Goal: Feedback & Contribution: Contribute content

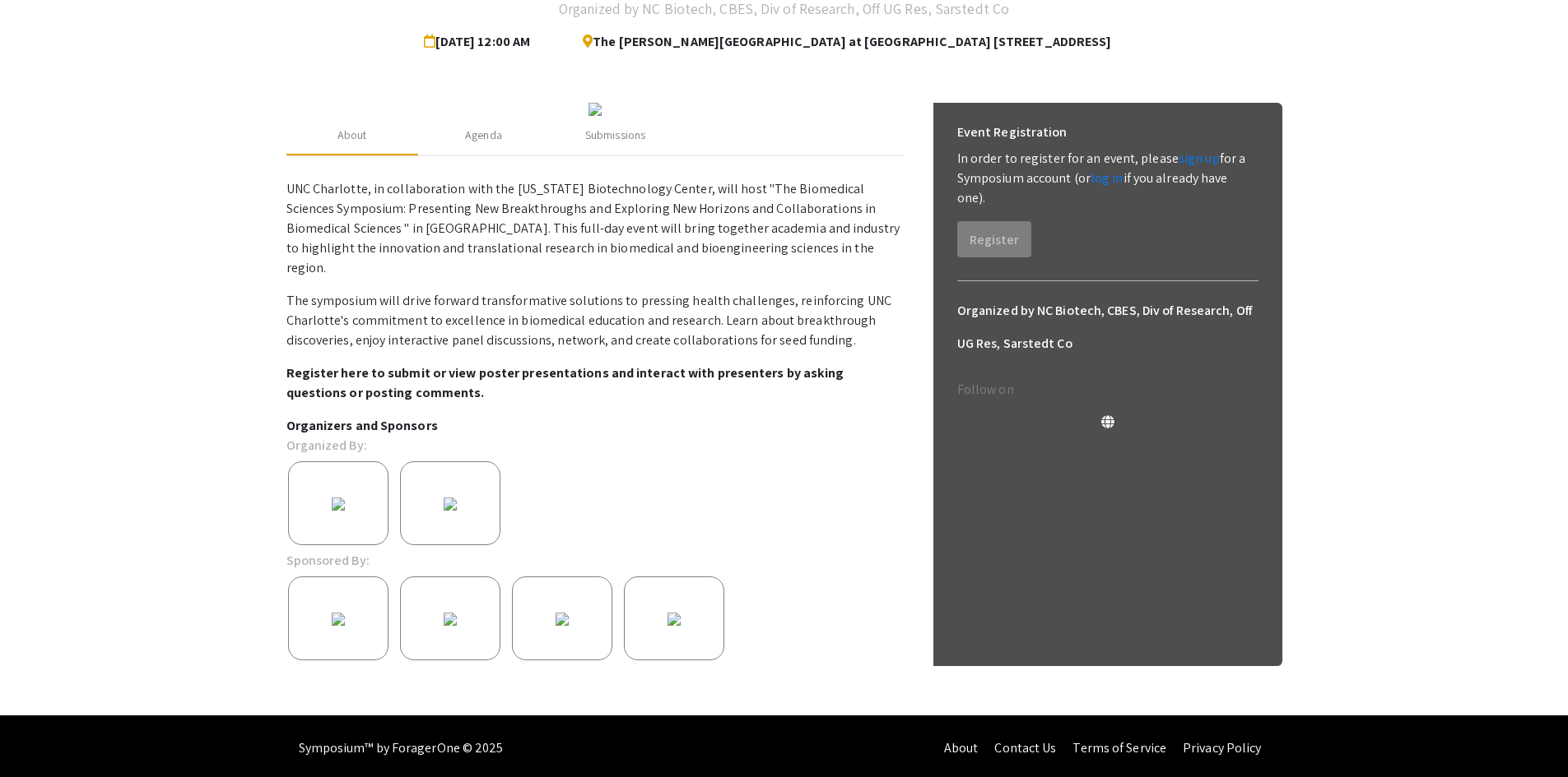
scroll to position [150, 0]
click at [1113, 181] on link "log in" at bounding box center [1106, 177] width 33 height 18
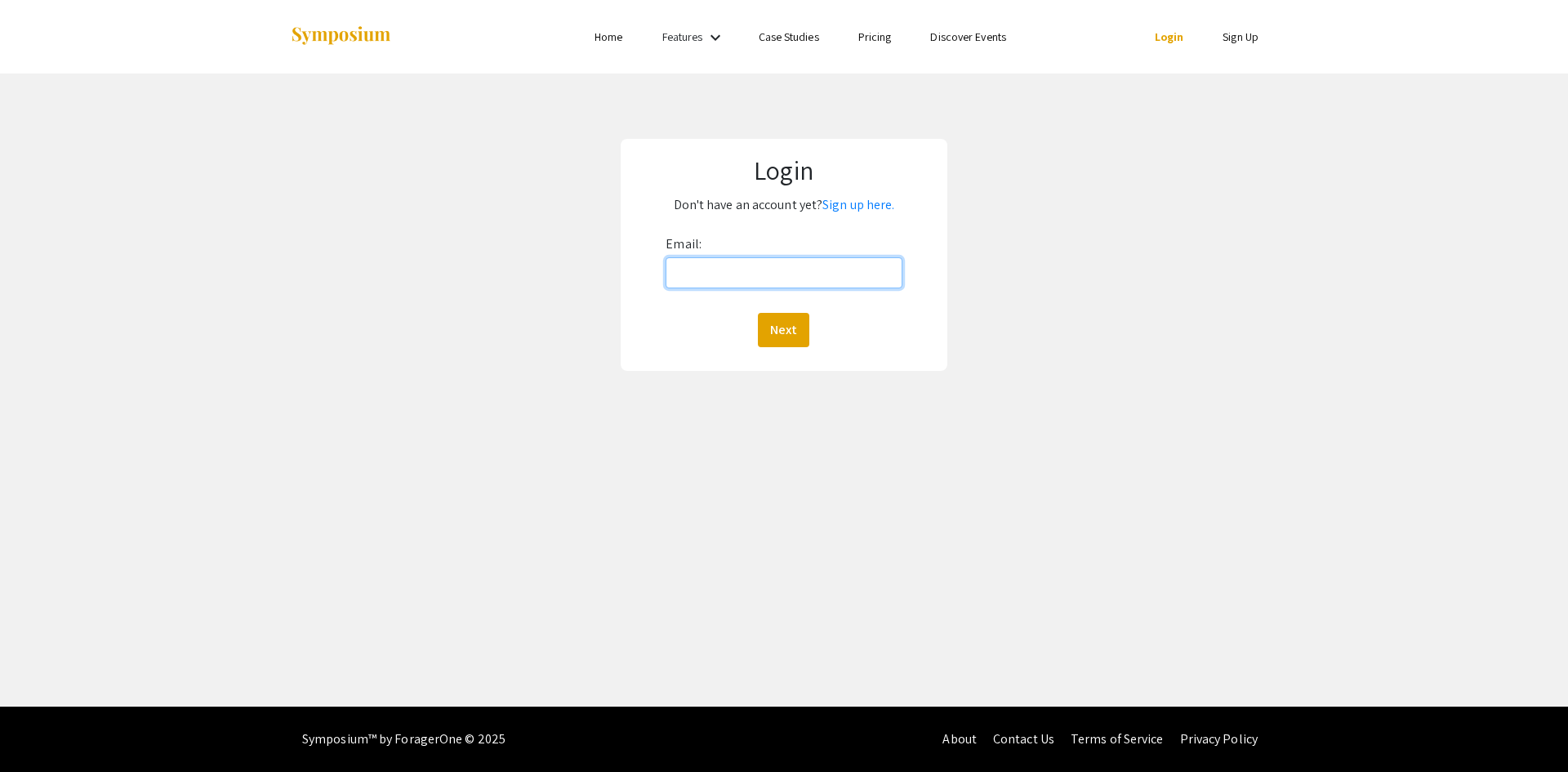
click at [796, 281] on input "Email:" at bounding box center [783, 273] width 236 height 31
click at [791, 323] on button "Next" at bounding box center [784, 330] width 52 height 34
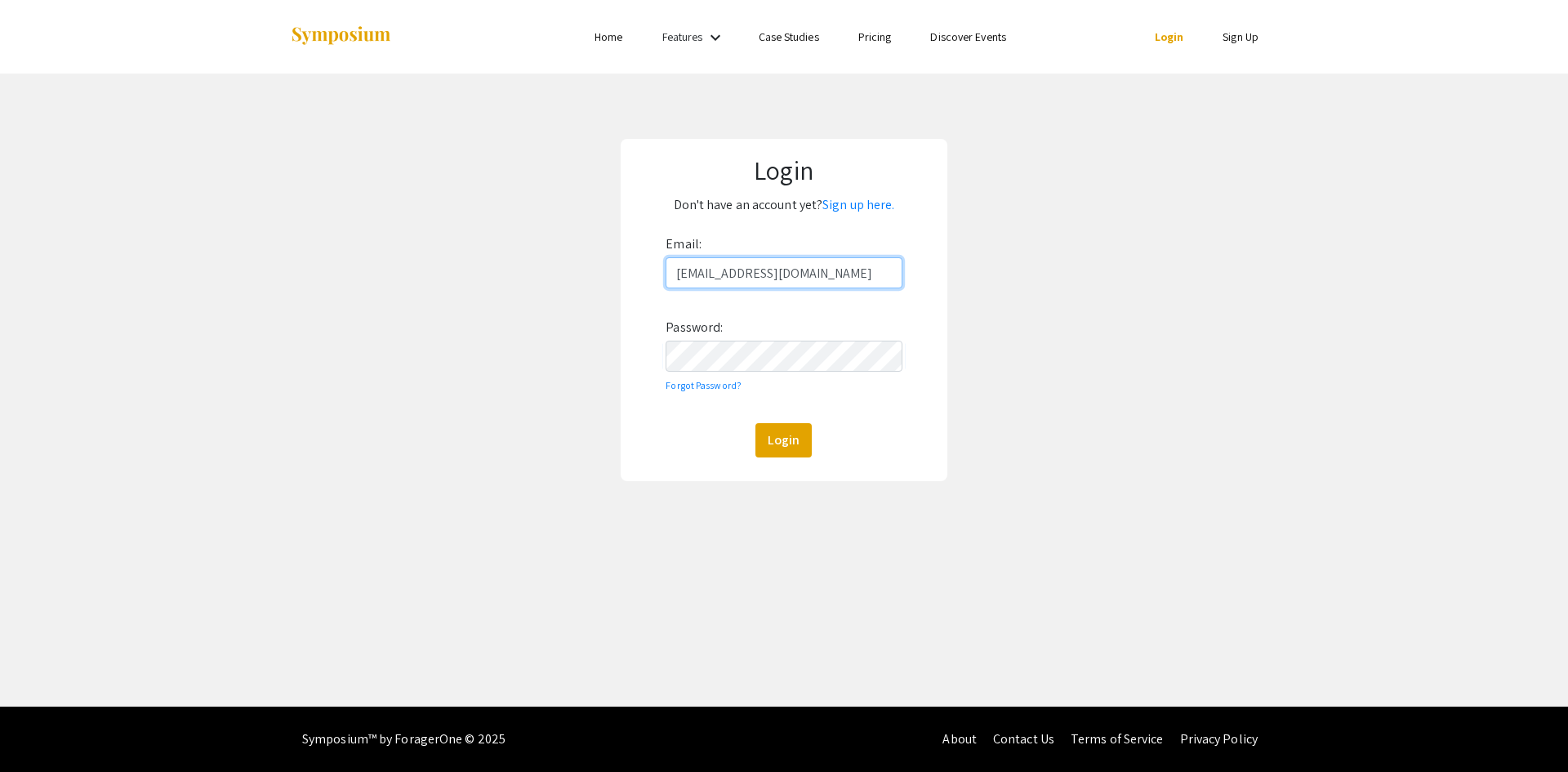
click at [833, 264] on input "paulinawright1@gmail.com" at bounding box center [783, 273] width 236 height 31
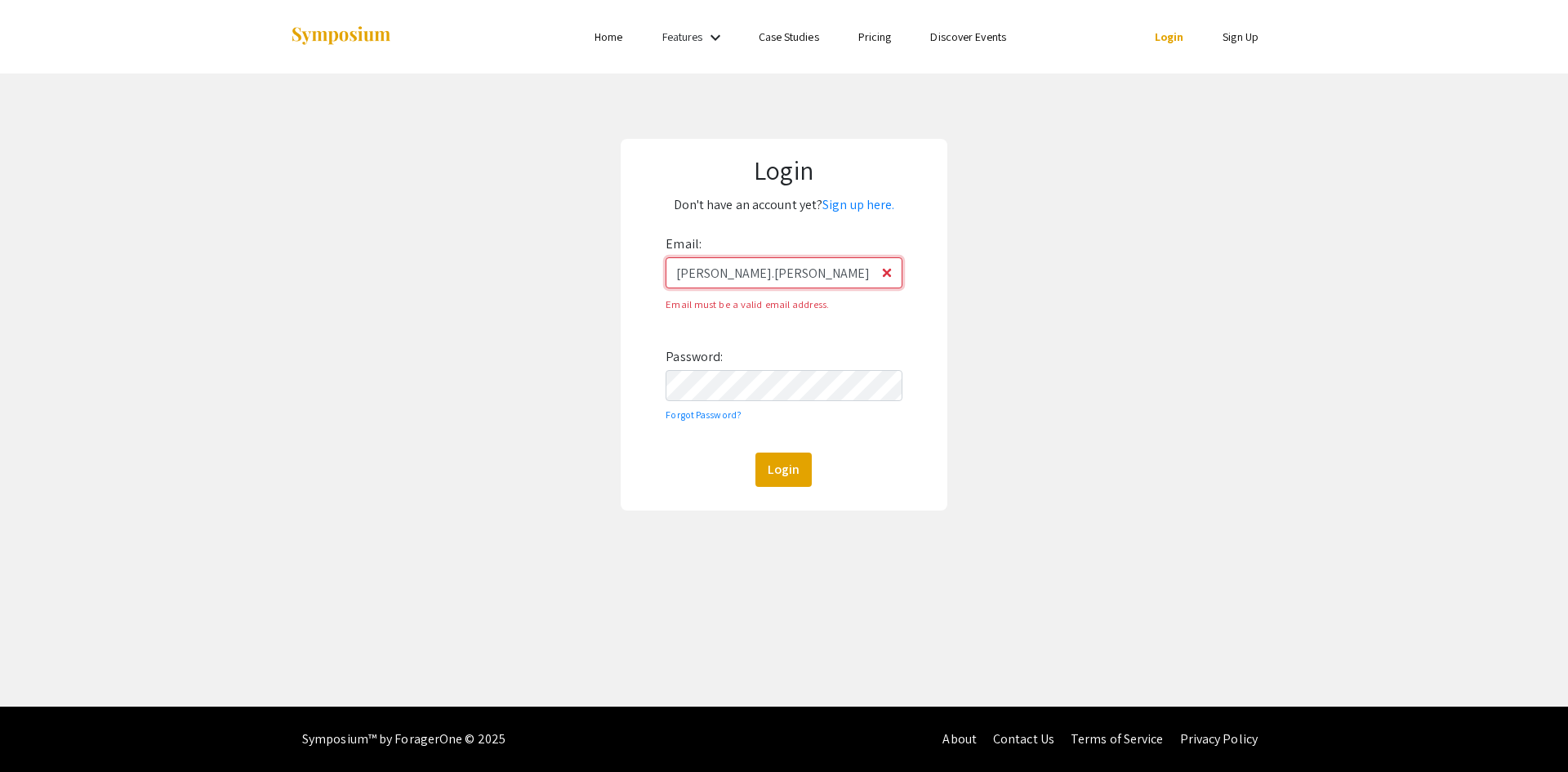
type input "[PERSON_NAME][EMAIL_ADDRESS][PERSON_NAME][DOMAIN_NAME]"
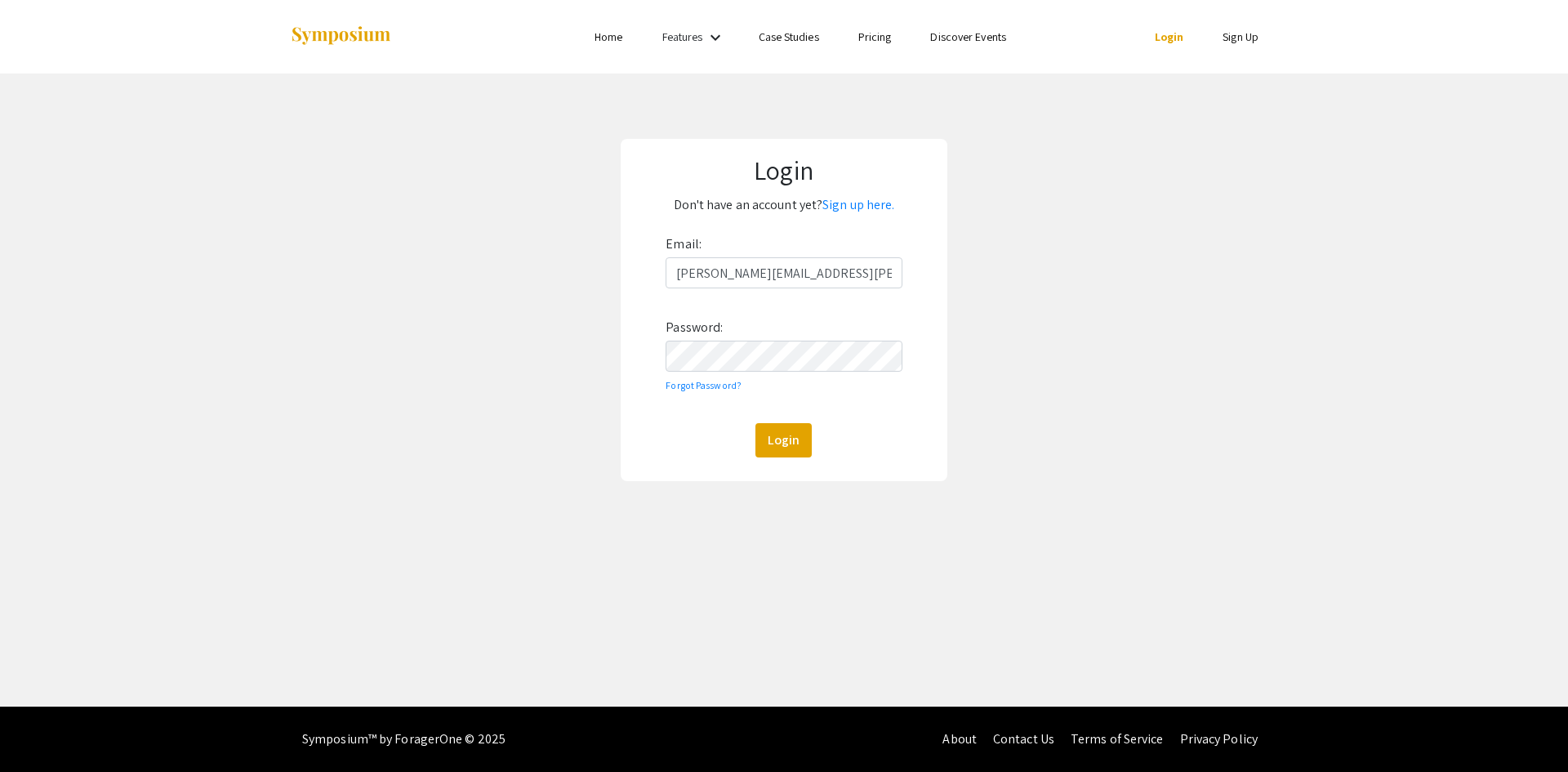
click at [772, 374] on div "Email: paulina.wright@wfusm.edu Password: Forgot Password? Login" at bounding box center [783, 344] width 236 height 227
click at [756, 423] on button "Login" at bounding box center [784, 440] width 56 height 34
click at [735, 333] on div "Email: paulina.wright@wfusm.edu Password: Forgot Password? Login" at bounding box center [783, 344] width 236 height 227
click at [756, 423] on button "Login" at bounding box center [784, 440] width 56 height 34
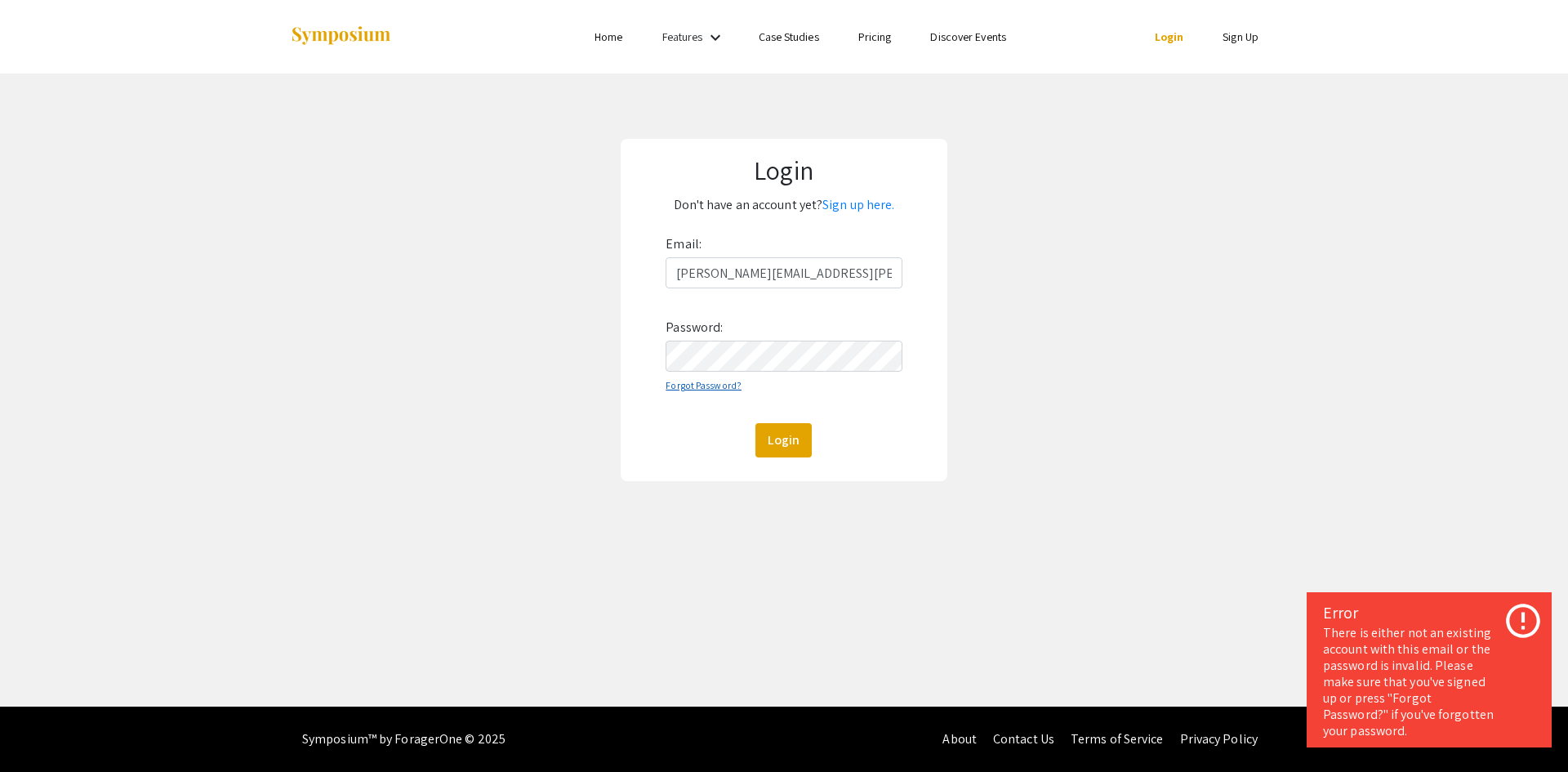
click at [692, 386] on link "Forgot Password?" at bounding box center [703, 385] width 76 height 12
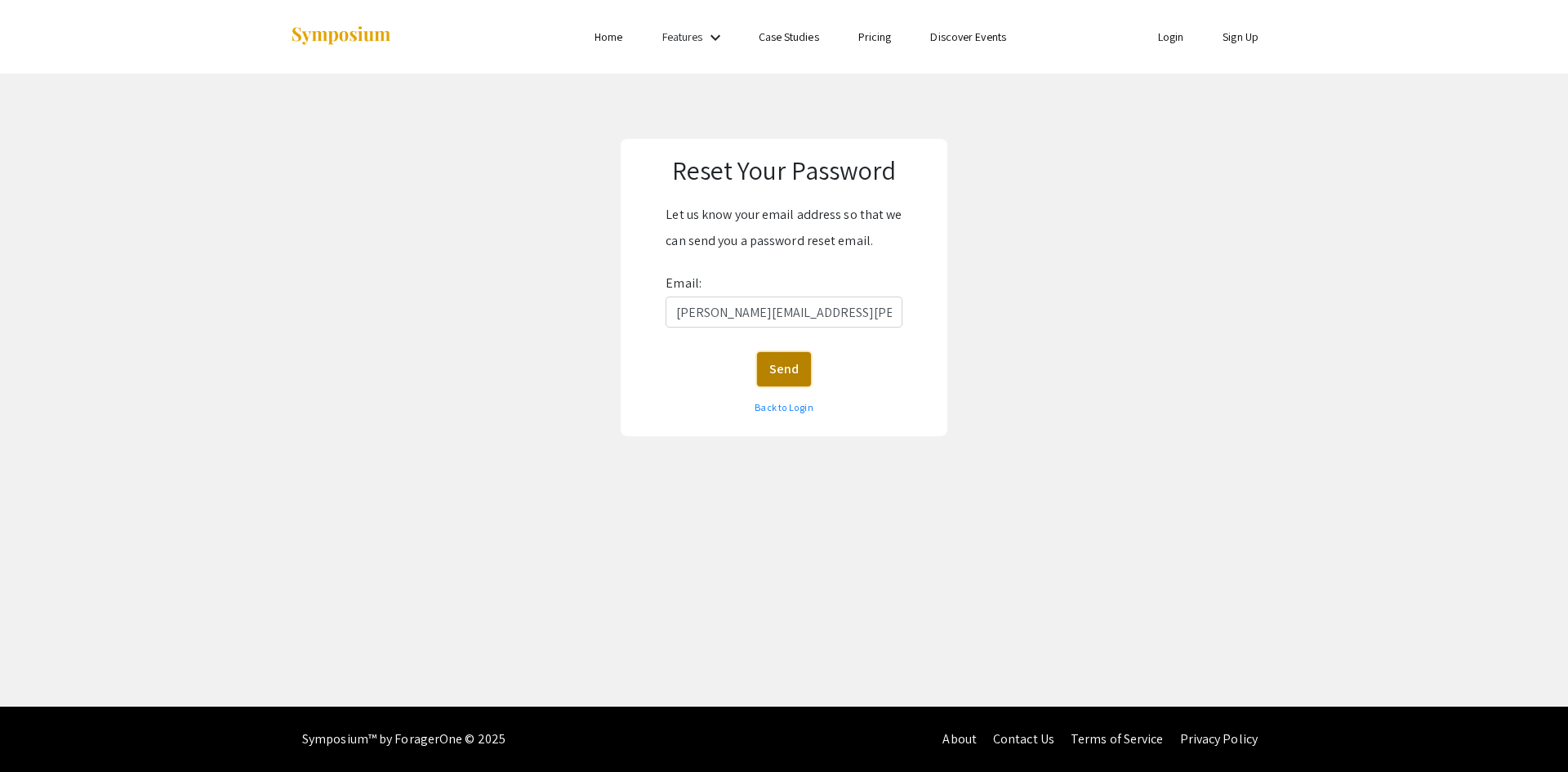
click at [783, 376] on button "Send" at bounding box center [784, 369] width 54 height 34
click at [791, 323] on input "[PERSON_NAME][EMAIL_ADDRESS][PERSON_NAME][DOMAIN_NAME]" at bounding box center [783, 312] width 236 height 31
click at [735, 317] on input "[PERSON_NAME][EMAIL_ADDRESS][PERSON_NAME][DOMAIN_NAME]" at bounding box center [783, 312] width 236 height 31
drag, startPoint x: 751, startPoint y: 311, endPoint x: 654, endPoint y: 322, distance: 97.6
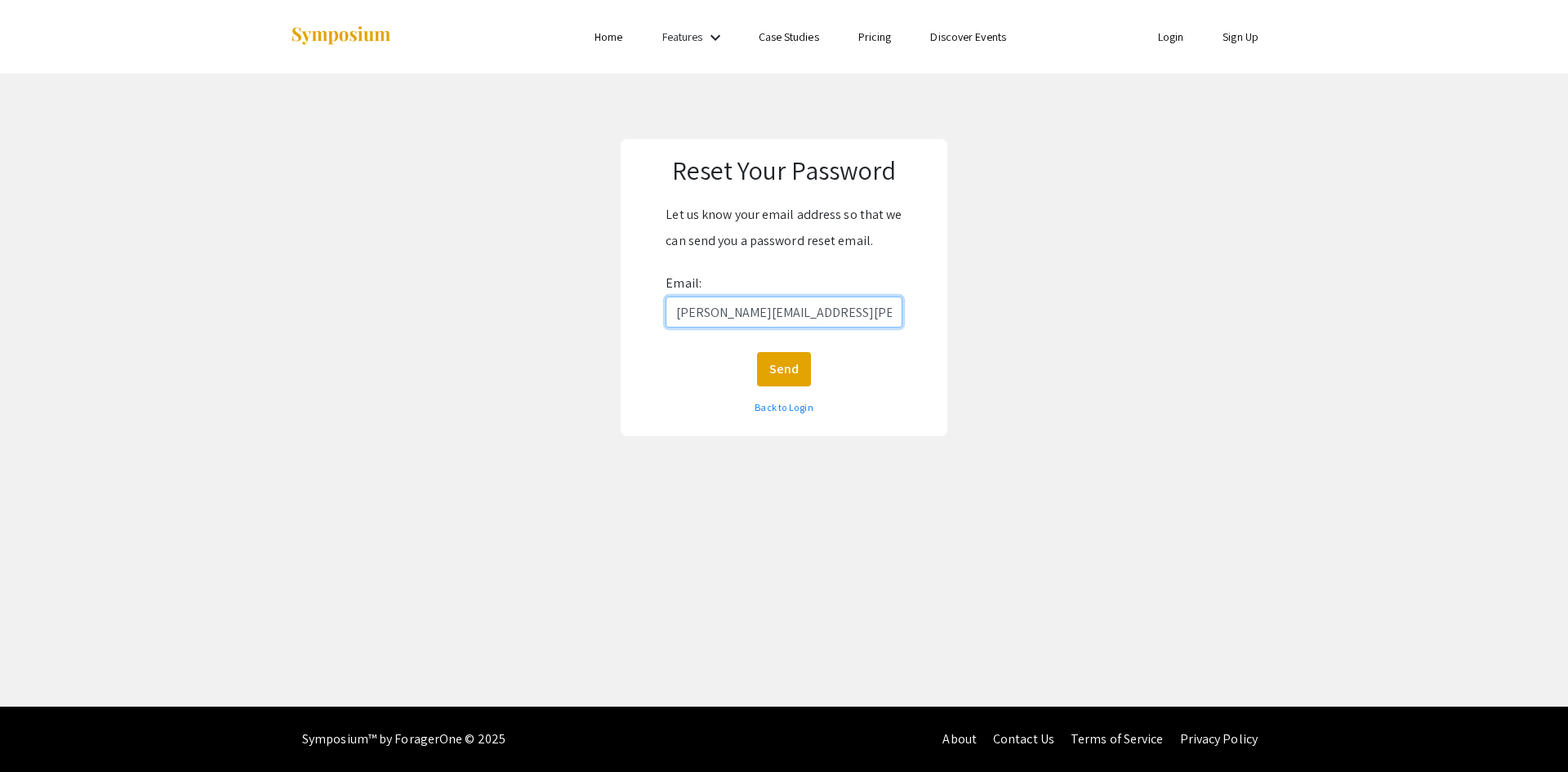
click at [654, 322] on form "Let us know your email address so that we can send you a password reset email. …" at bounding box center [784, 311] width 296 height 219
click at [629, 369] on div "Reset Your Password Let us know your email address so that we can send you a pa…" at bounding box center [784, 288] width 327 height 298
click at [765, 409] on link "Back to Login" at bounding box center [784, 407] width 58 height 12
click at [770, 415] on div "Back to Login" at bounding box center [784, 408] width 296 height 26
click at [770, 413] on link "Back to Login" at bounding box center [784, 407] width 58 height 12
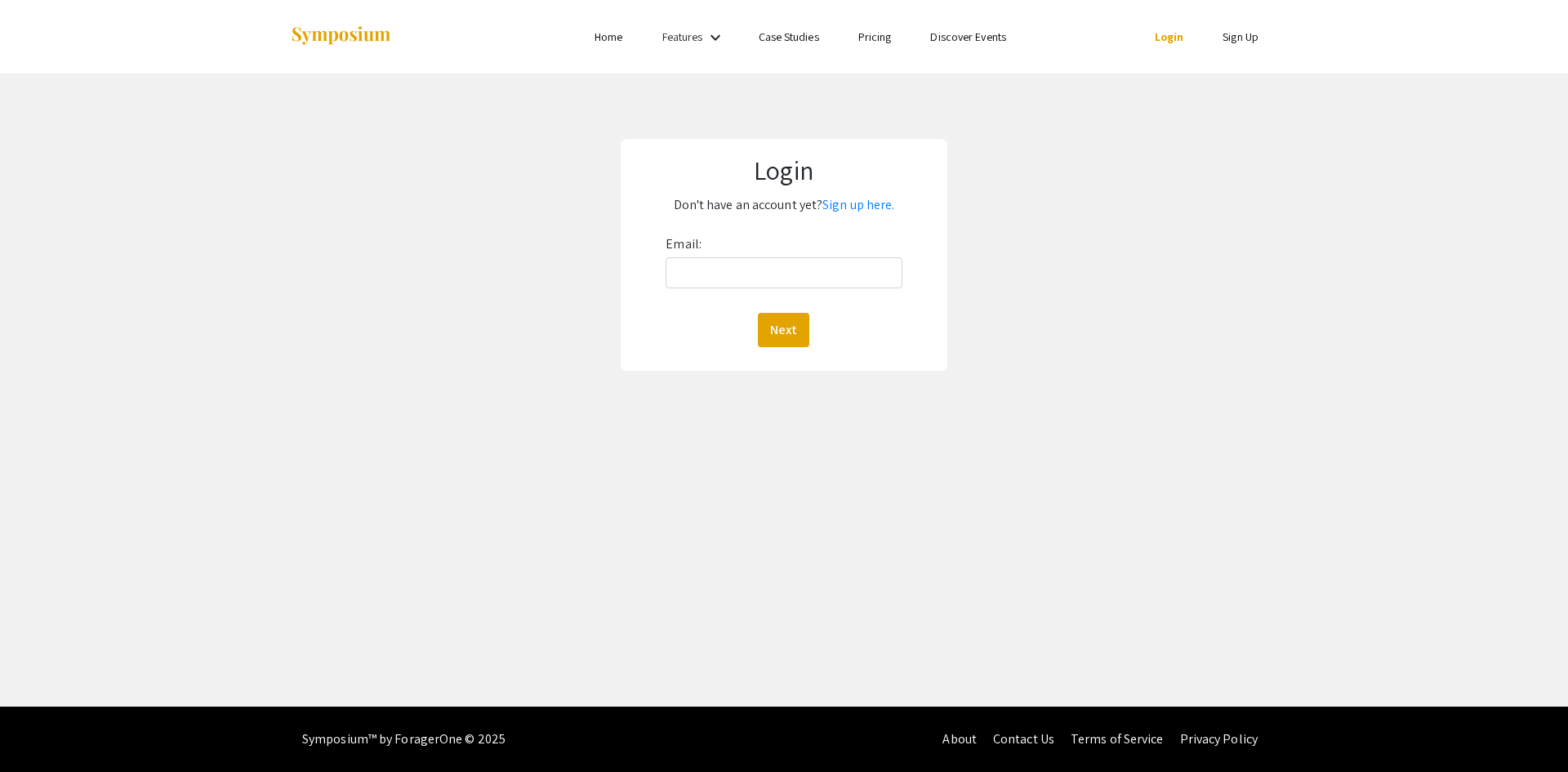
drag, startPoint x: 835, startPoint y: 252, endPoint x: 835, endPoint y: 271, distance: 19.0
click at [836, 253] on div "Email: Next" at bounding box center [783, 289] width 236 height 116
click at [833, 275] on input "Email:" at bounding box center [783, 273] width 236 height 31
type input "o"
click at [763, 311] on div "Email: pgwright@wakehealth.edu Next" at bounding box center [783, 289] width 236 height 116
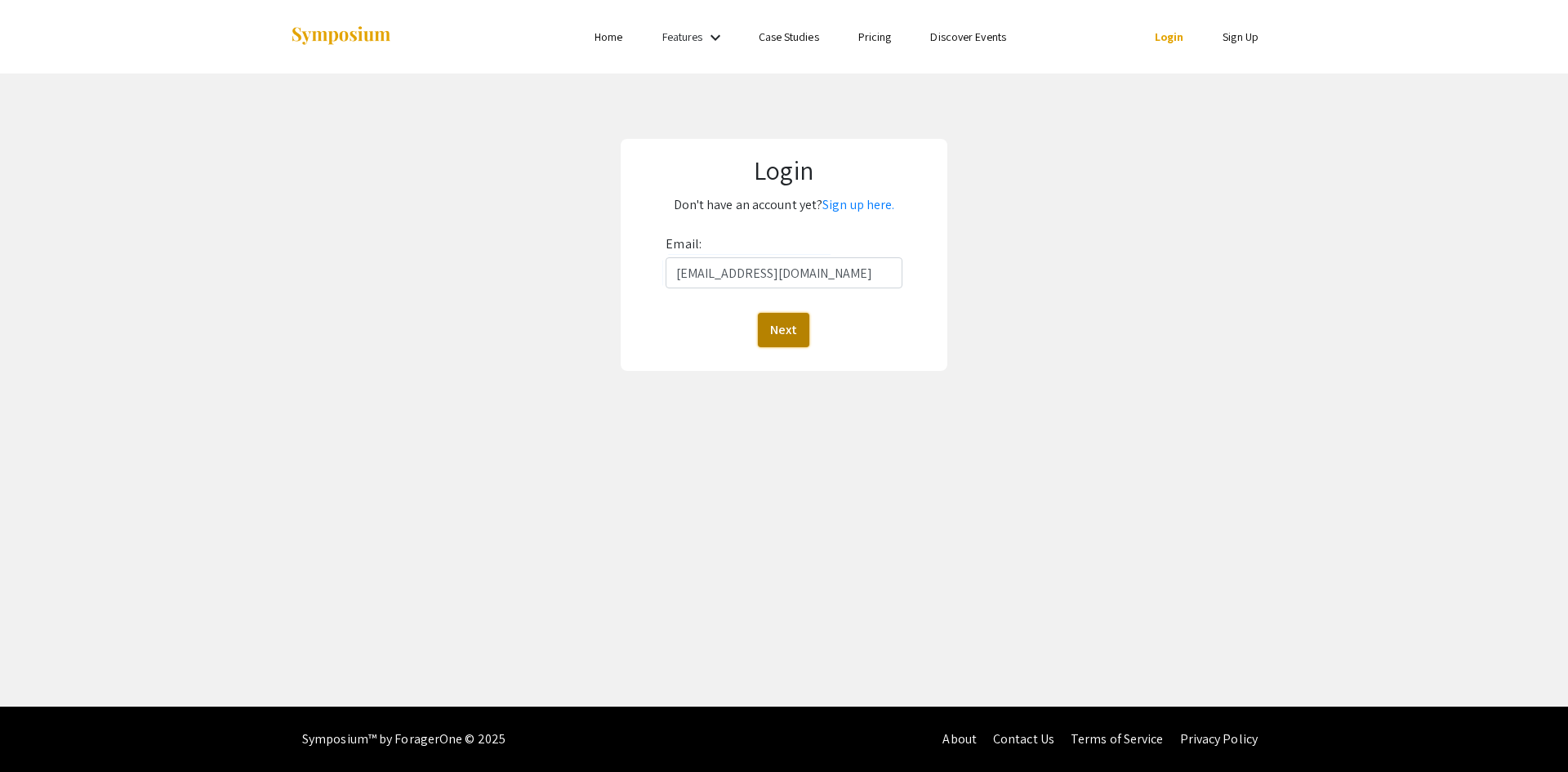
click at [778, 321] on button "Next" at bounding box center [784, 330] width 52 height 34
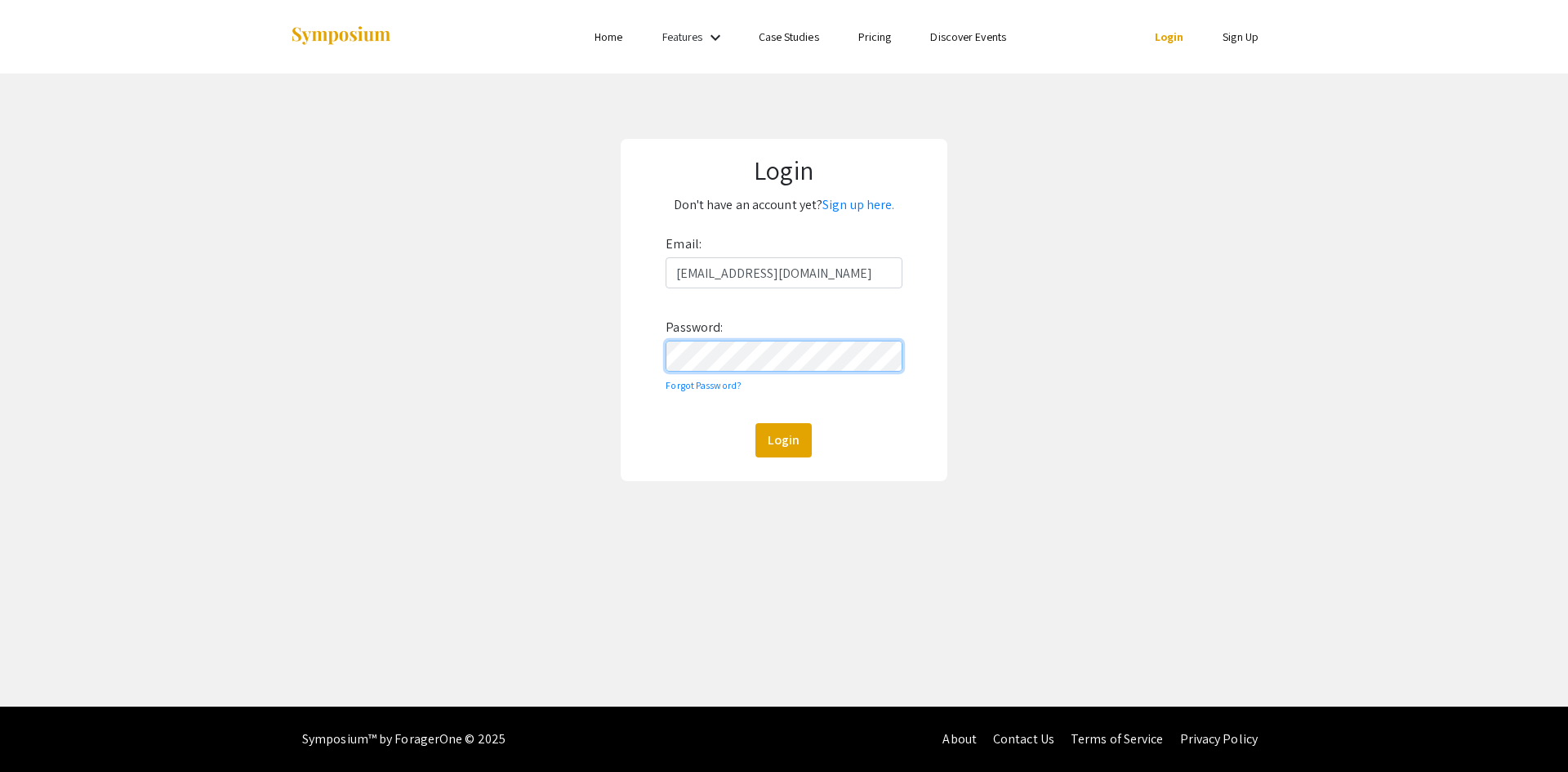
click at [756, 423] on button "Login" at bounding box center [784, 440] width 56 height 34
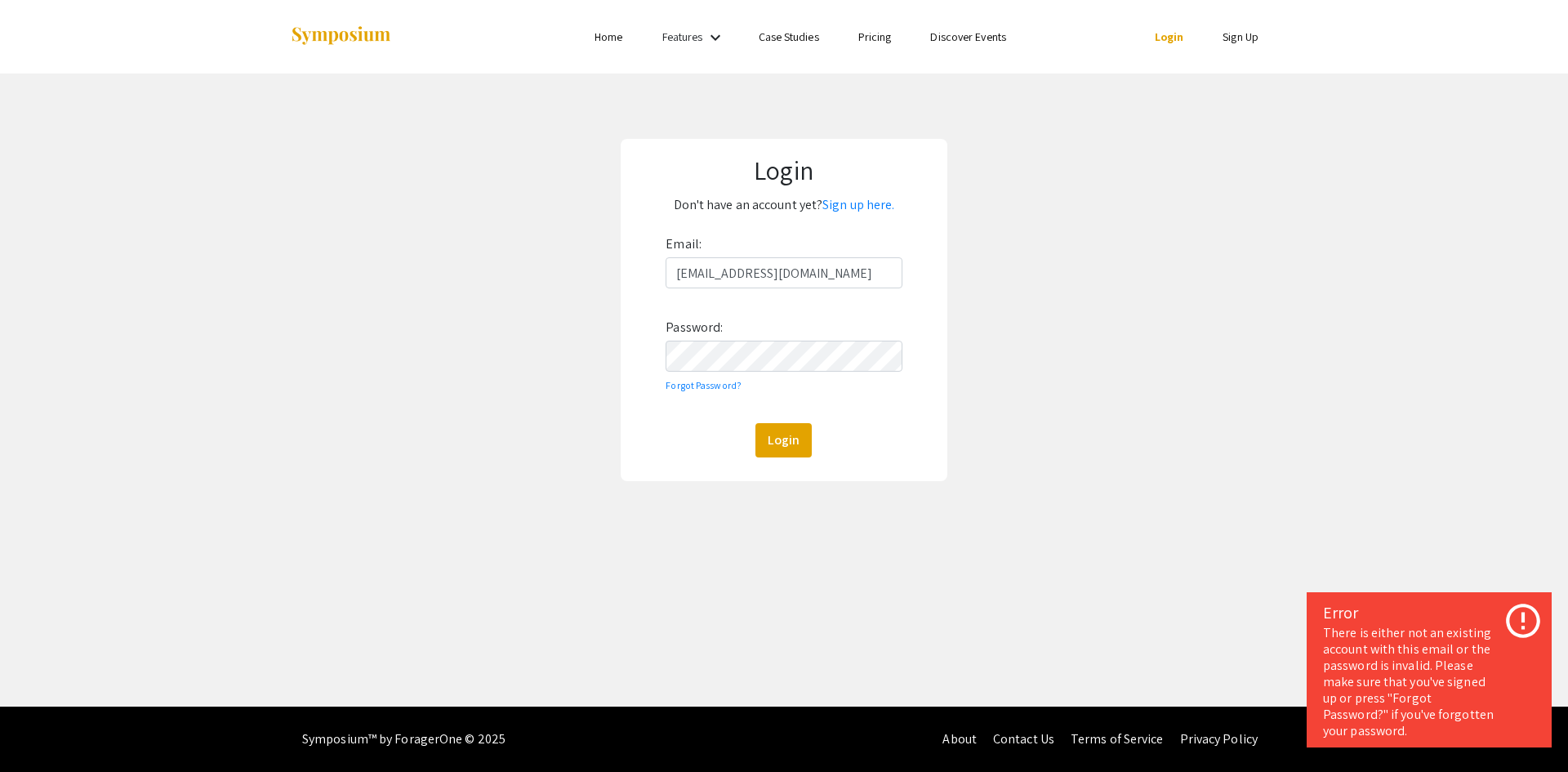
click at [750, 373] on div "Email: pgwright@wakehealth.edu Password: Forgot Password? Login" at bounding box center [783, 344] width 236 height 227
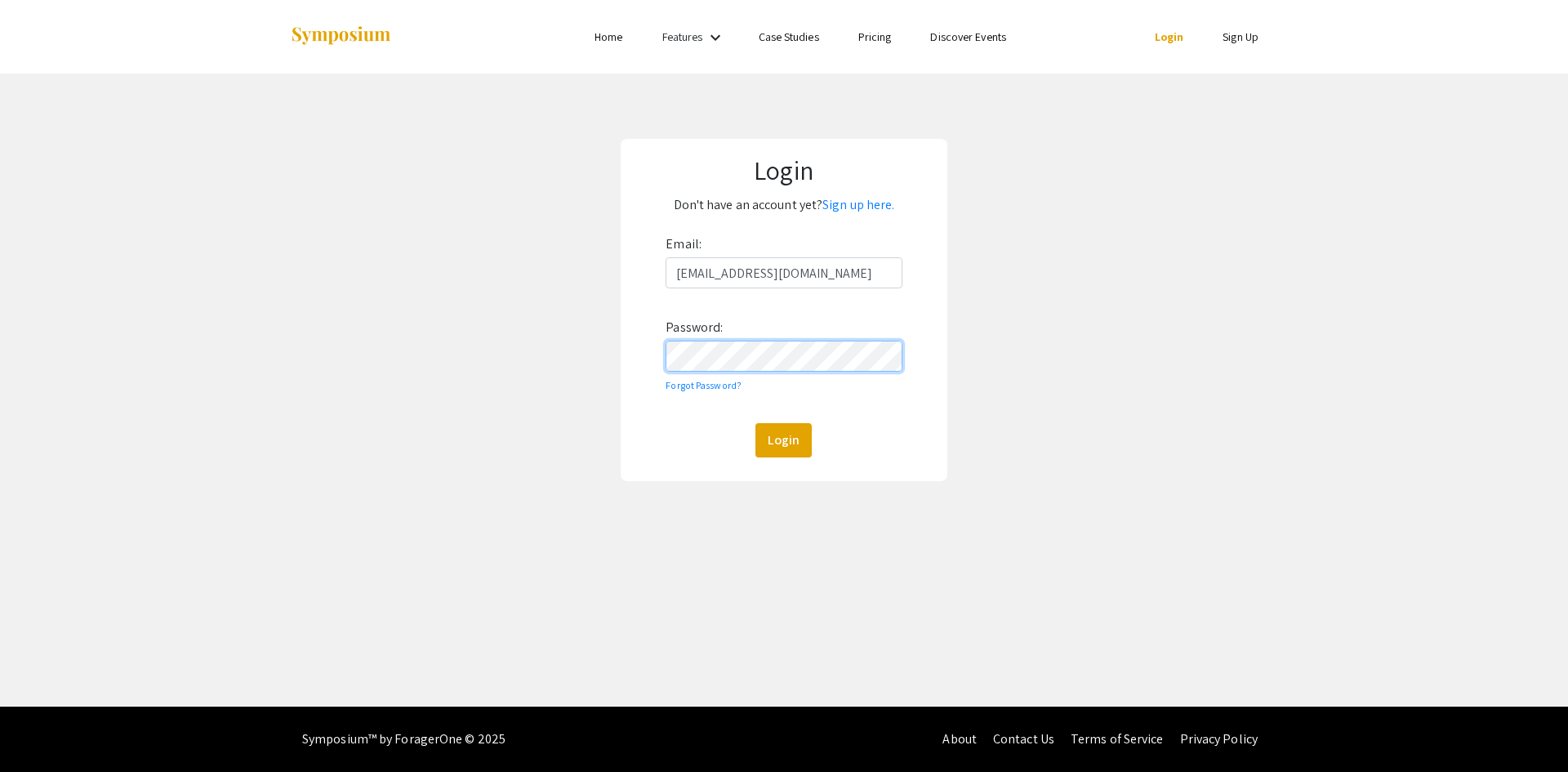
click at [756, 423] on button "Login" at bounding box center [784, 440] width 56 height 34
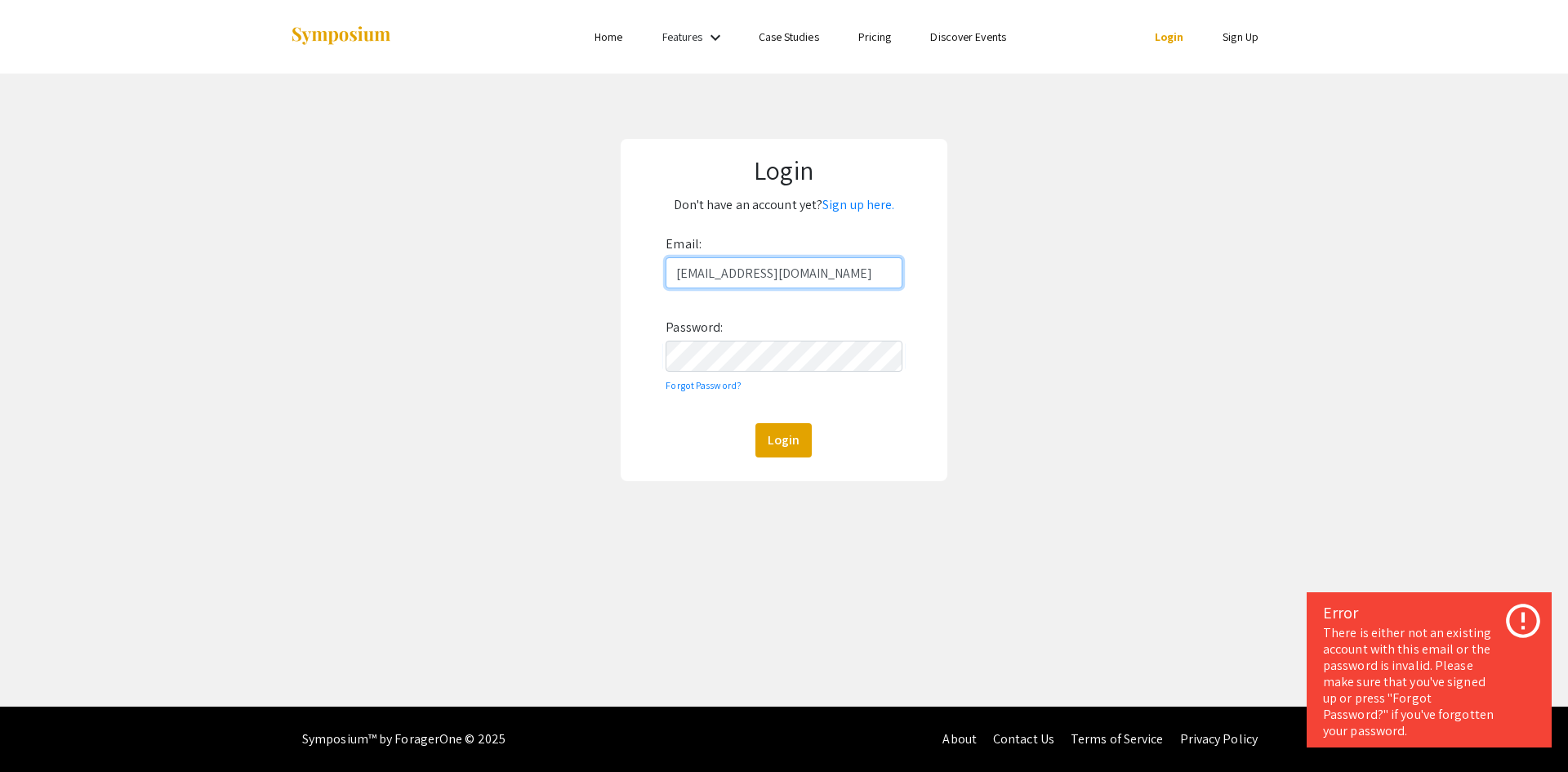
click at [779, 268] on input "pgwright@wakehealth.edu" at bounding box center [783, 273] width 236 height 31
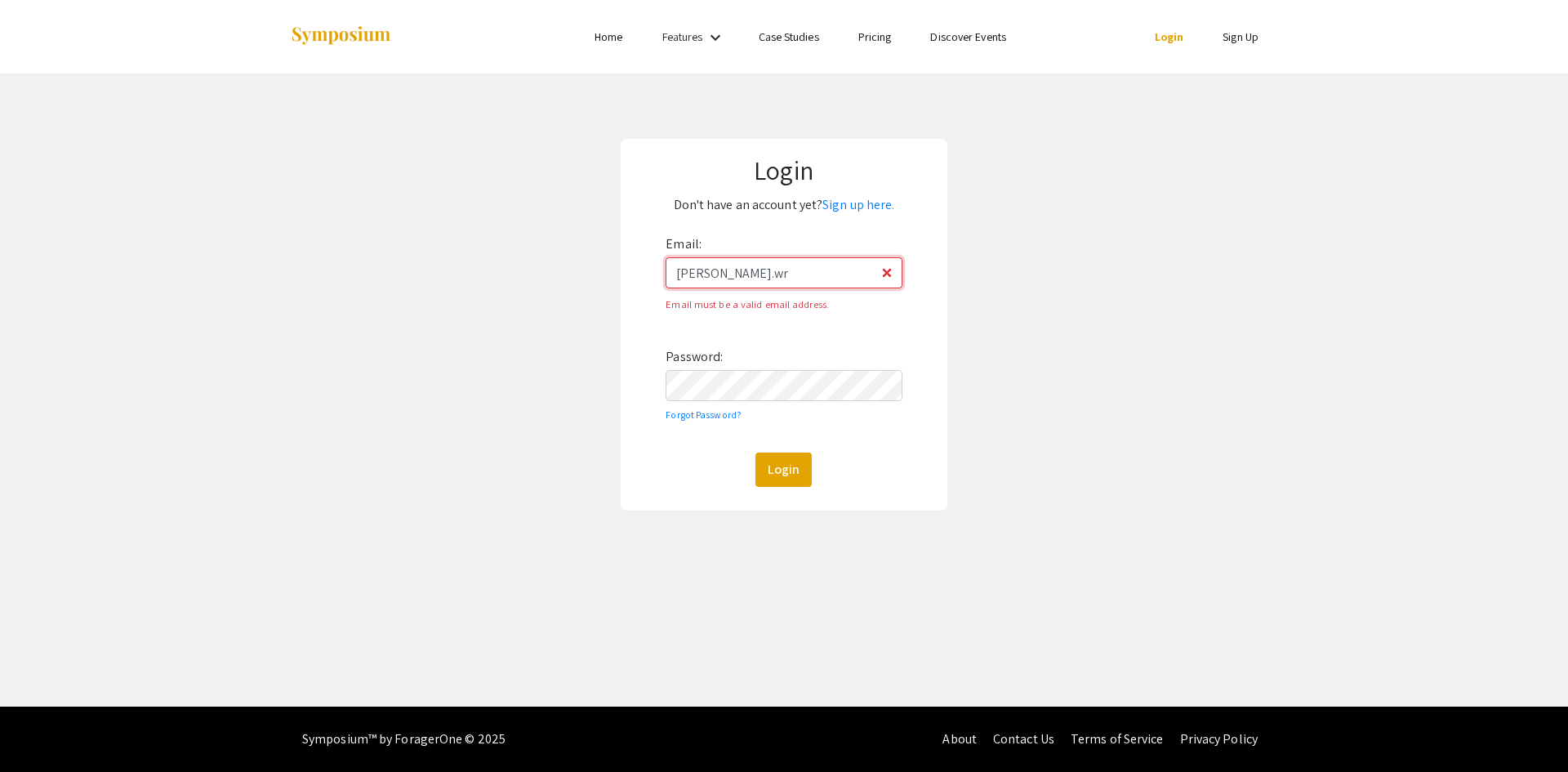
type input "[PERSON_NAME][EMAIL_ADDRESS][PERSON_NAME][DOMAIN_NAME]"
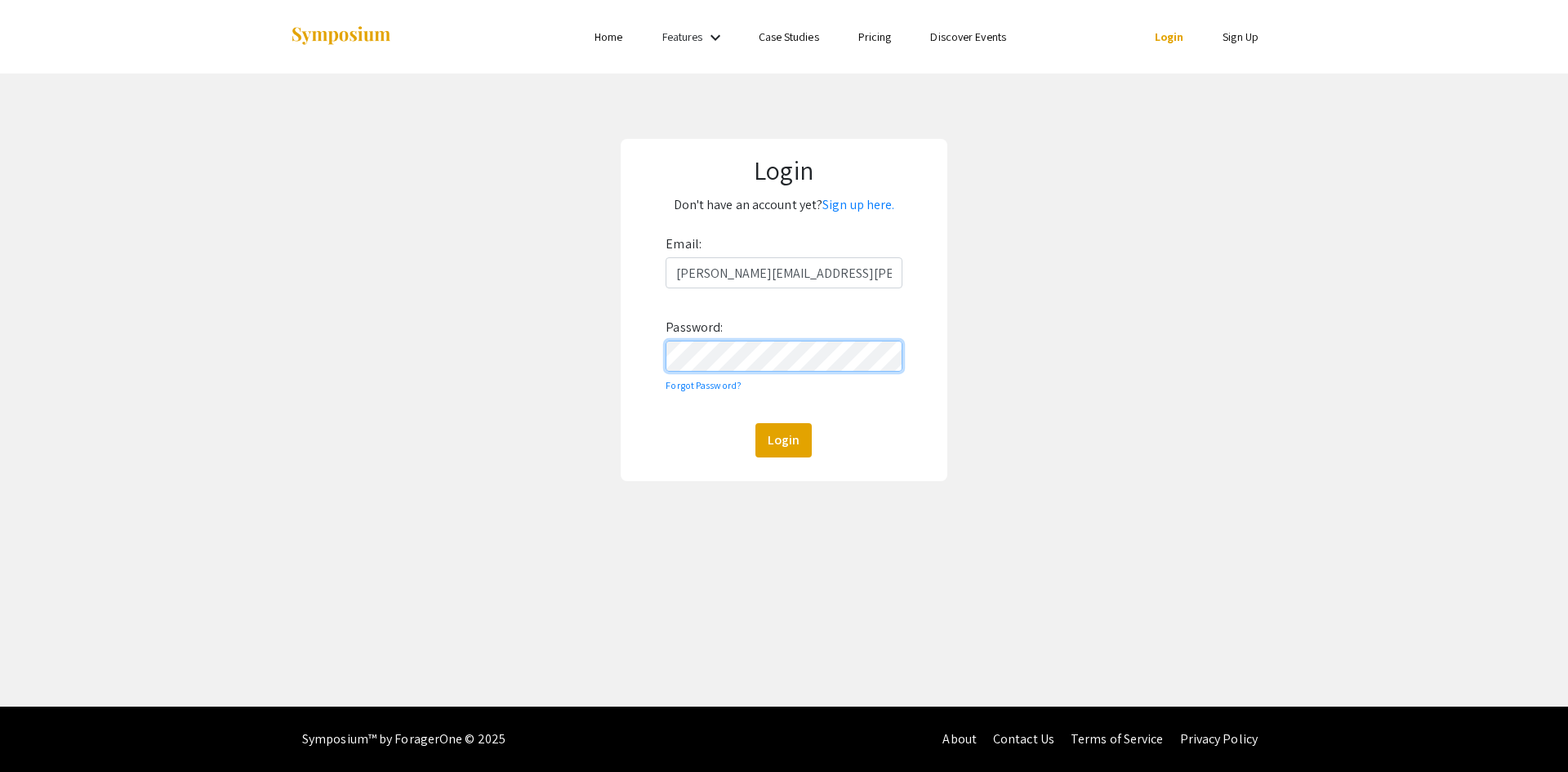
click at [756, 423] on button "Login" at bounding box center [784, 440] width 56 height 34
click at [1237, 45] on li "Sign Up" at bounding box center [1240, 36] width 75 height 19
click at [1229, 39] on link "Sign Up" at bounding box center [1240, 37] width 36 height 15
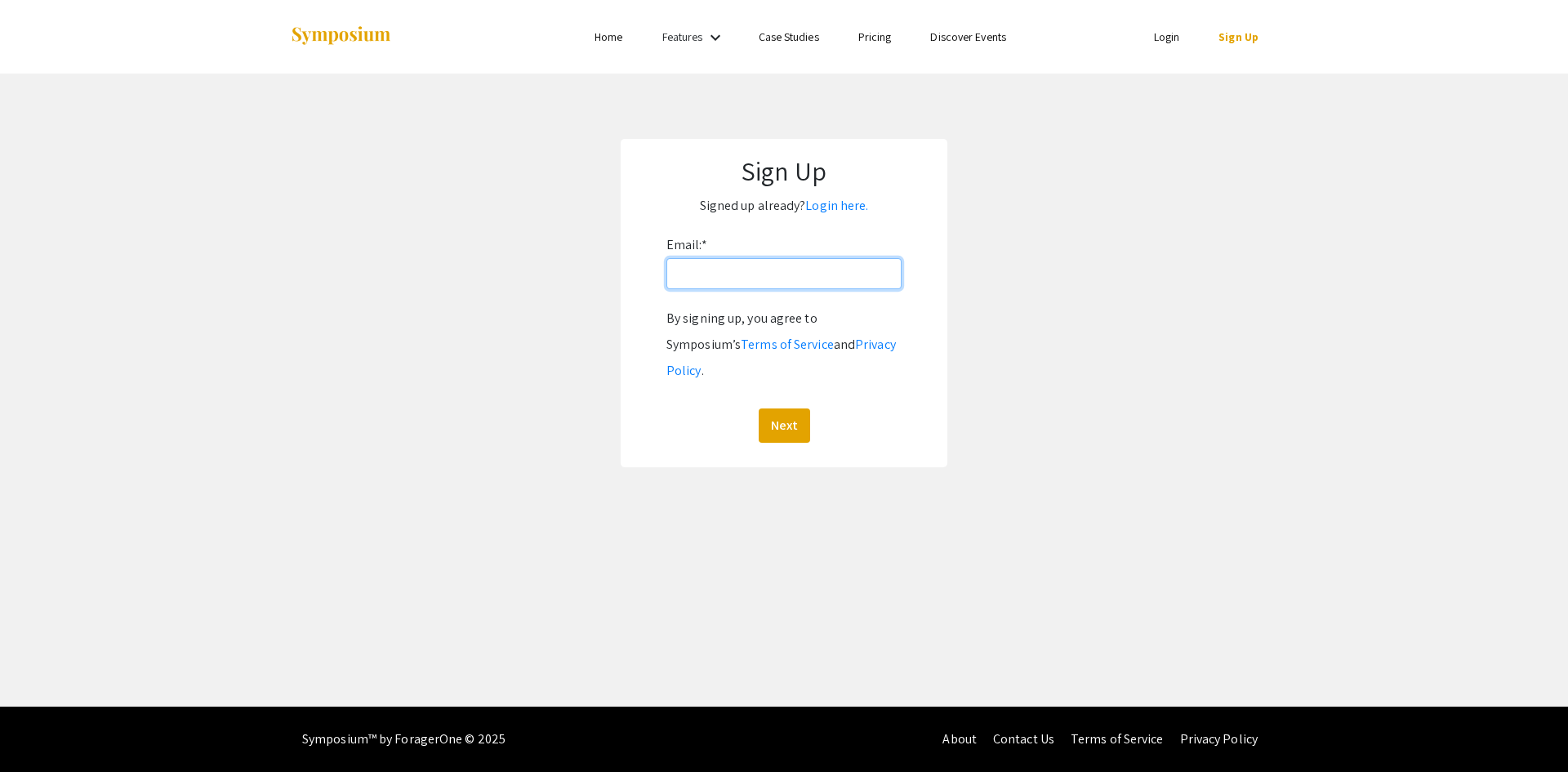
click at [801, 285] on input "Email: *" at bounding box center [784, 274] width 236 height 31
type input "[PERSON_NAME][EMAIL_ADDRESS][PERSON_NAME][DOMAIN_NAME]"
click at [784, 409] on button "Next" at bounding box center [784, 425] width 52 height 34
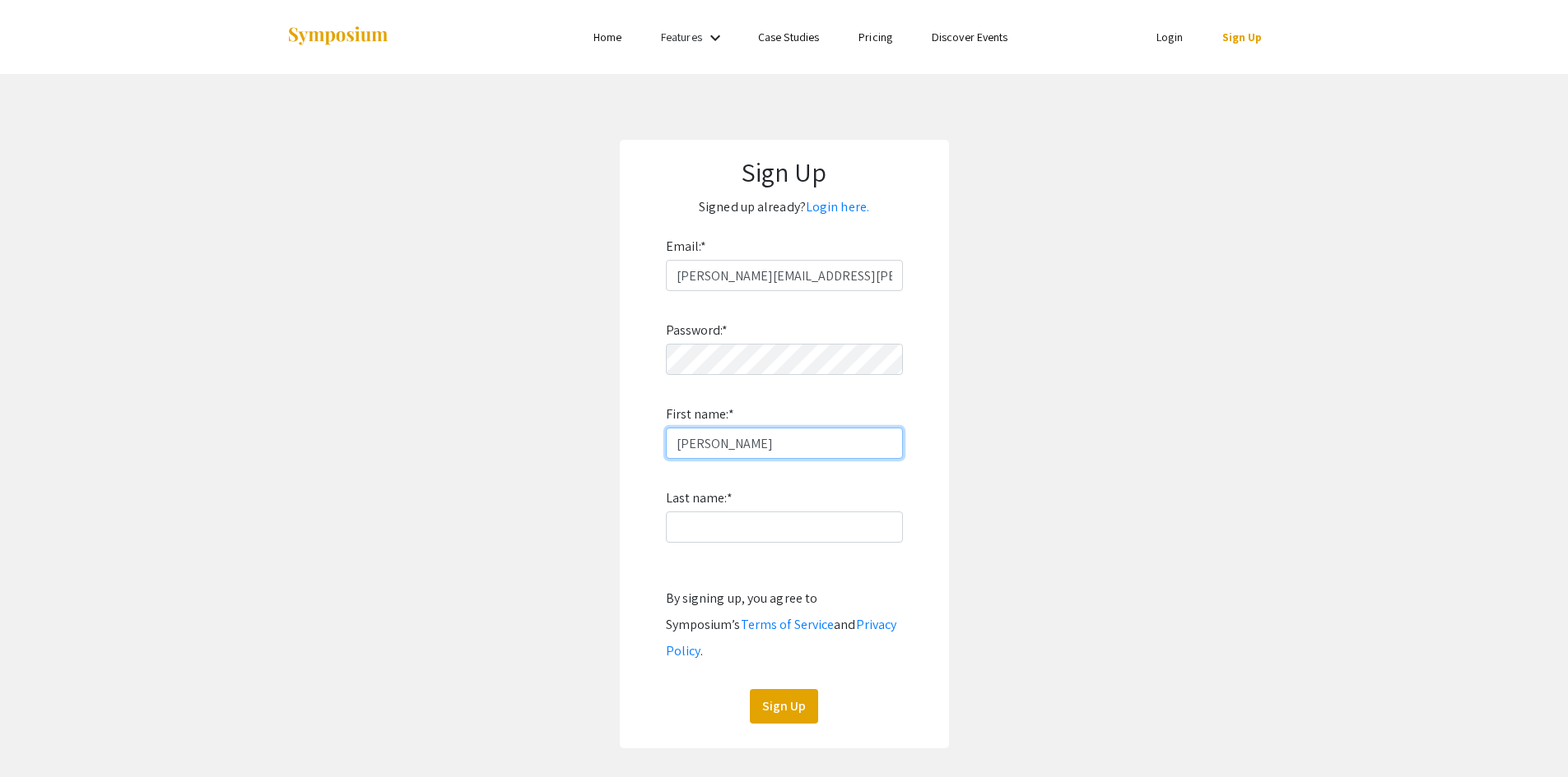
type input "[PERSON_NAME]"
click at [792, 690] on button "Sign Up" at bounding box center [783, 706] width 68 height 34
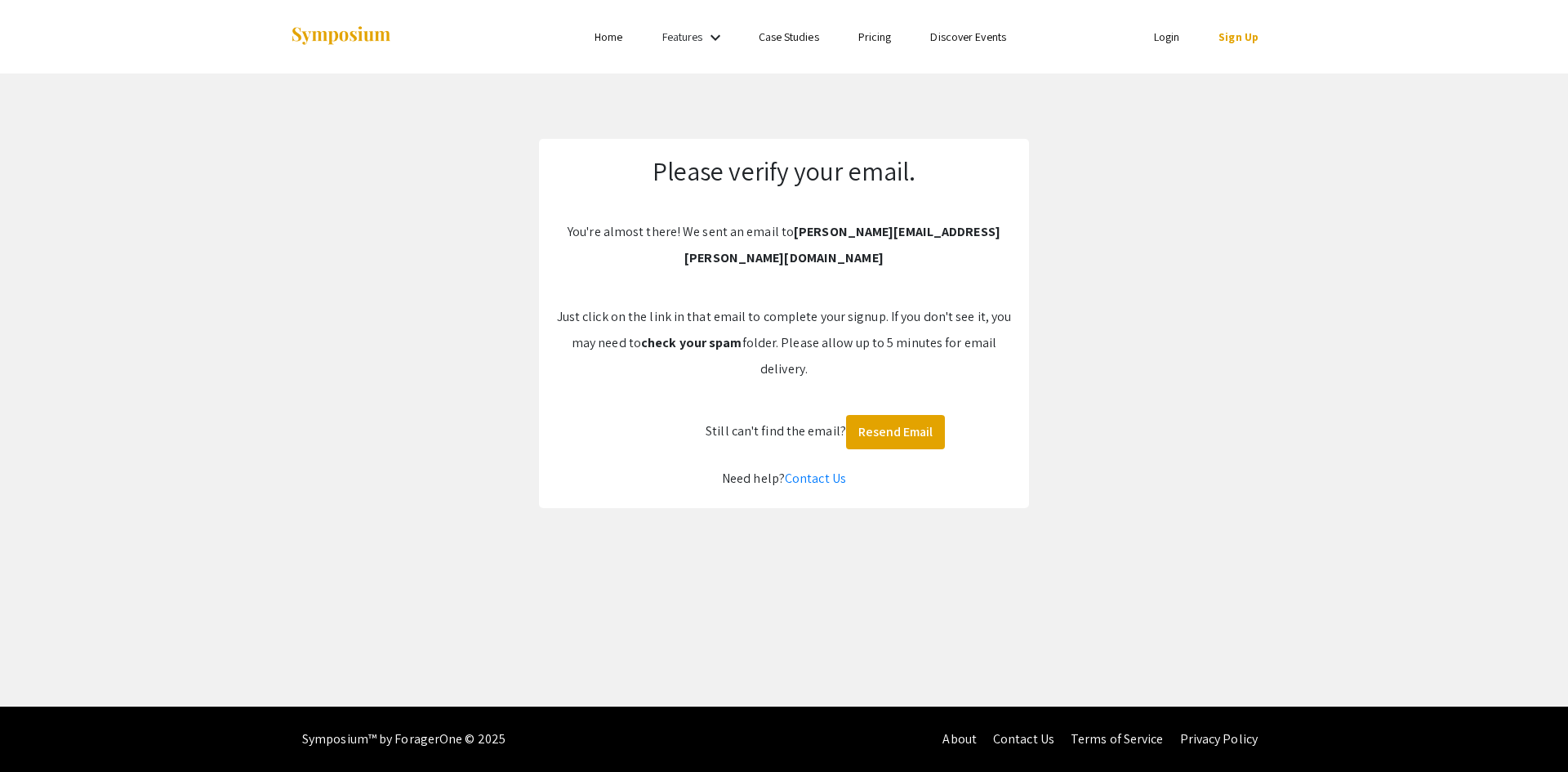
click at [913, 232] on b "[PERSON_NAME][EMAIL_ADDRESS][PERSON_NAME][DOMAIN_NAME]" at bounding box center [843, 244] width 316 height 43
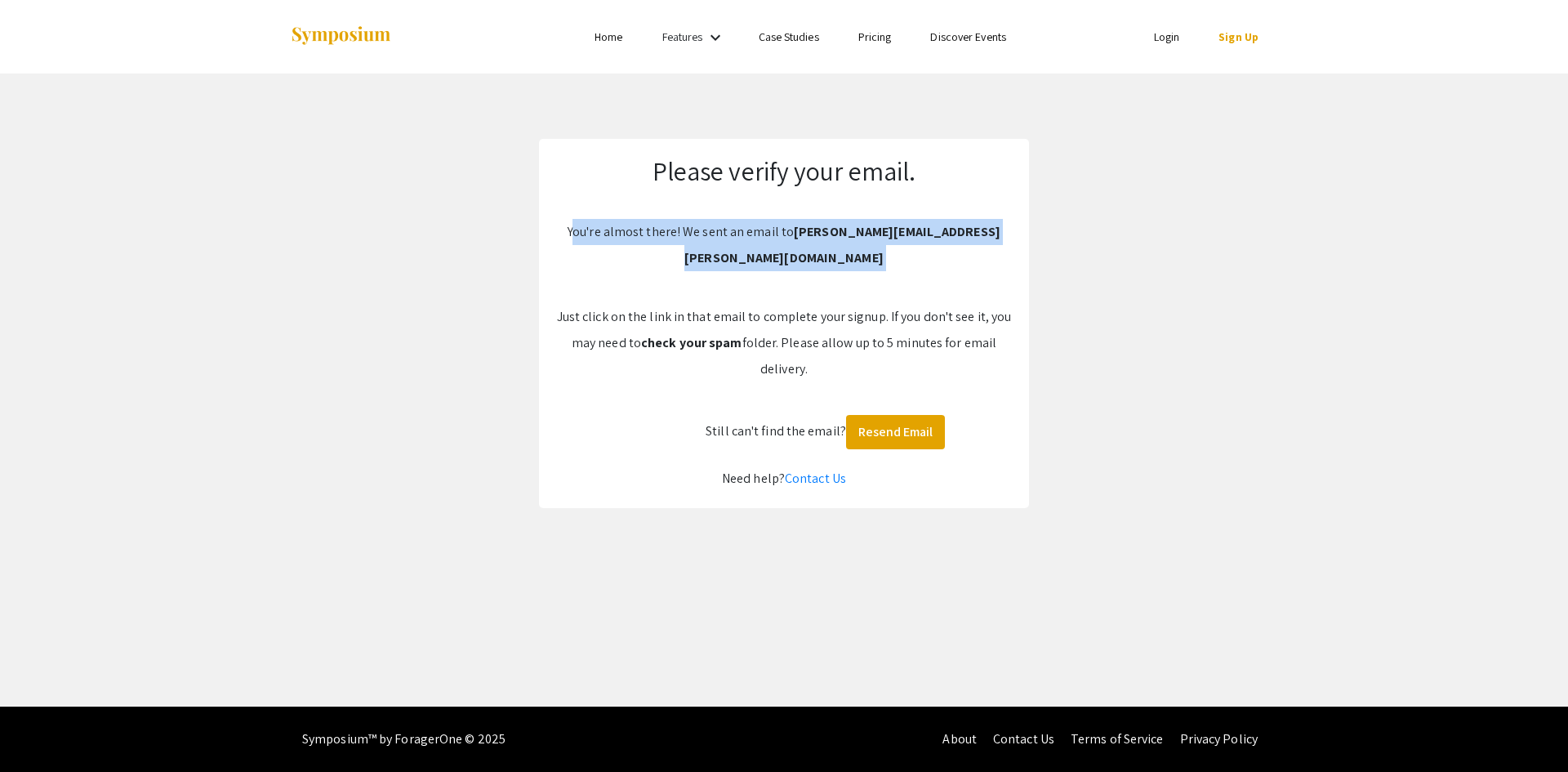
click at [913, 232] on b "[PERSON_NAME][EMAIL_ADDRESS][PERSON_NAME][DOMAIN_NAME]" at bounding box center [843, 244] width 316 height 43
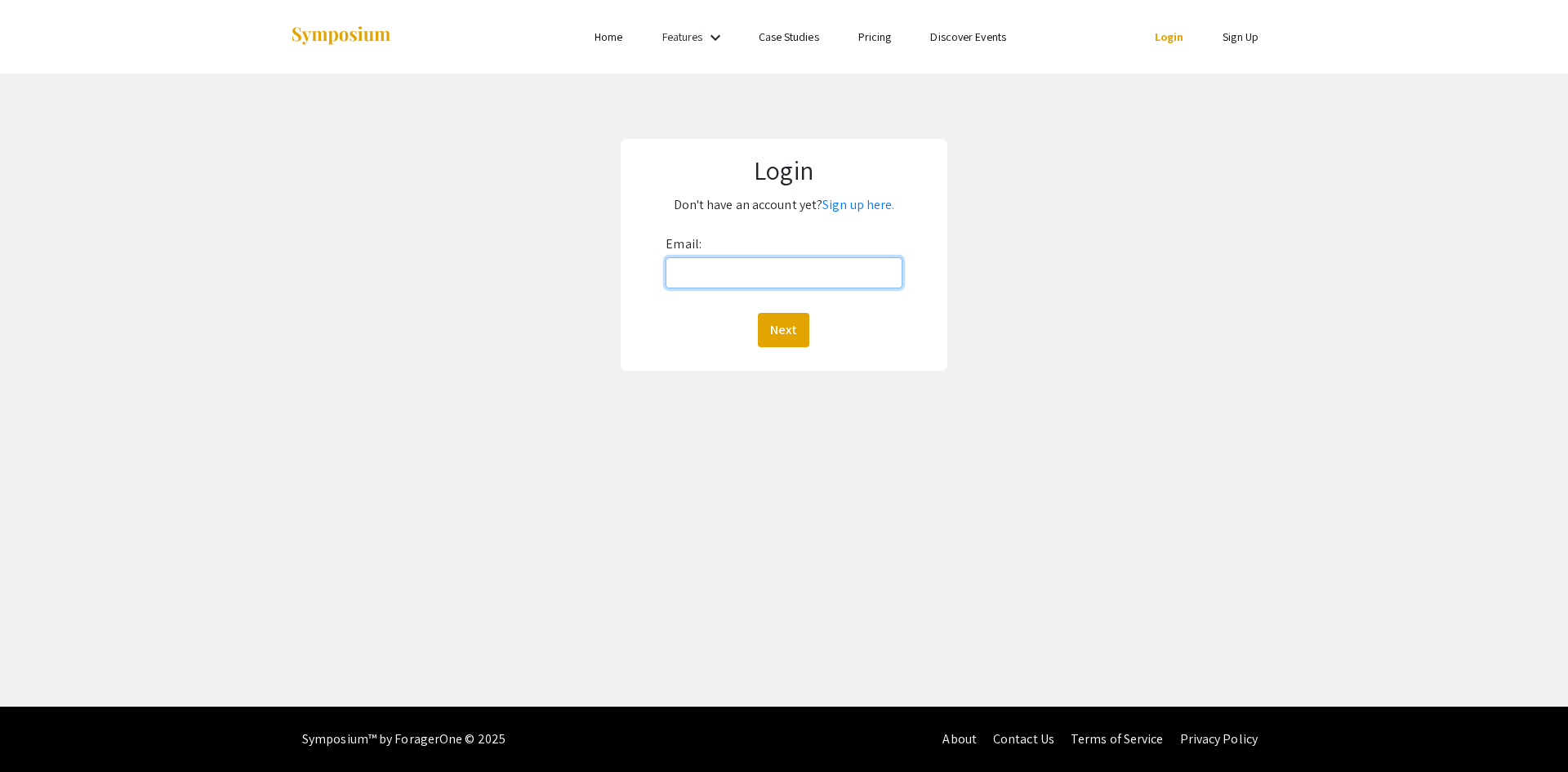
click at [784, 280] on input "Email:" at bounding box center [783, 273] width 236 height 31
type input "[PERSON_NAME][EMAIL_ADDRESS][PERSON_NAME][DOMAIN_NAME]"
click at [758, 313] on button "Next" at bounding box center [784, 330] width 52 height 34
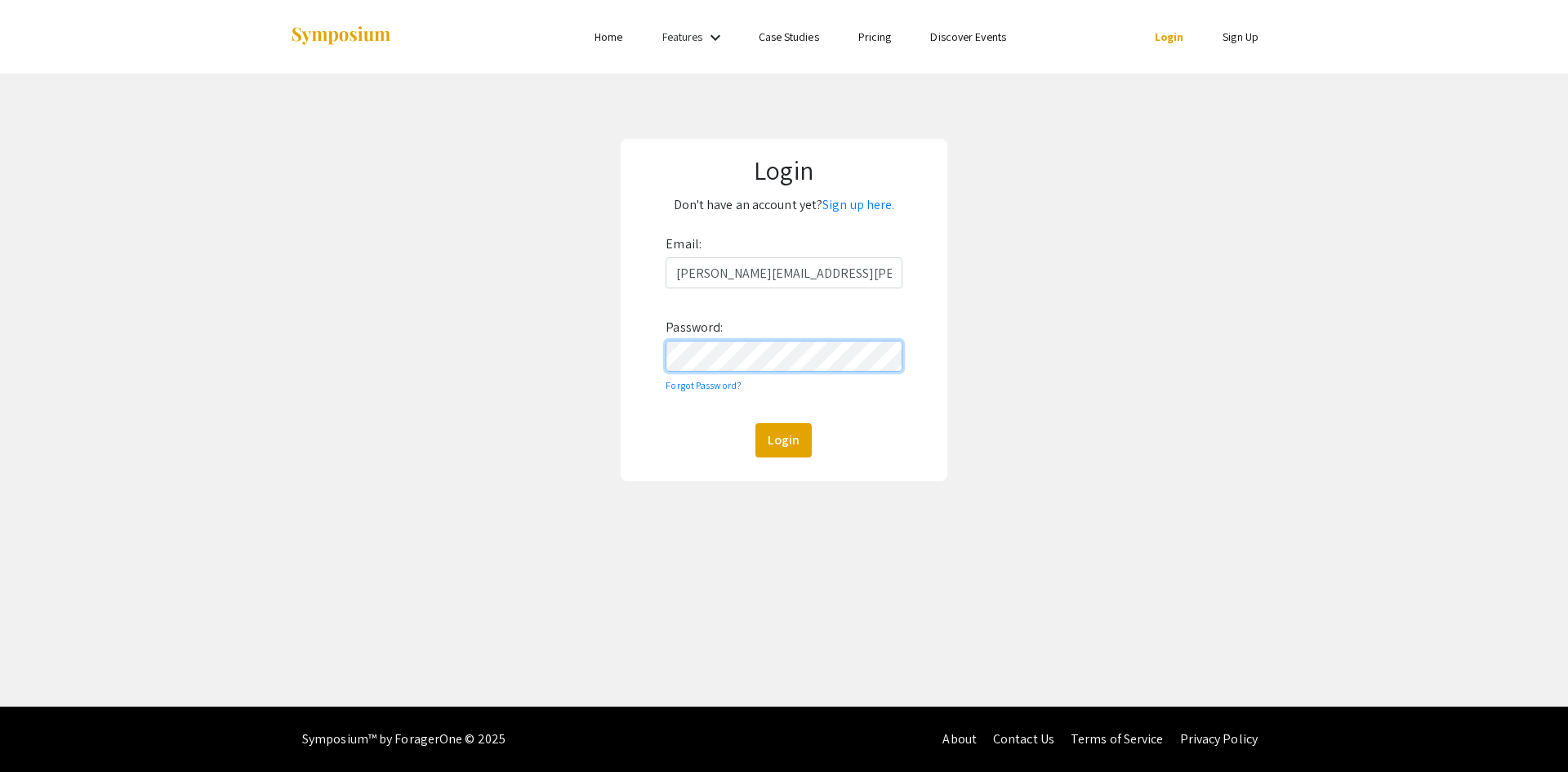
click at [756, 423] on button "Login" at bounding box center [784, 440] width 56 height 34
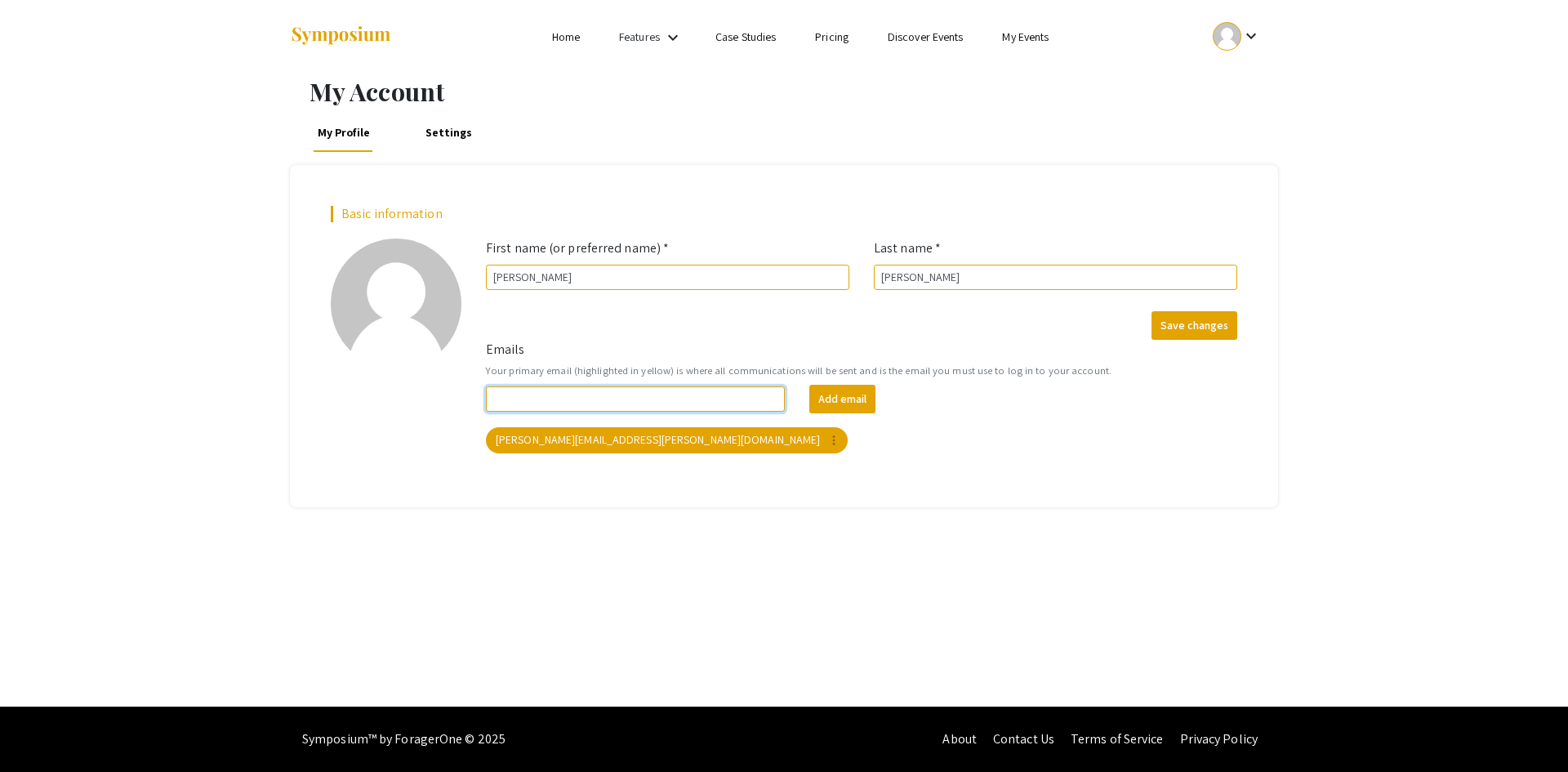
click at [679, 400] on input "Emails" at bounding box center [635, 398] width 298 height 25
click at [667, 344] on form "Emails Your primary email (highlighted in yellow) is where all communications w…" at bounding box center [862, 397] width 776 height 114
click at [1186, 327] on button "Save changes" at bounding box center [1194, 325] width 86 height 29
click at [1029, 43] on link "My Events" at bounding box center [1025, 37] width 46 height 15
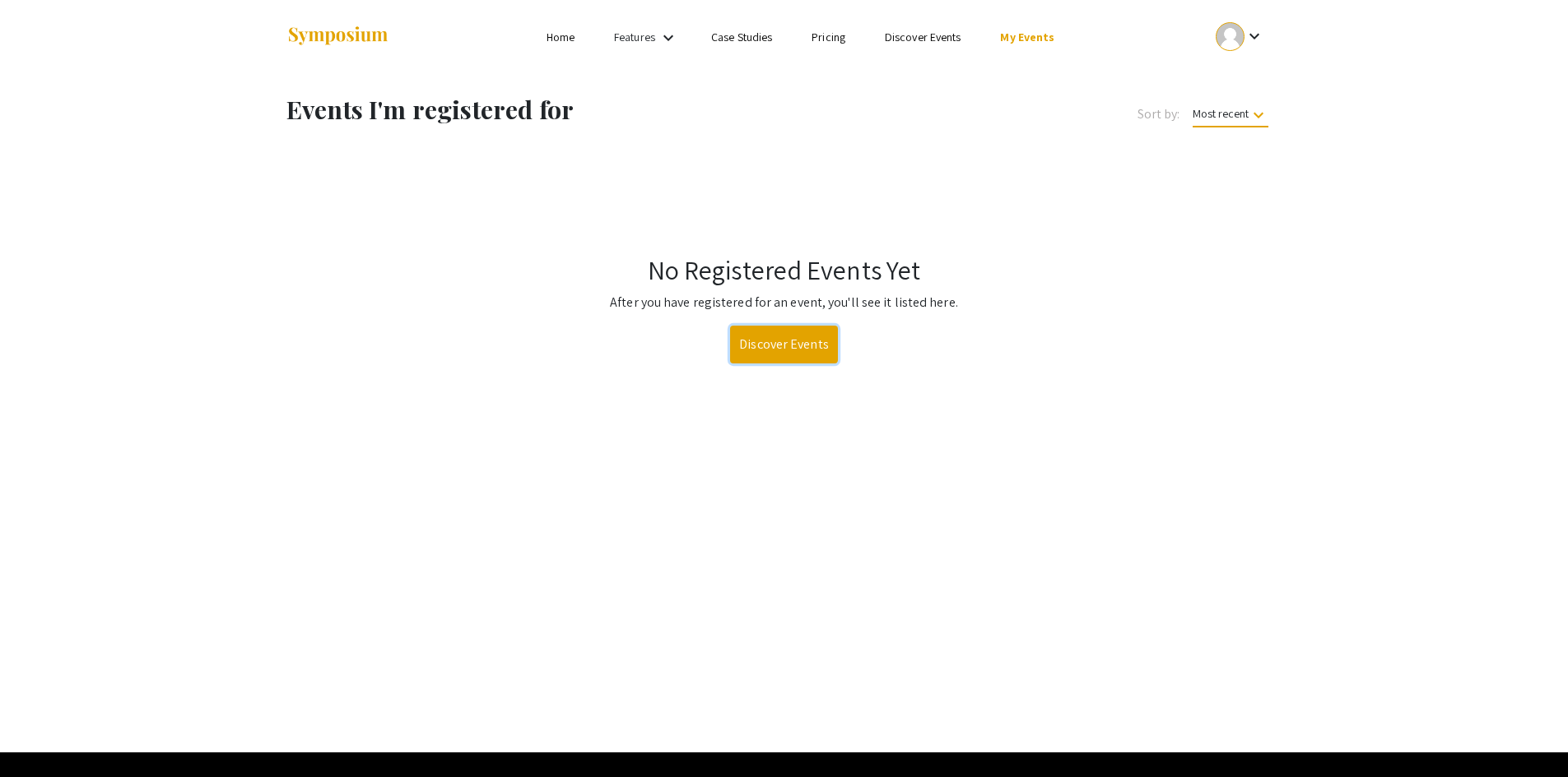
click at [776, 354] on link "Discover Events" at bounding box center [784, 344] width 108 height 38
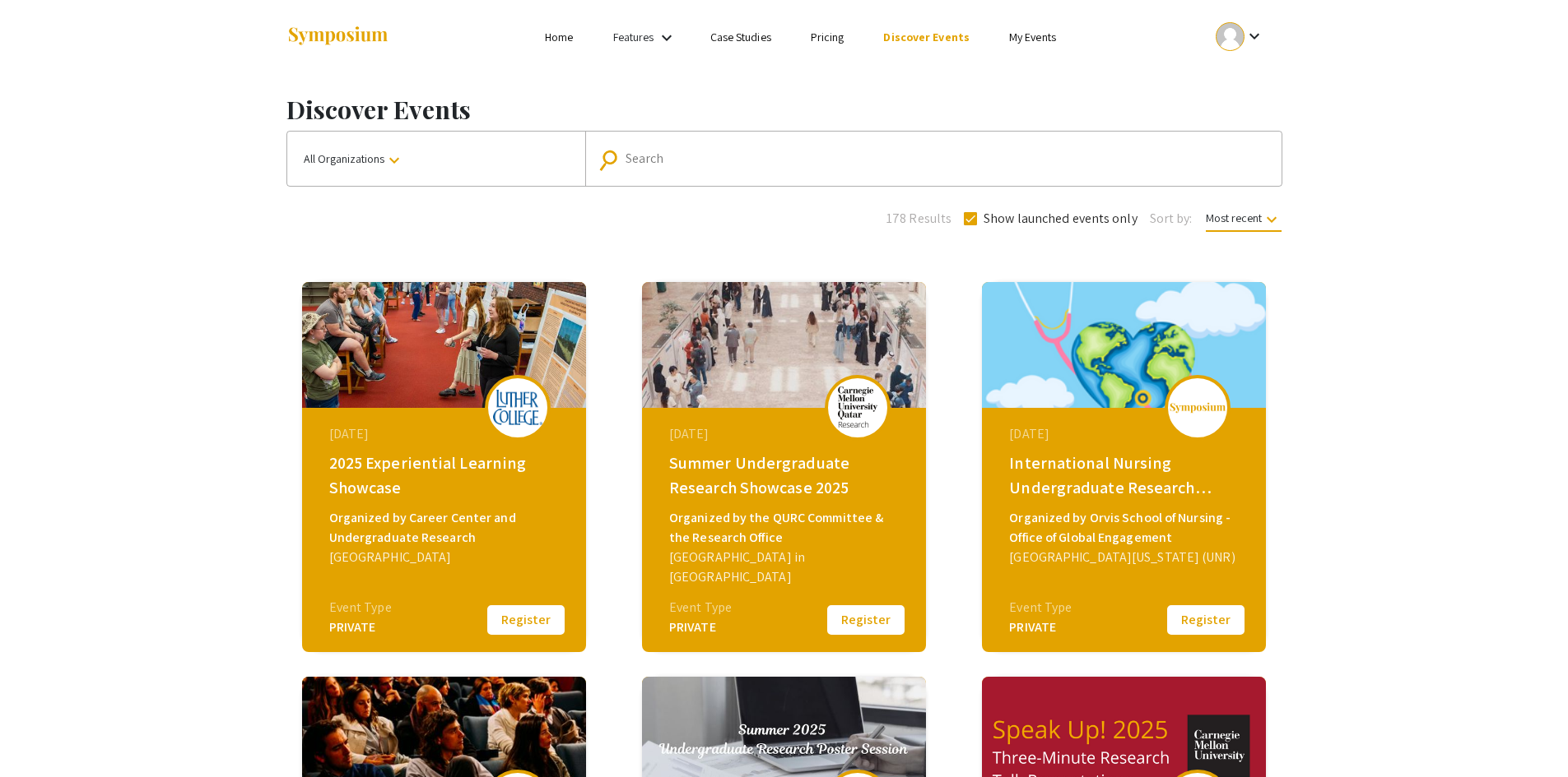
click at [1521, 244] on app-discover "Discover Events All Organizations keyboard_arrow_down search Search 178 Results…" at bounding box center [784, 607] width 1568 height 1065
click at [1031, 44] on link "My Events" at bounding box center [1033, 37] width 47 height 15
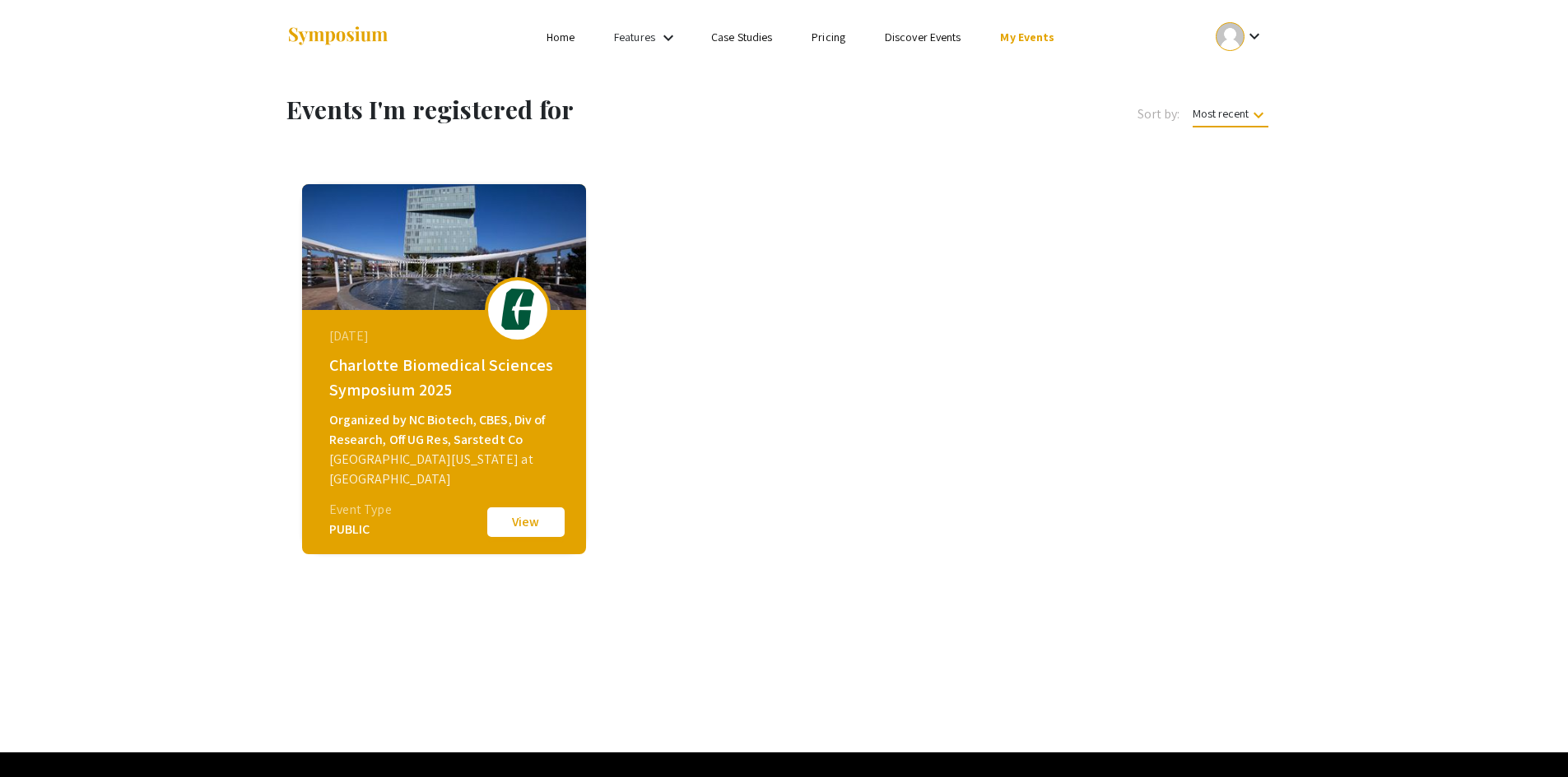
click at [506, 530] on button "View" at bounding box center [526, 522] width 82 height 34
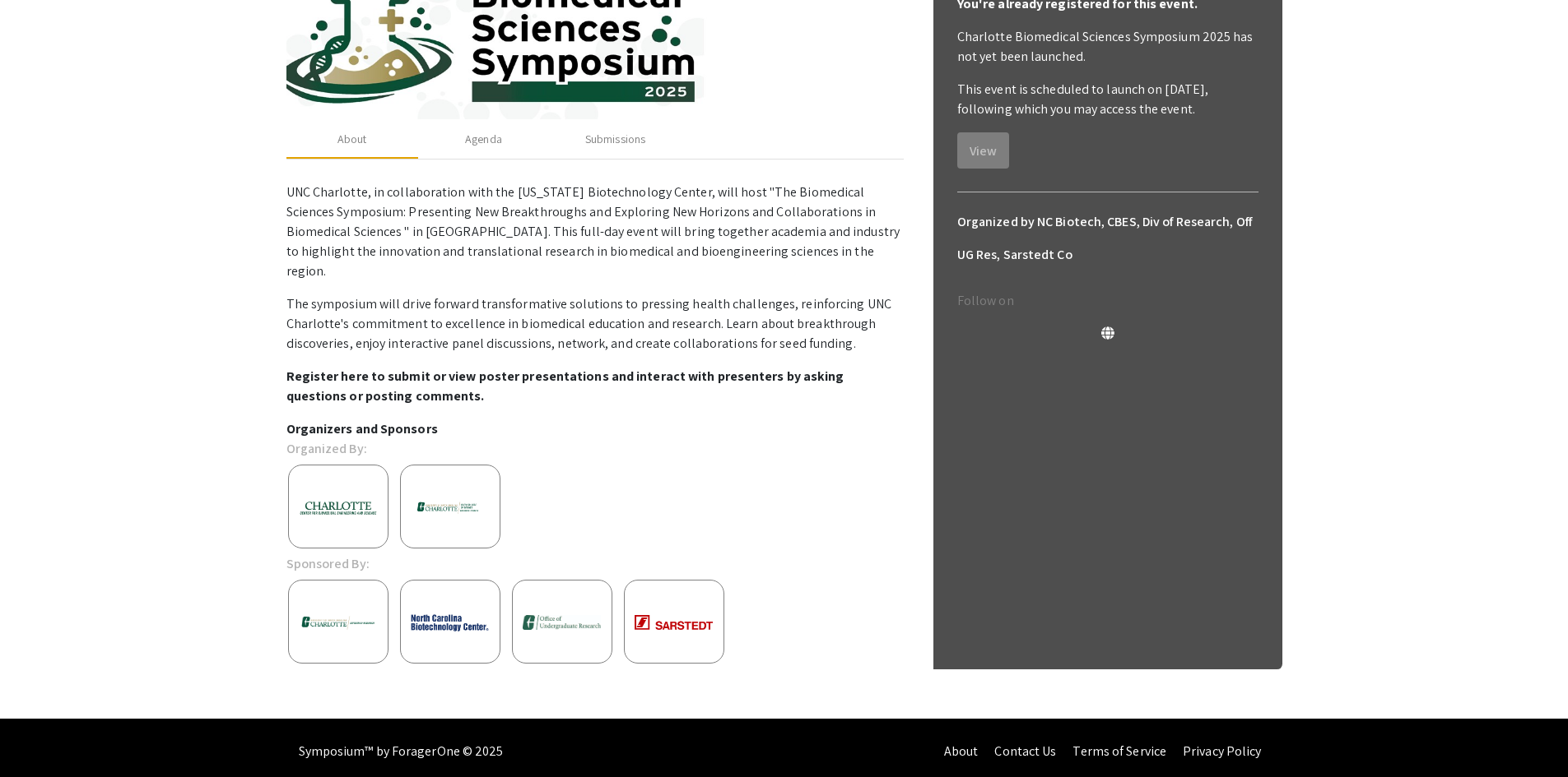
scroll to position [0, 12]
click at [489, 138] on div "Agenda" at bounding box center [483, 140] width 37 height 18
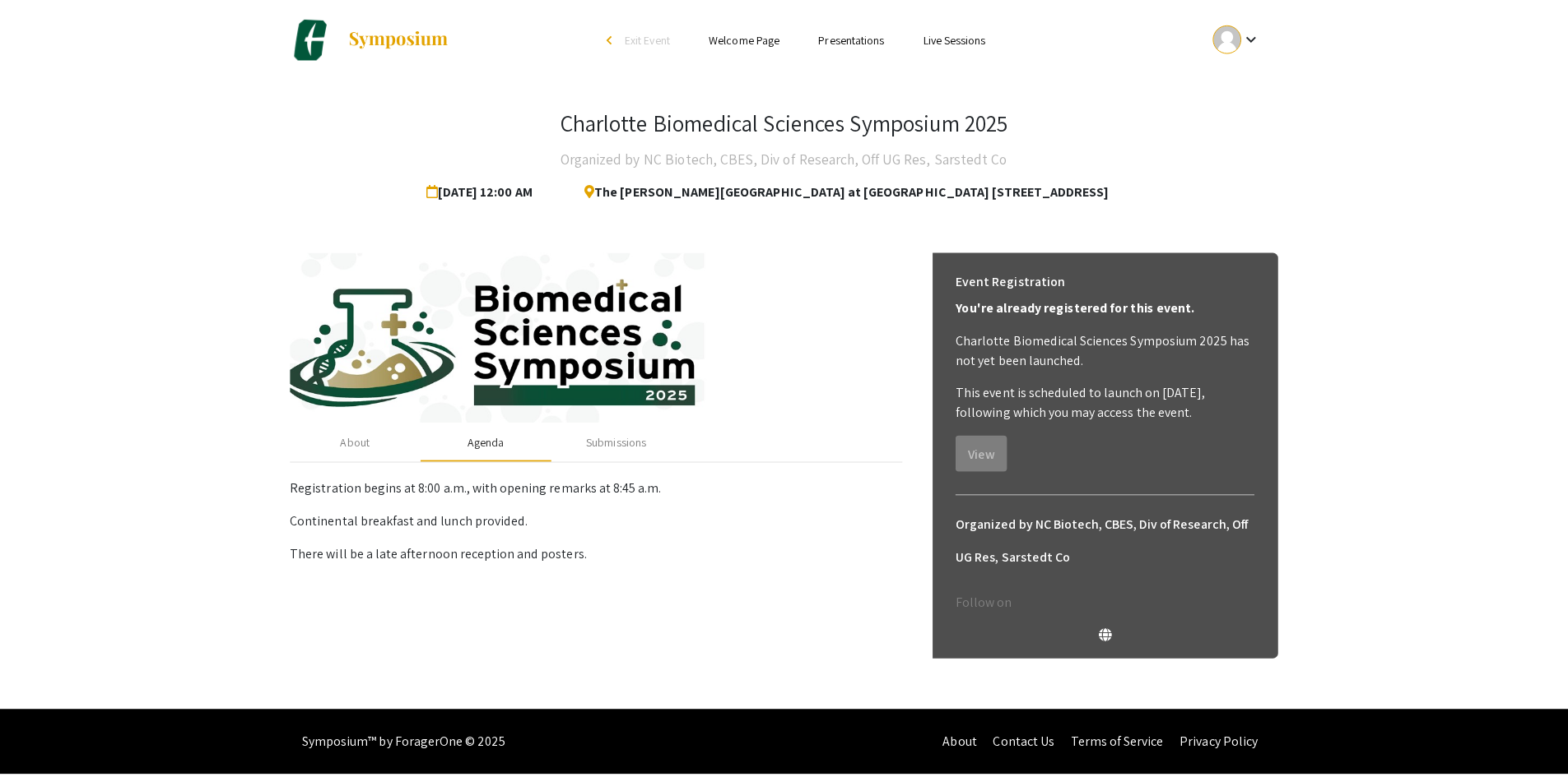
scroll to position [0, 0]
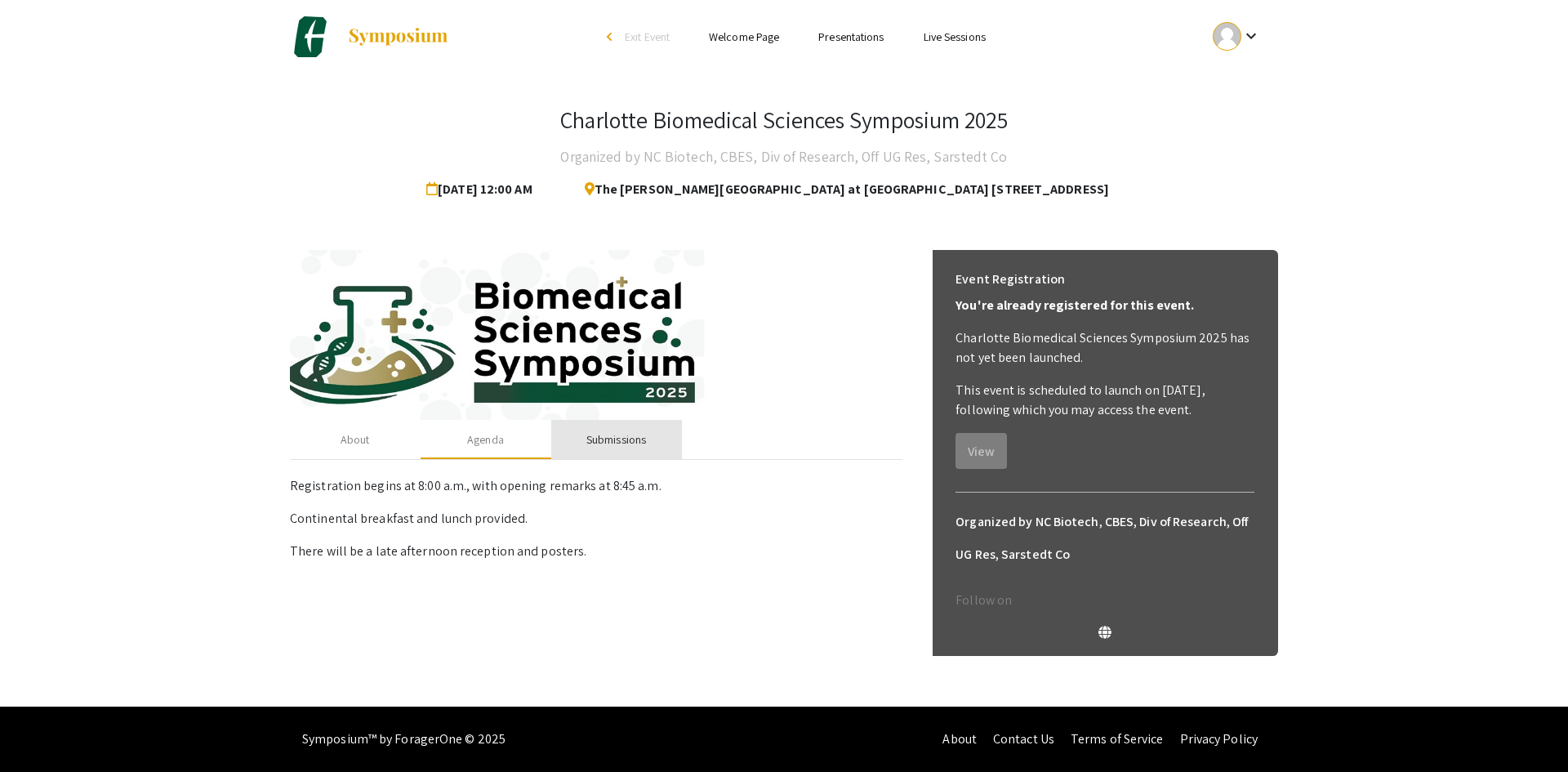
click at [598, 454] on div "Submissions" at bounding box center [616, 439] width 130 height 39
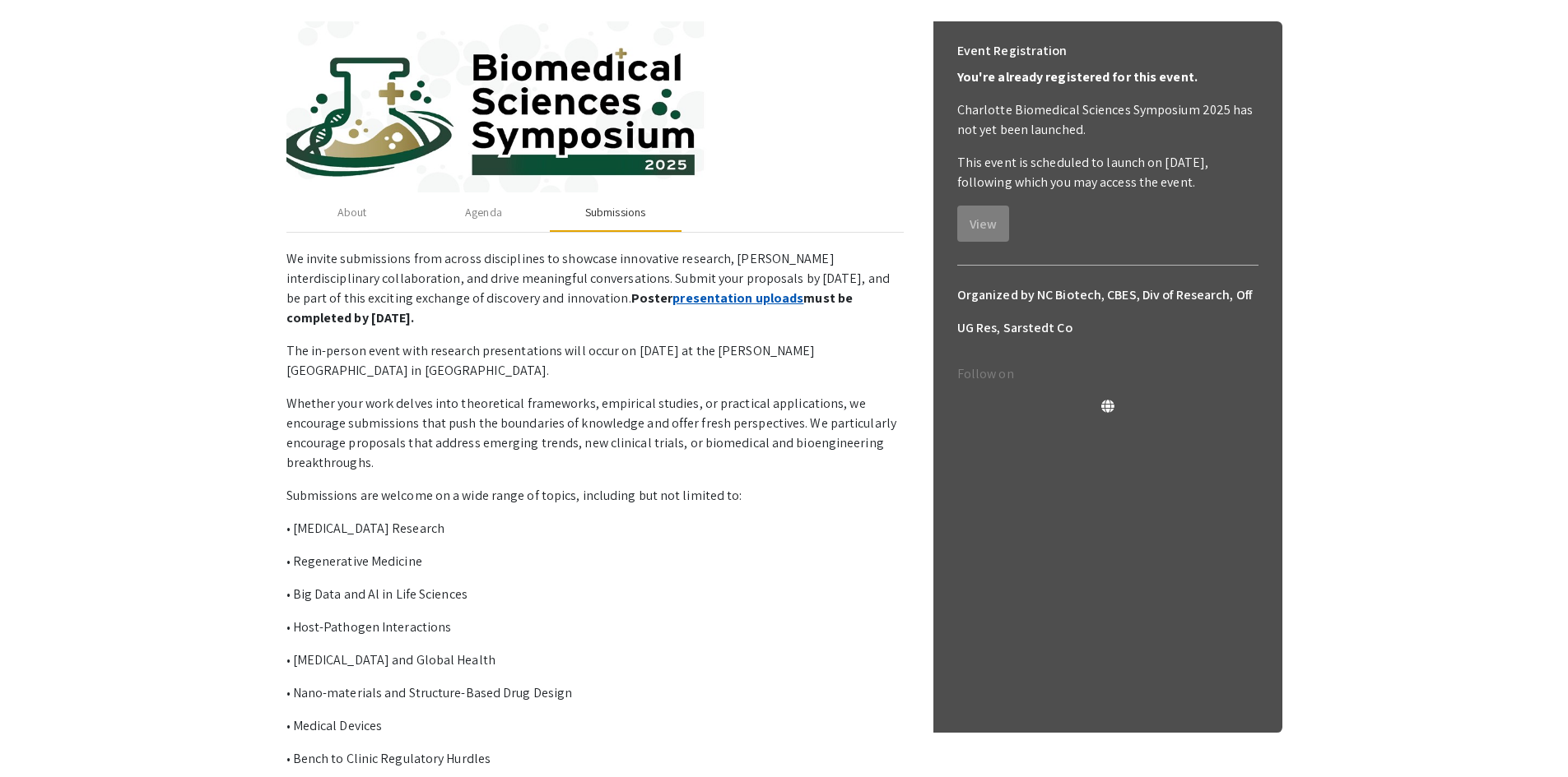
scroll to position [301, 0]
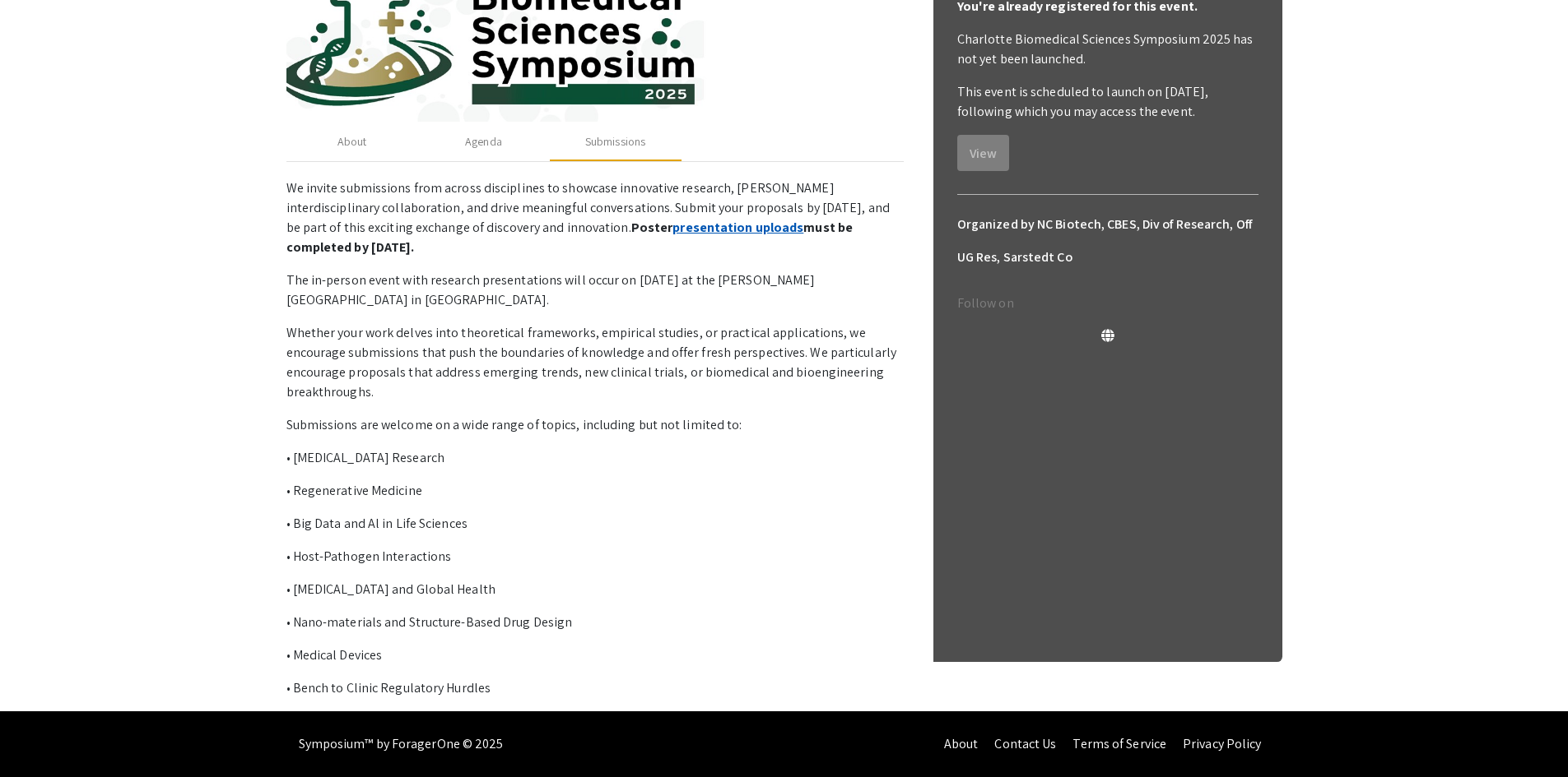
click at [676, 226] on link "presentation uploads" at bounding box center [737, 227] width 131 height 18
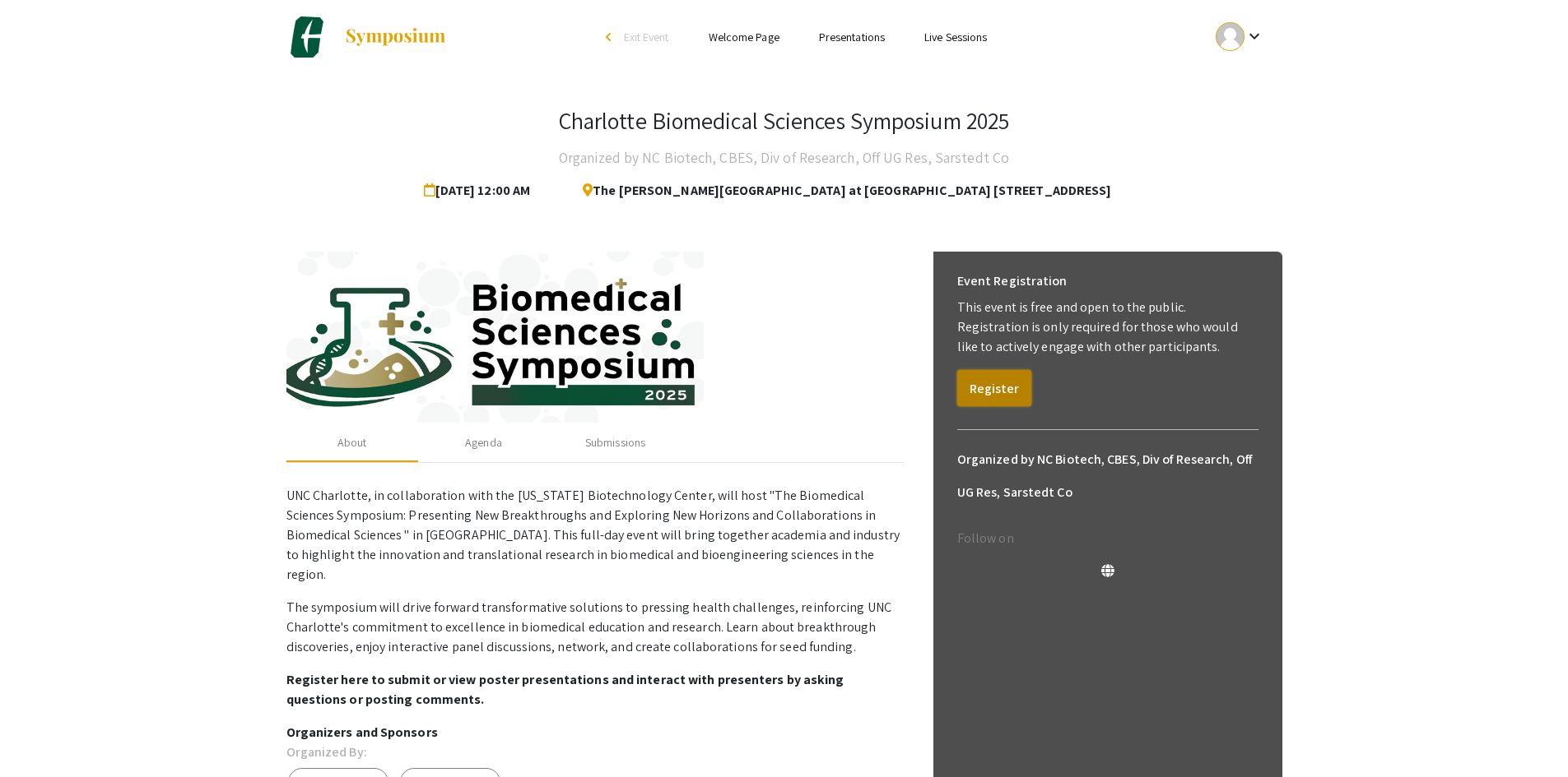
click at [1003, 375] on button "Register" at bounding box center [994, 388] width 74 height 36
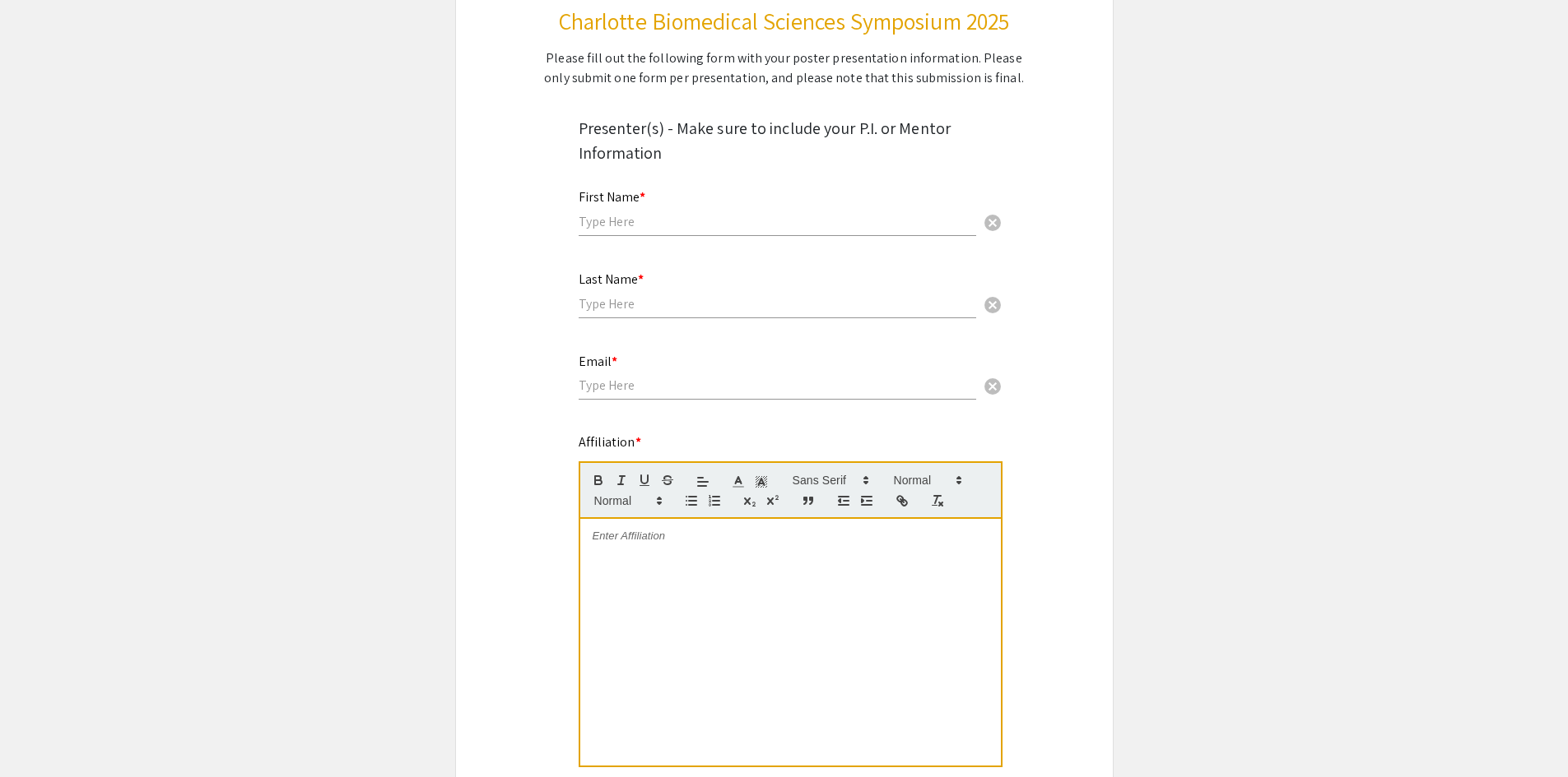
scroll to position [223, 0]
click at [673, 226] on input "text" at bounding box center [777, 221] width 398 height 18
type input "[PERSON_NAME]"
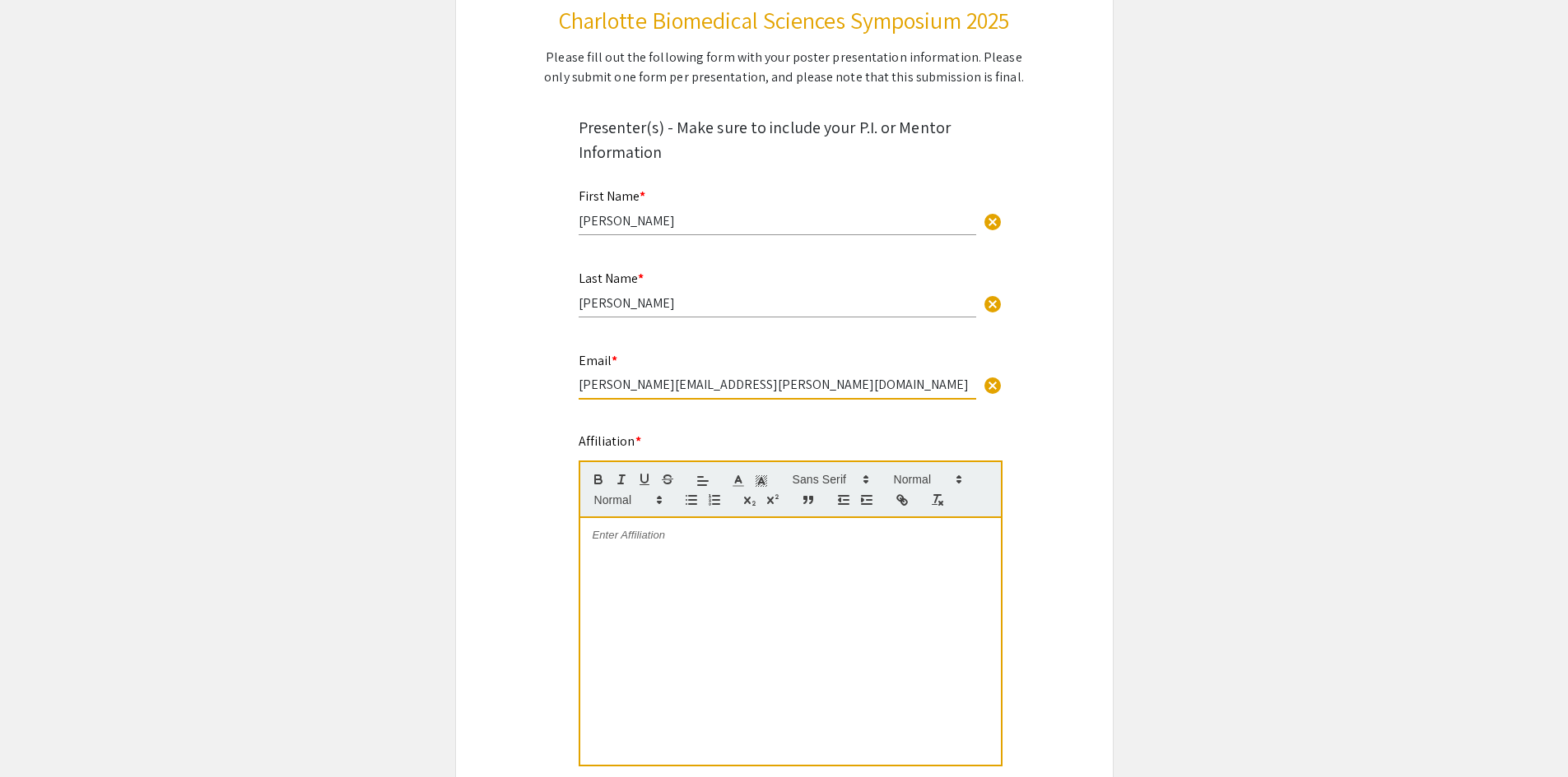
type input "[PERSON_NAME][EMAIL_ADDRESS][PERSON_NAME][DOMAIN_NAME]"
drag, startPoint x: 724, startPoint y: 669, endPoint x: 698, endPoint y: 563, distance: 109.1
click at [698, 563] on div at bounding box center [791, 641] width 421 height 247
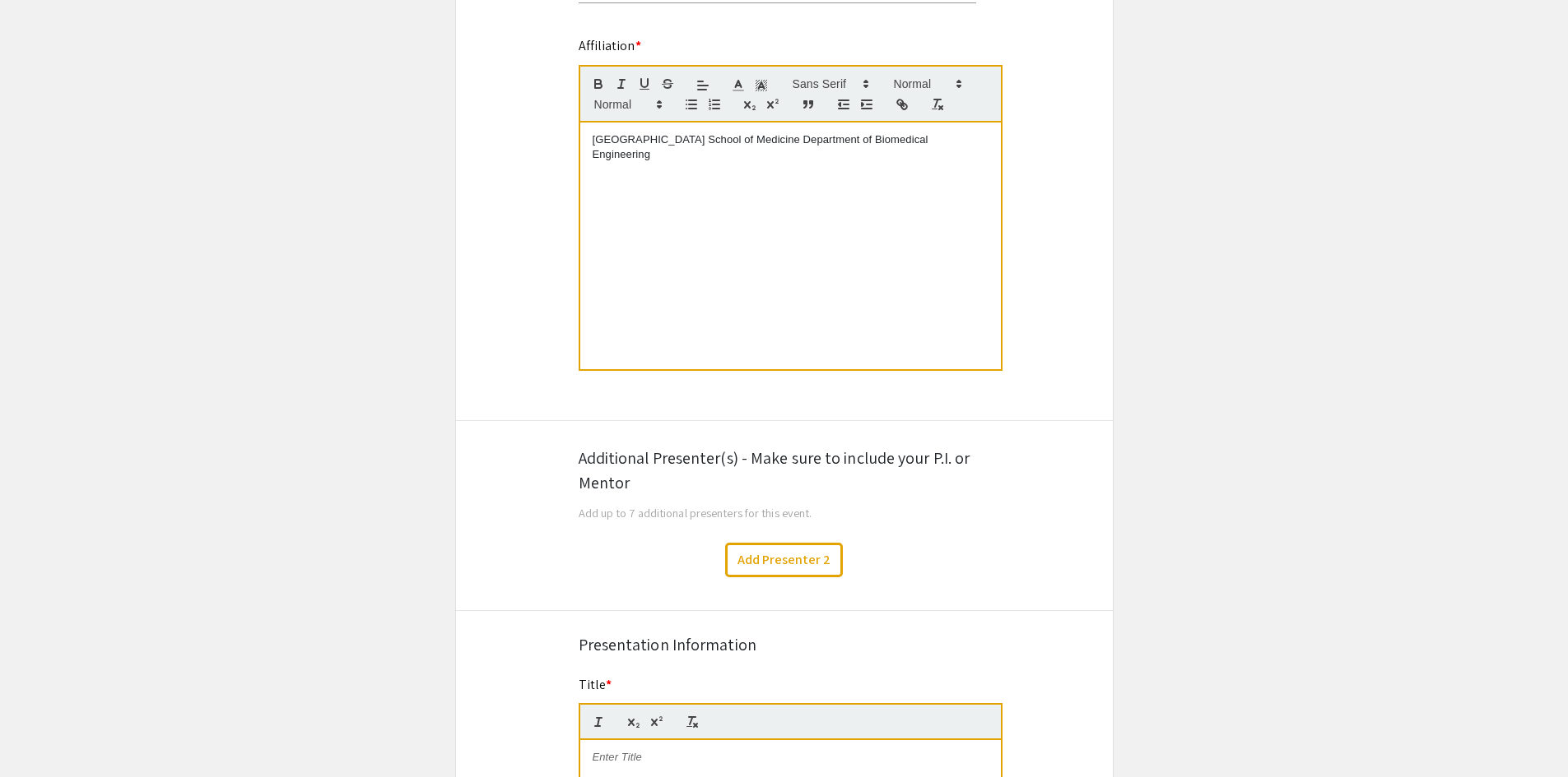
scroll to position [701, 0]
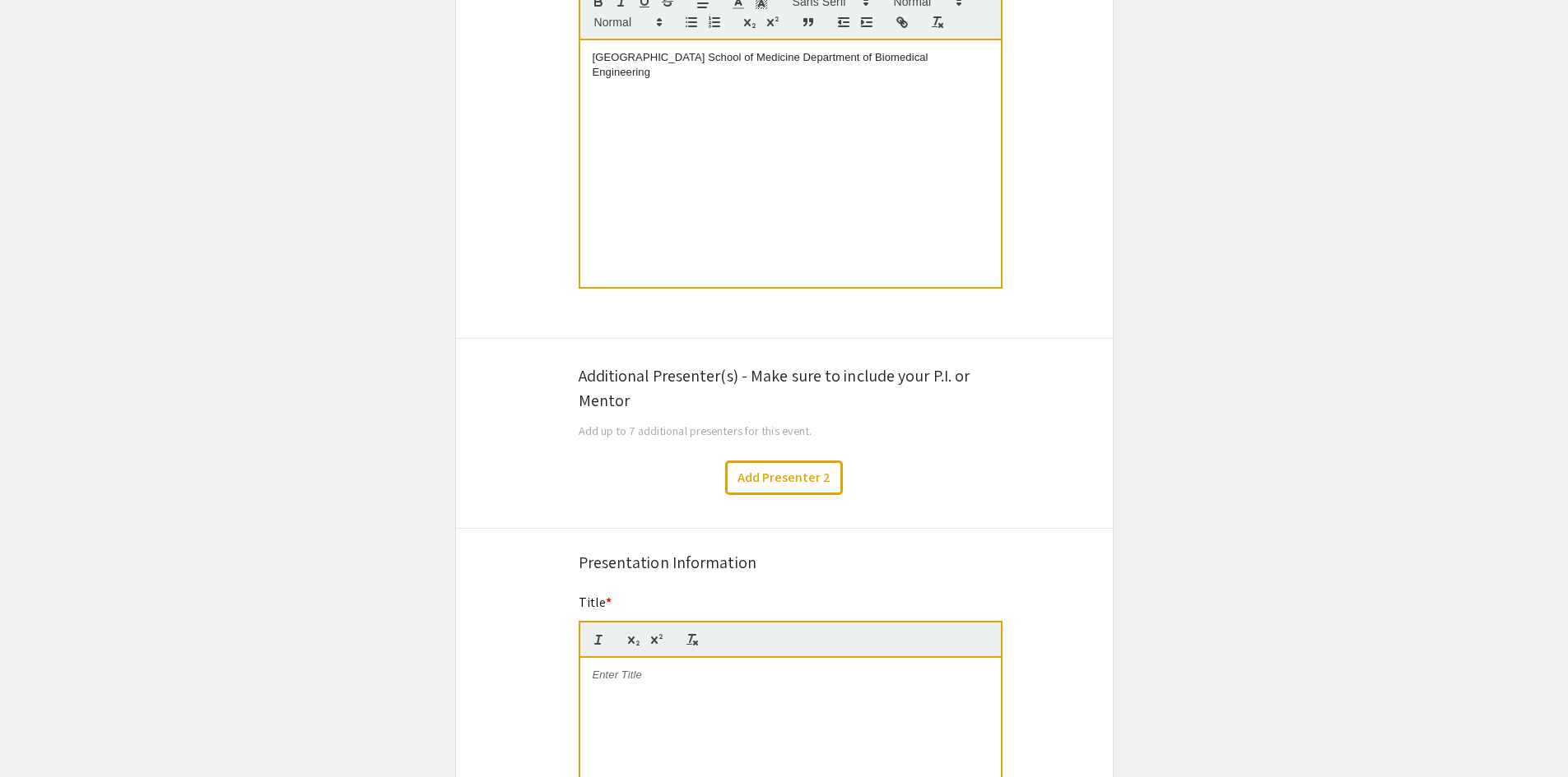
click at [603, 463] on div "Add Presenter 2" at bounding box center [784, 477] width 682 height 34
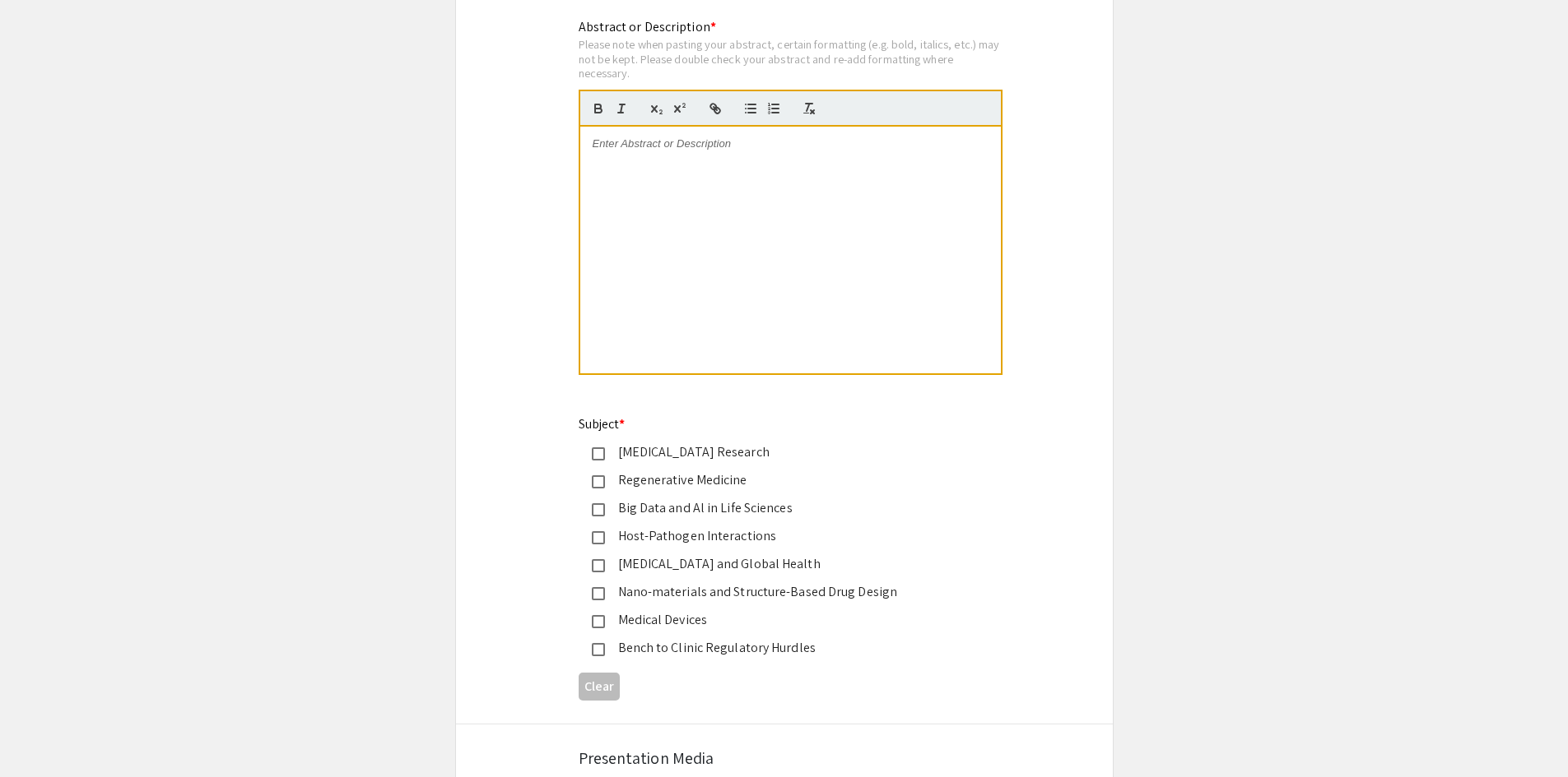
scroll to position [1888, 0]
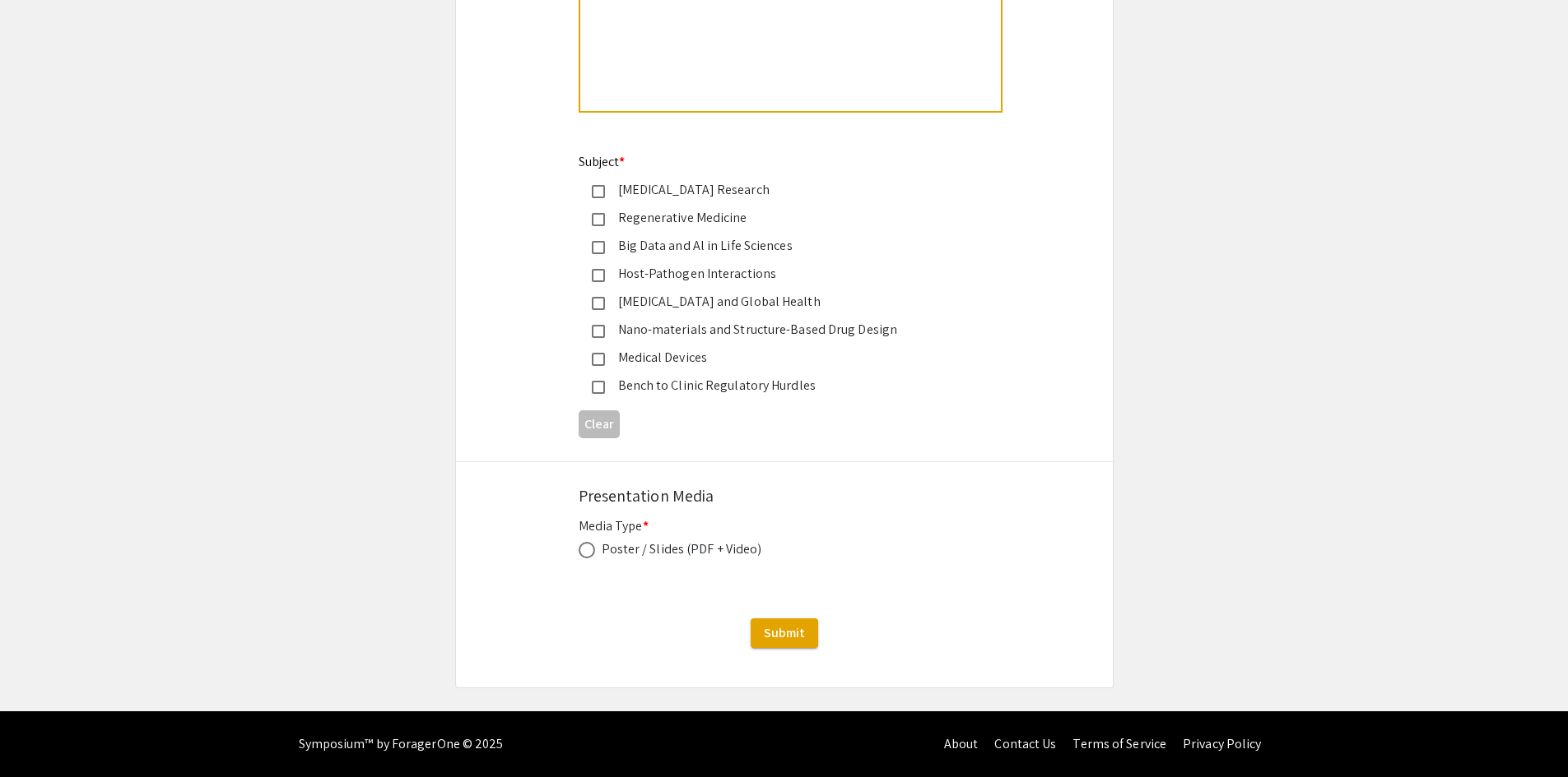
click at [587, 556] on span at bounding box center [587, 550] width 17 height 17
click at [587, 556] on input "radio" at bounding box center [587, 550] width 17 height 17
radio input "true"
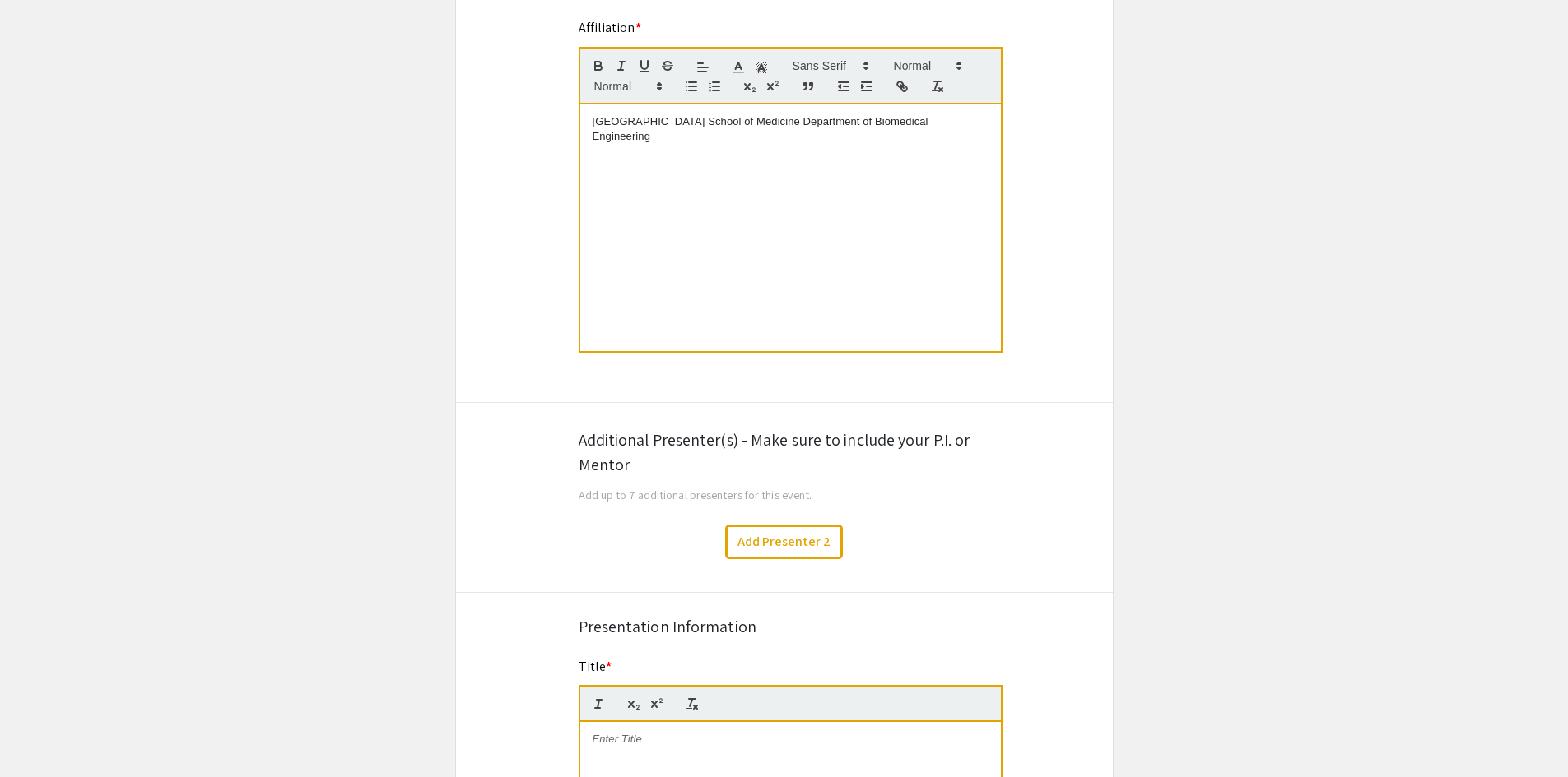
scroll to position [892, 0]
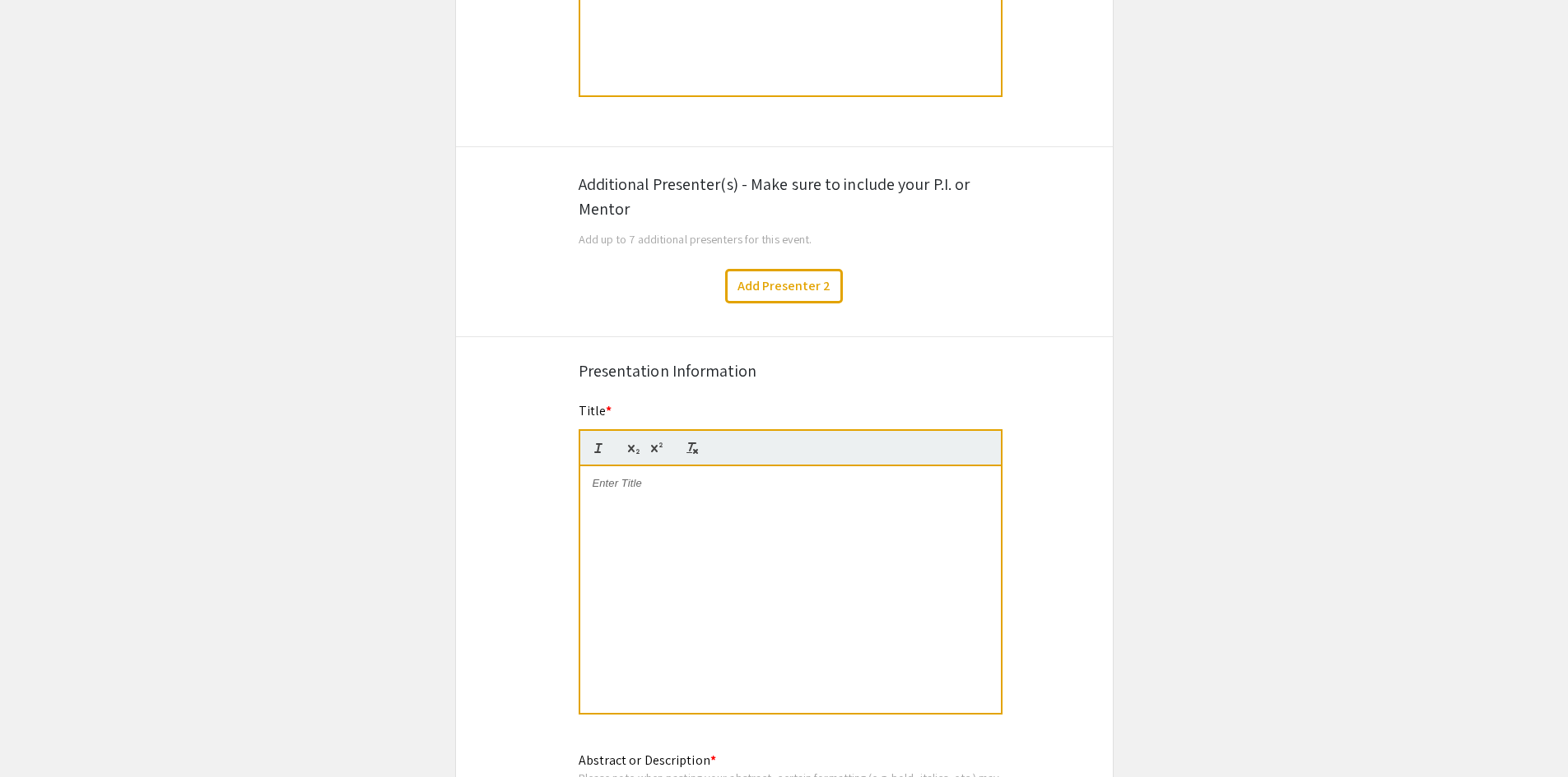
click at [683, 583] on div at bounding box center [791, 589] width 421 height 247
click at [668, 522] on div at bounding box center [791, 589] width 421 height 247
click at [1228, 441] on app-submissions "Symposium Presentation Submission Charlotte Biomedical Sciences Symposium 2025 …" at bounding box center [784, 652] width 1568 height 2896
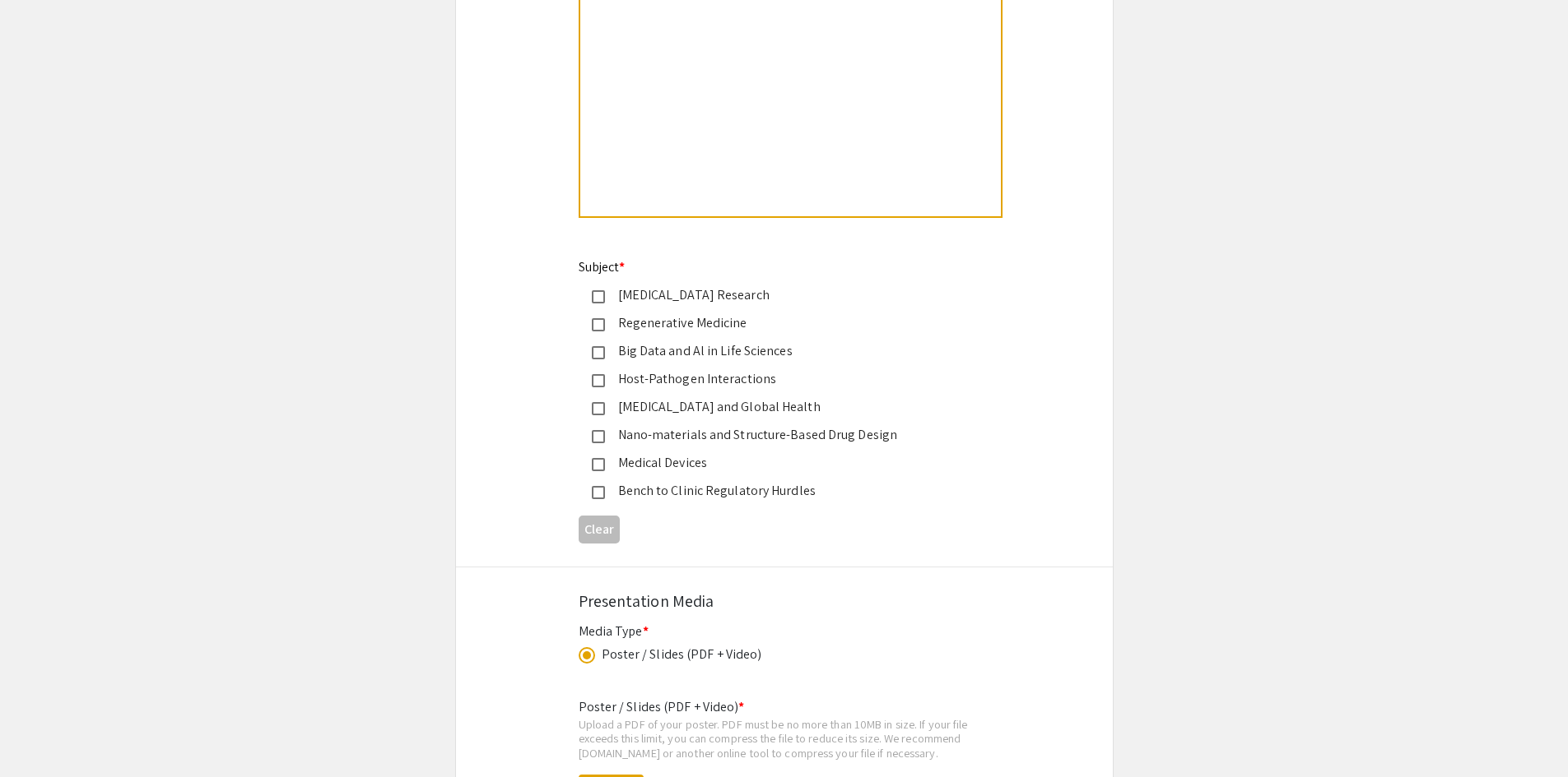
scroll to position [1784, 0]
click at [669, 471] on div "Medical Devices" at bounding box center [777, 462] width 345 height 20
click at [726, 492] on div "Bench to Clinic Regulatory Hurdles" at bounding box center [777, 489] width 345 height 20
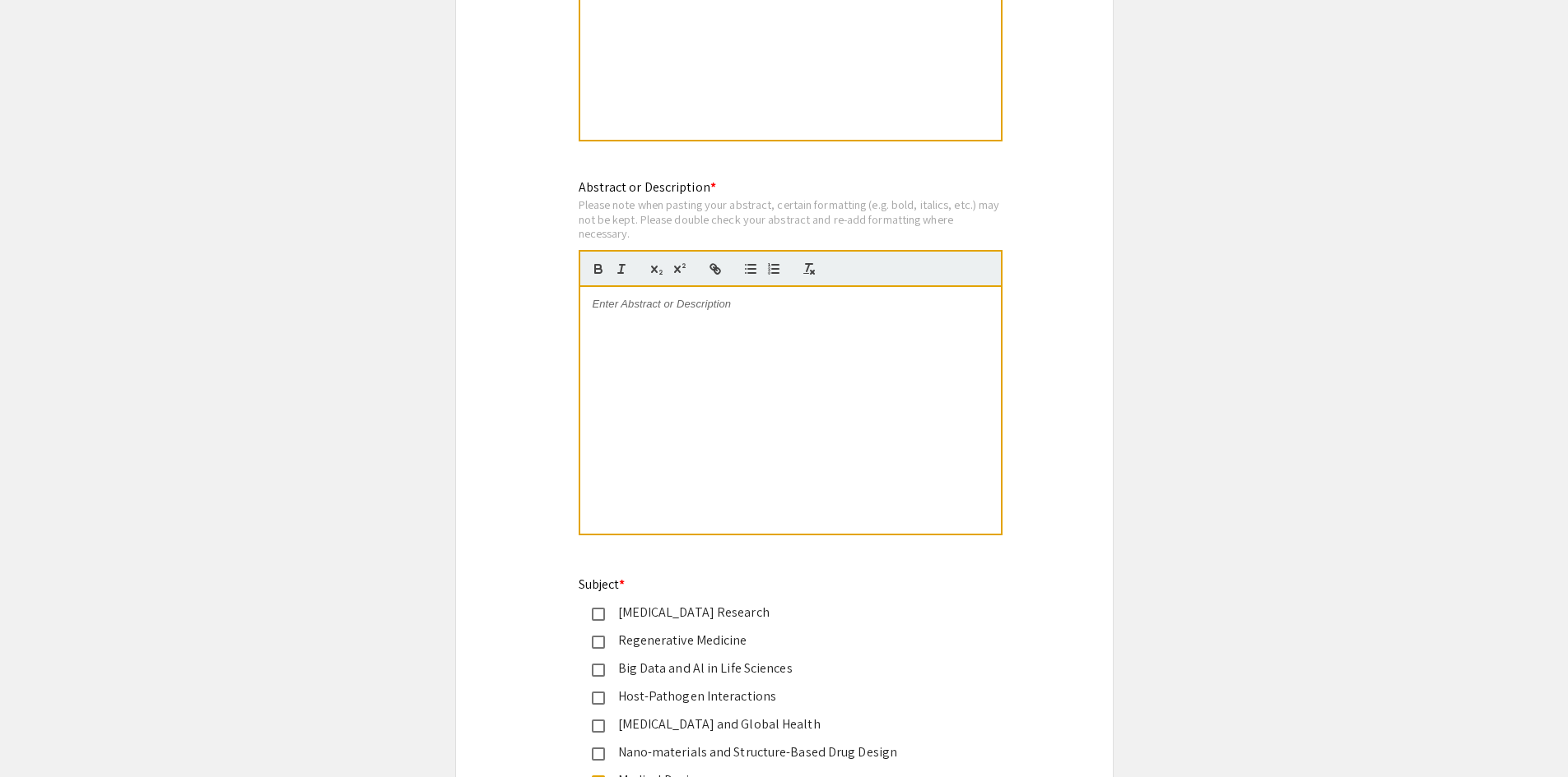
scroll to position [1463, 0]
click at [852, 405] on div at bounding box center [791, 412] width 421 height 247
click at [872, 406] on div at bounding box center [791, 412] width 421 height 247
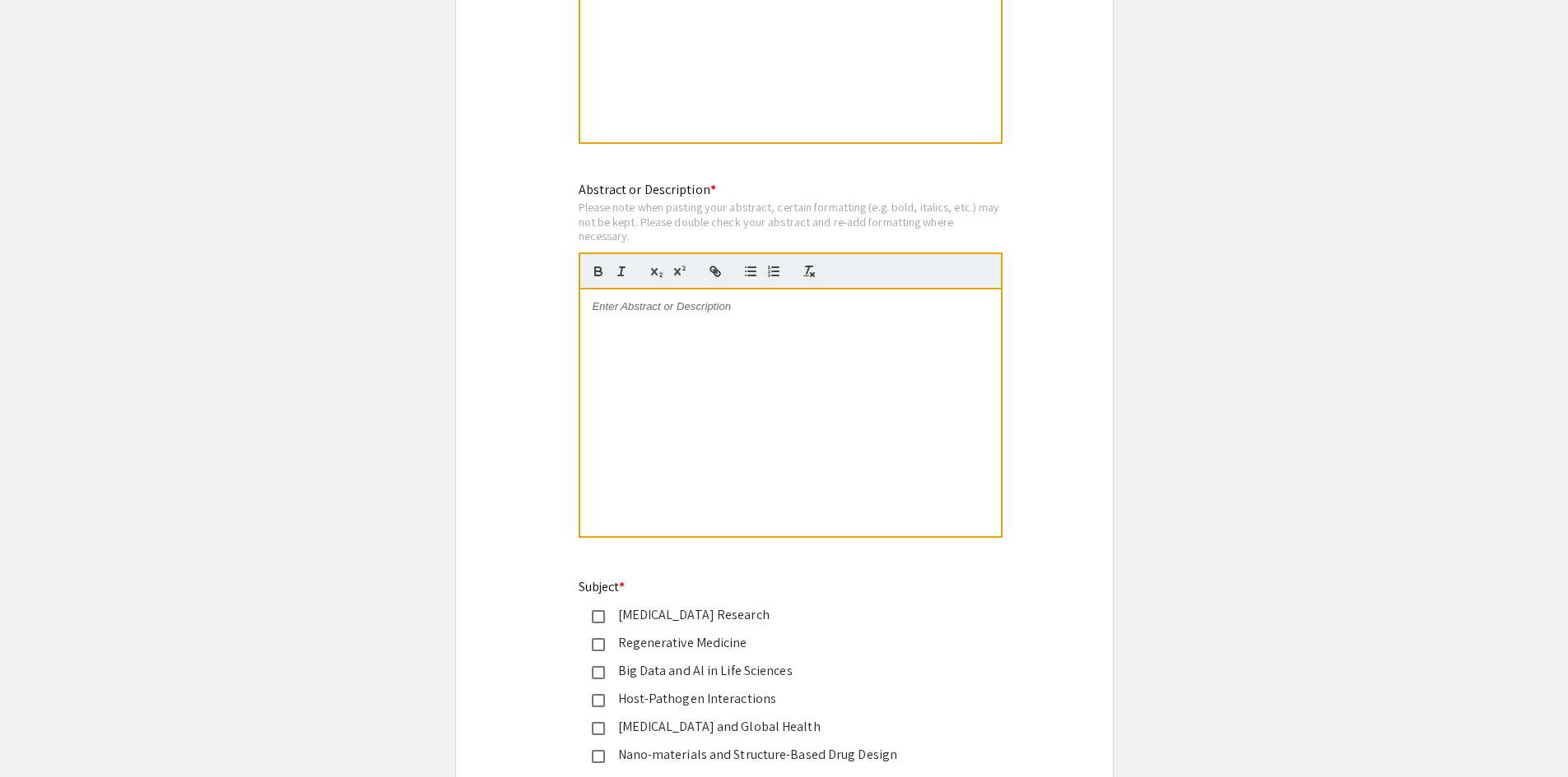
click at [894, 347] on div at bounding box center [791, 412] width 421 height 247
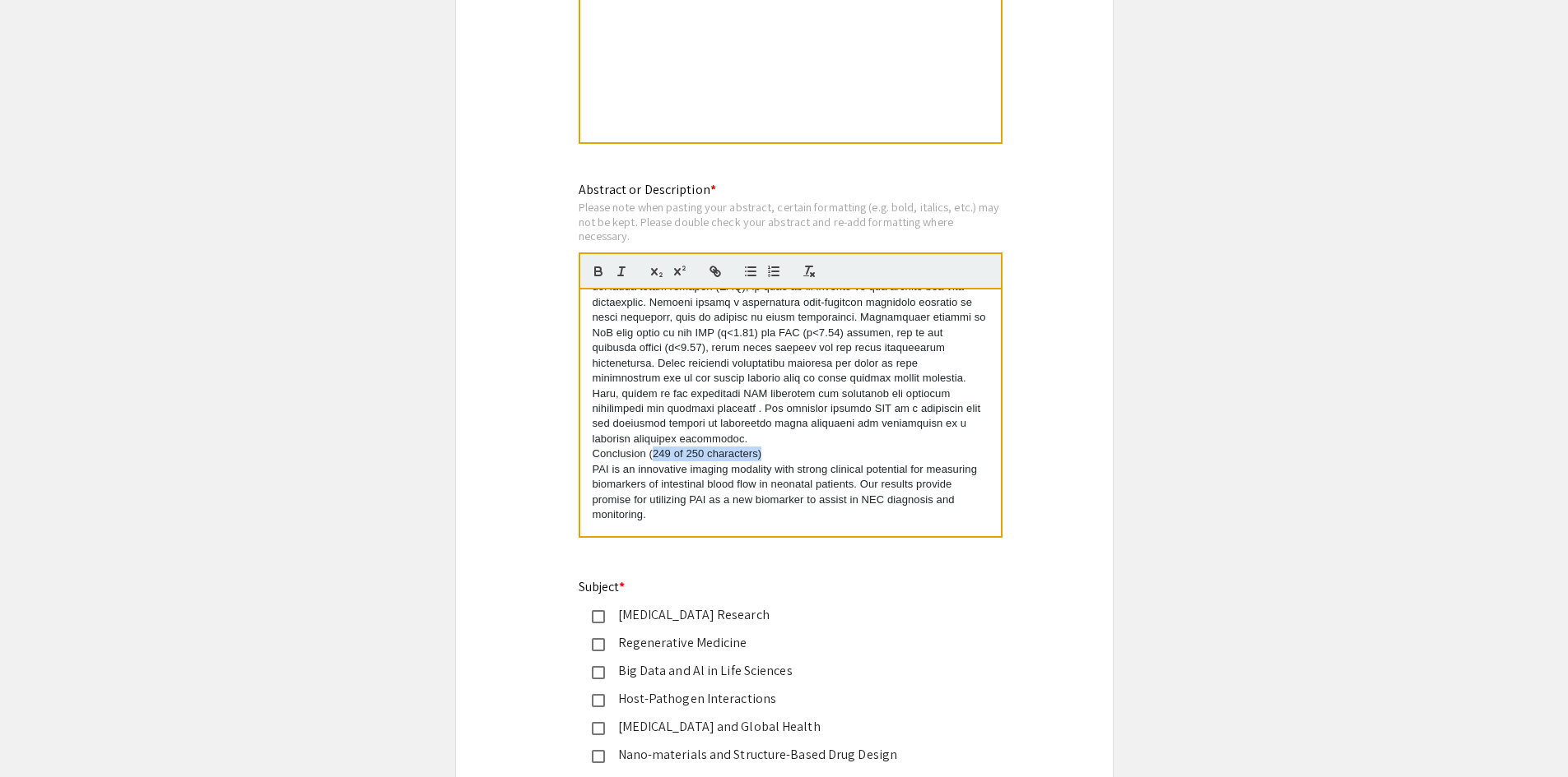
drag, startPoint x: 762, startPoint y: 456, endPoint x: 653, endPoint y: 457, distance: 109.0
click at [653, 457] on p "Conclusion (249 of 250 characters)" at bounding box center [790, 454] width 396 height 15
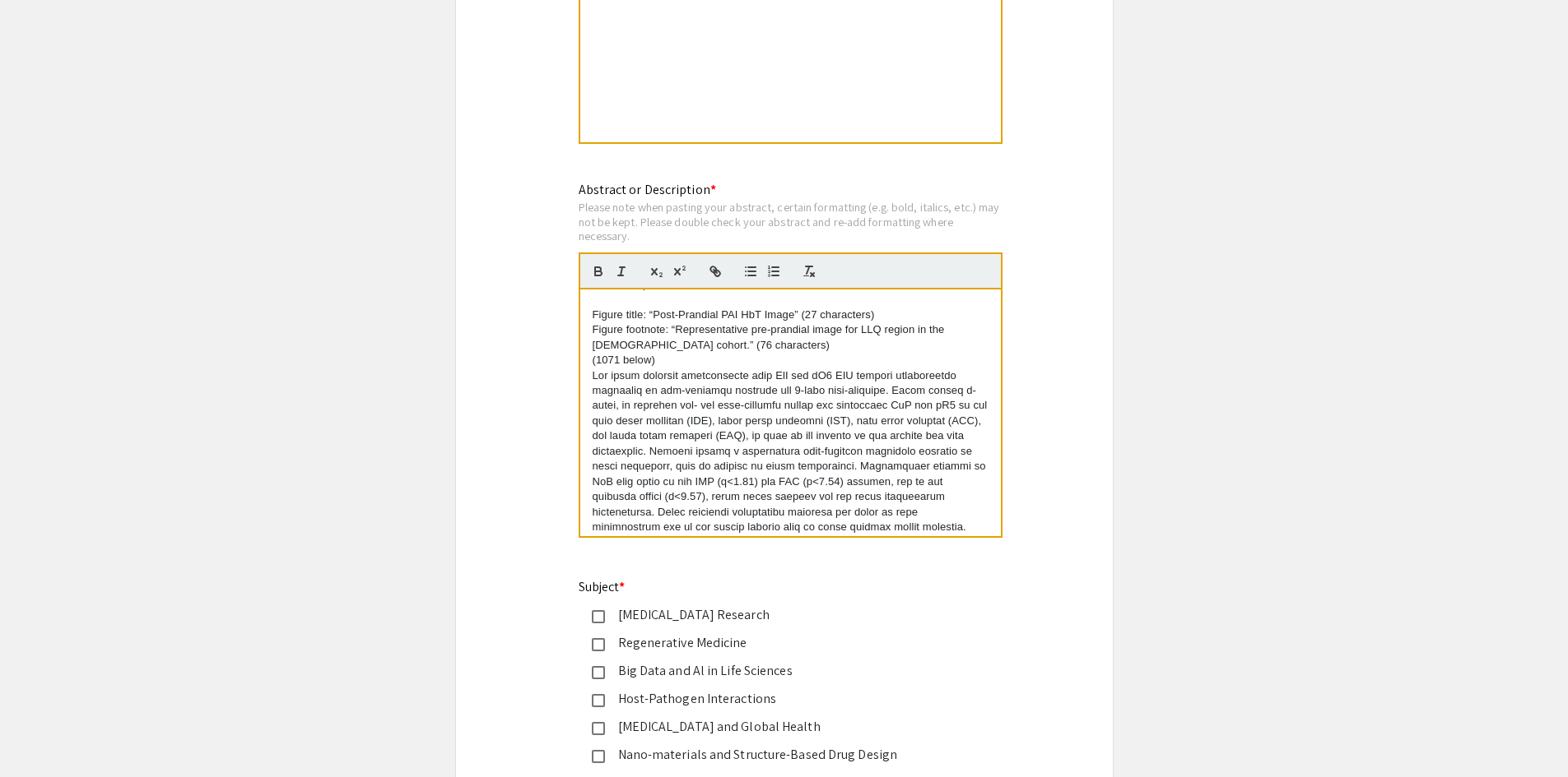
scroll to position [264, 0]
drag, startPoint x: 656, startPoint y: 360, endPoint x: 591, endPoint y: 363, distance: 65.1
click at [591, 363] on div "Background: (249 of 250 characters) NEC is hallmarked by intestinal [MEDICAL_DA…" at bounding box center [791, 412] width 421 height 247
drag, startPoint x: 749, startPoint y: 348, endPoint x: 586, endPoint y: 321, distance: 165.2
click at [586, 321] on div "Background: (249 of 250 characters) NEC is hallmarked by intestinal [MEDICAL_DA…" at bounding box center [791, 412] width 421 height 247
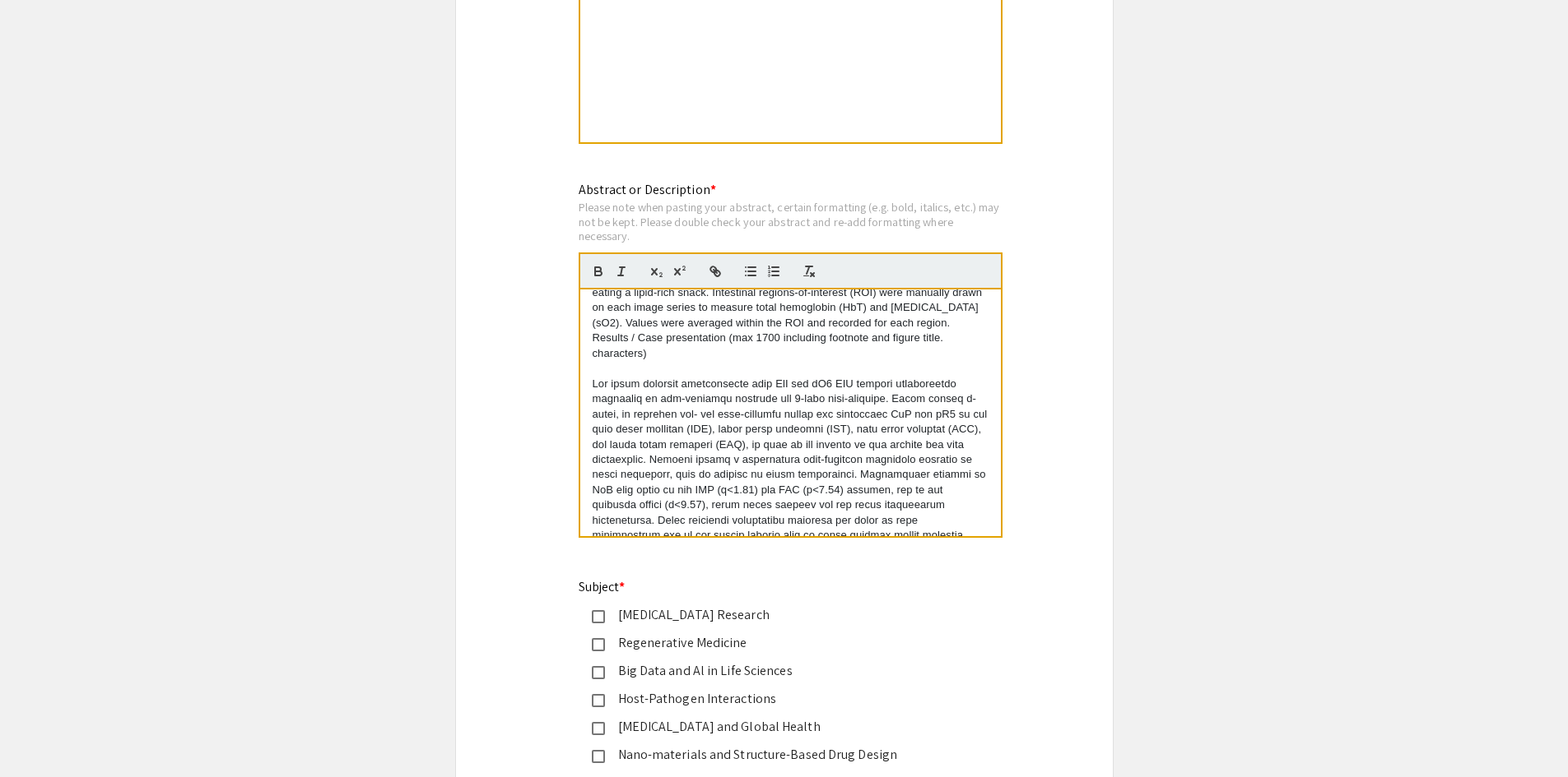
scroll to position [186, 0]
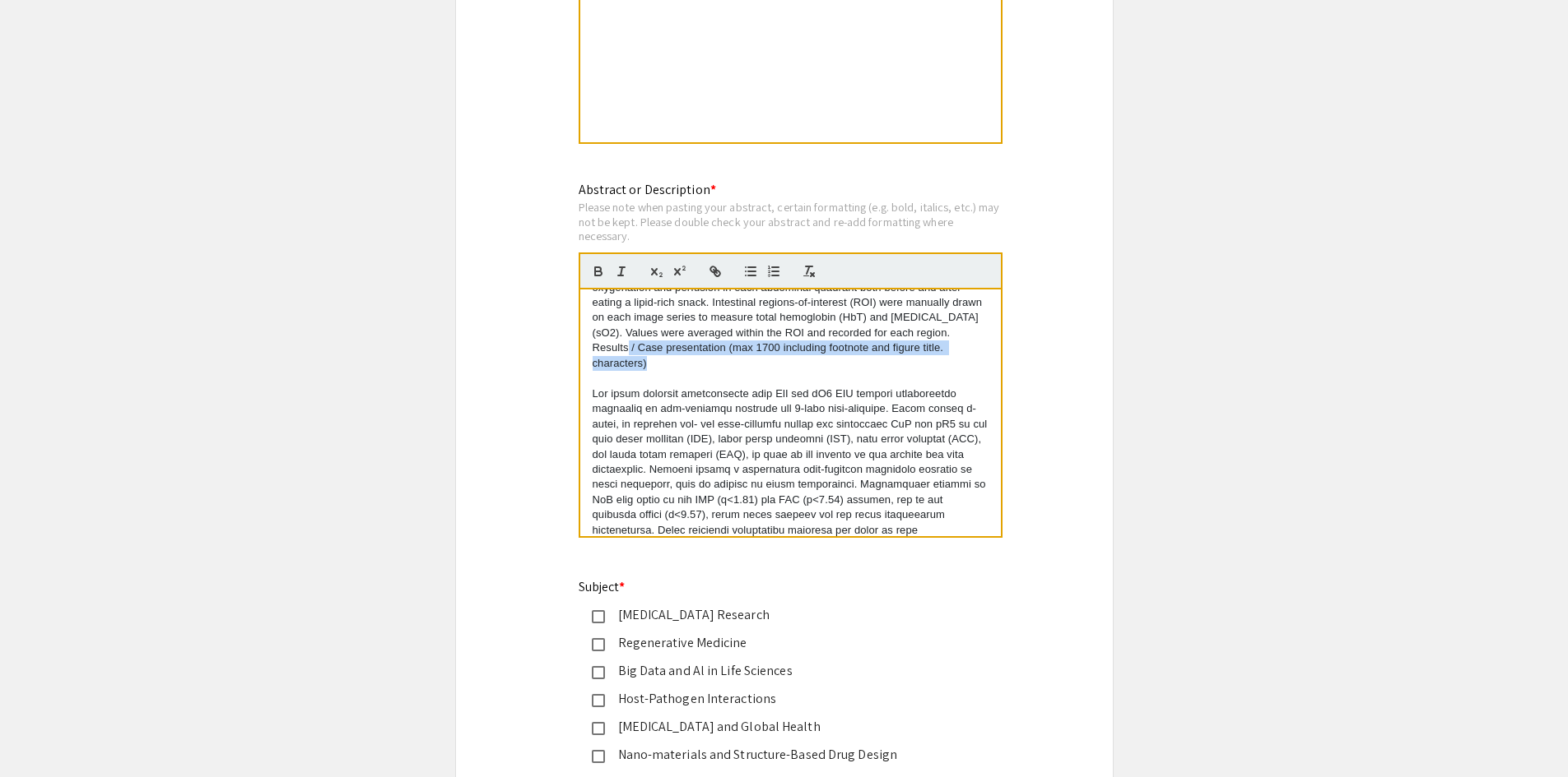
drag, startPoint x: 646, startPoint y: 363, endPoint x: 627, endPoint y: 346, distance: 25.5
click at [627, 346] on p "Results / Case presentation (max 1700 including footnote and figure title. char…" at bounding box center [790, 355] width 396 height 31
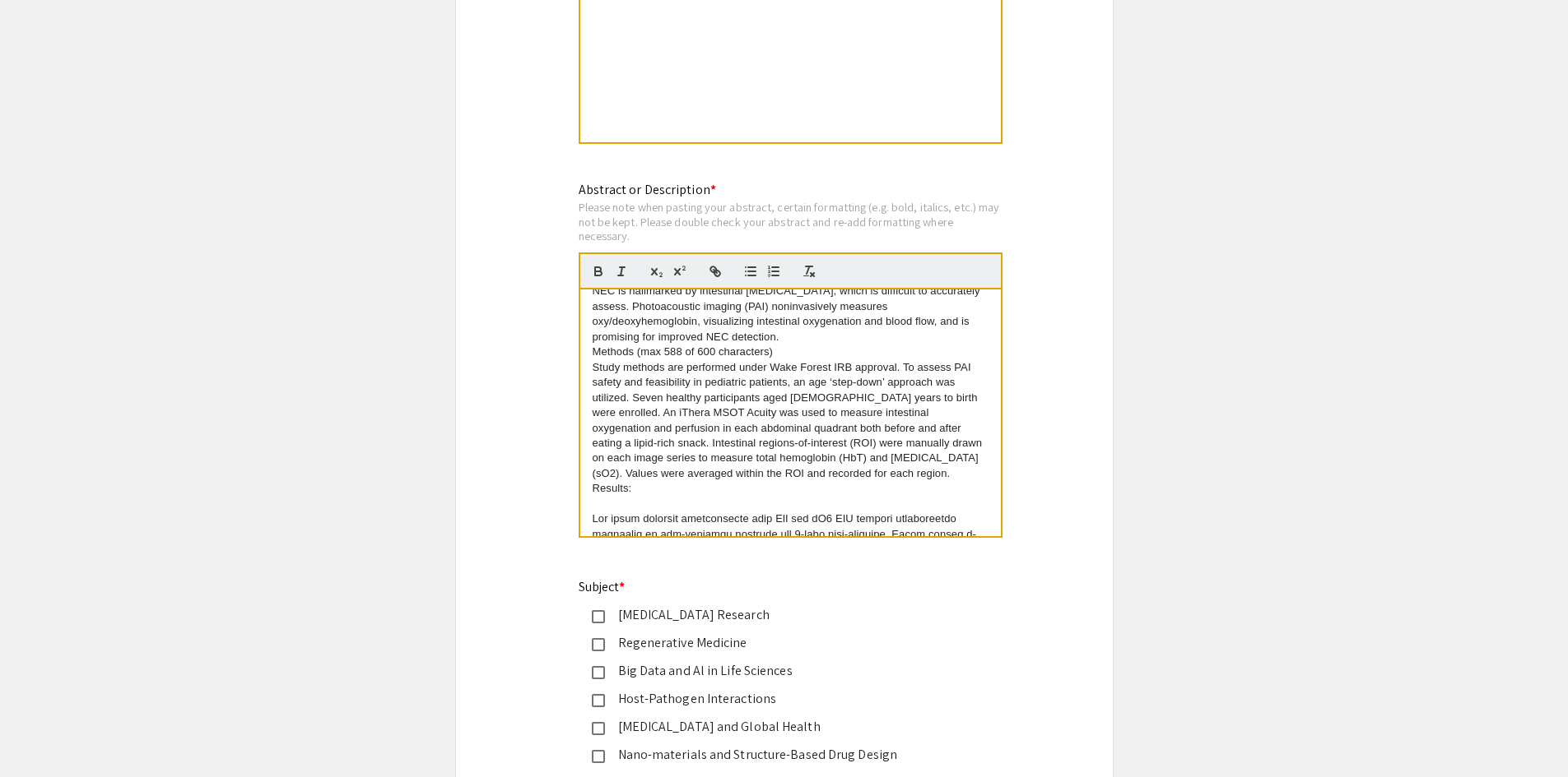
scroll to position [4, 0]
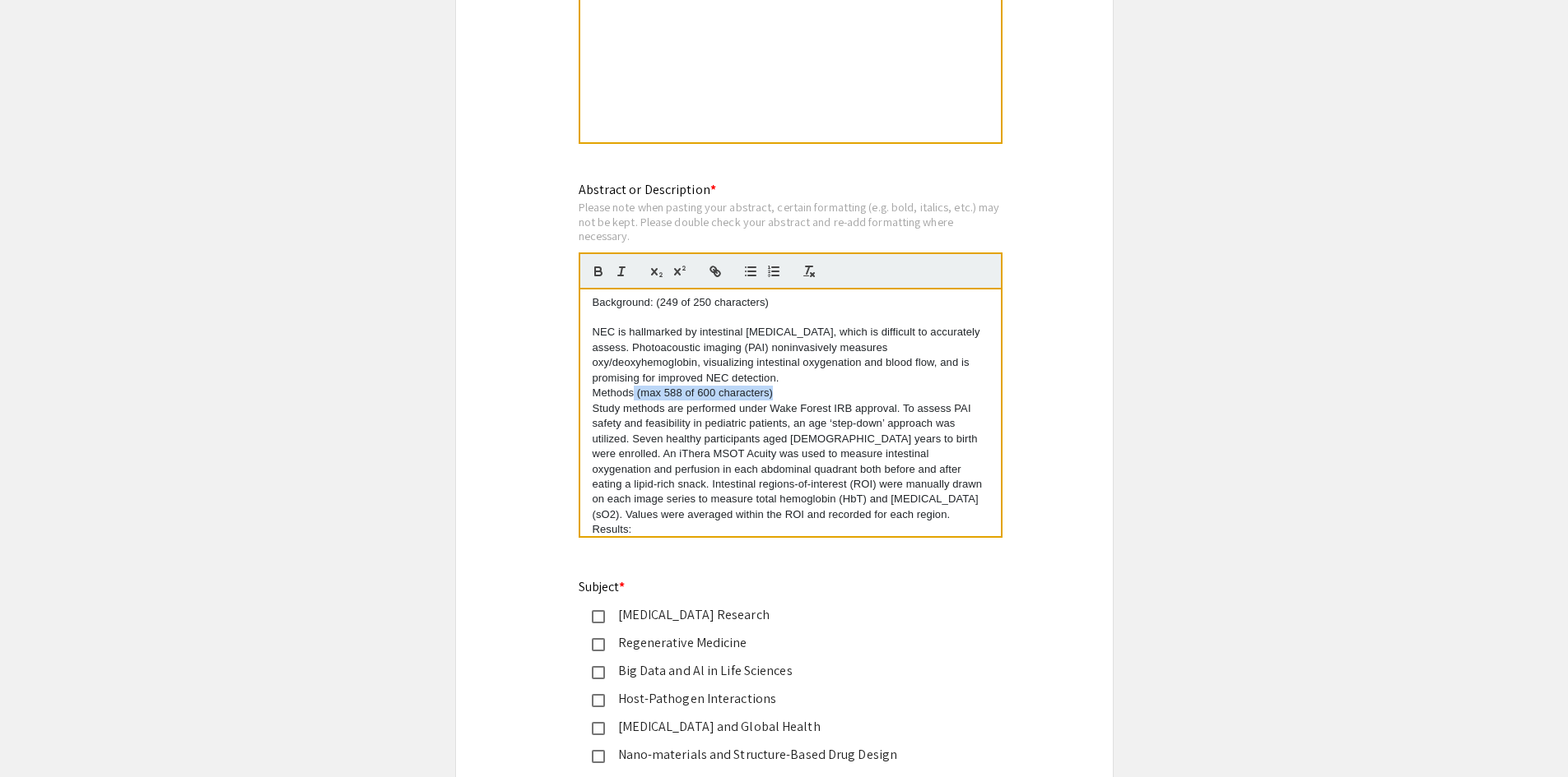
drag, startPoint x: 783, startPoint y: 395, endPoint x: 634, endPoint y: 394, distance: 149.0
click at [634, 394] on p "Methods (max 588 of 600 characters)" at bounding box center [790, 394] width 396 height 15
drag, startPoint x: 758, startPoint y: 308, endPoint x: 656, endPoint y: 311, distance: 102.0
click at [656, 311] on p "Background: (249 of 250 characters)" at bounding box center [790, 307] width 396 height 15
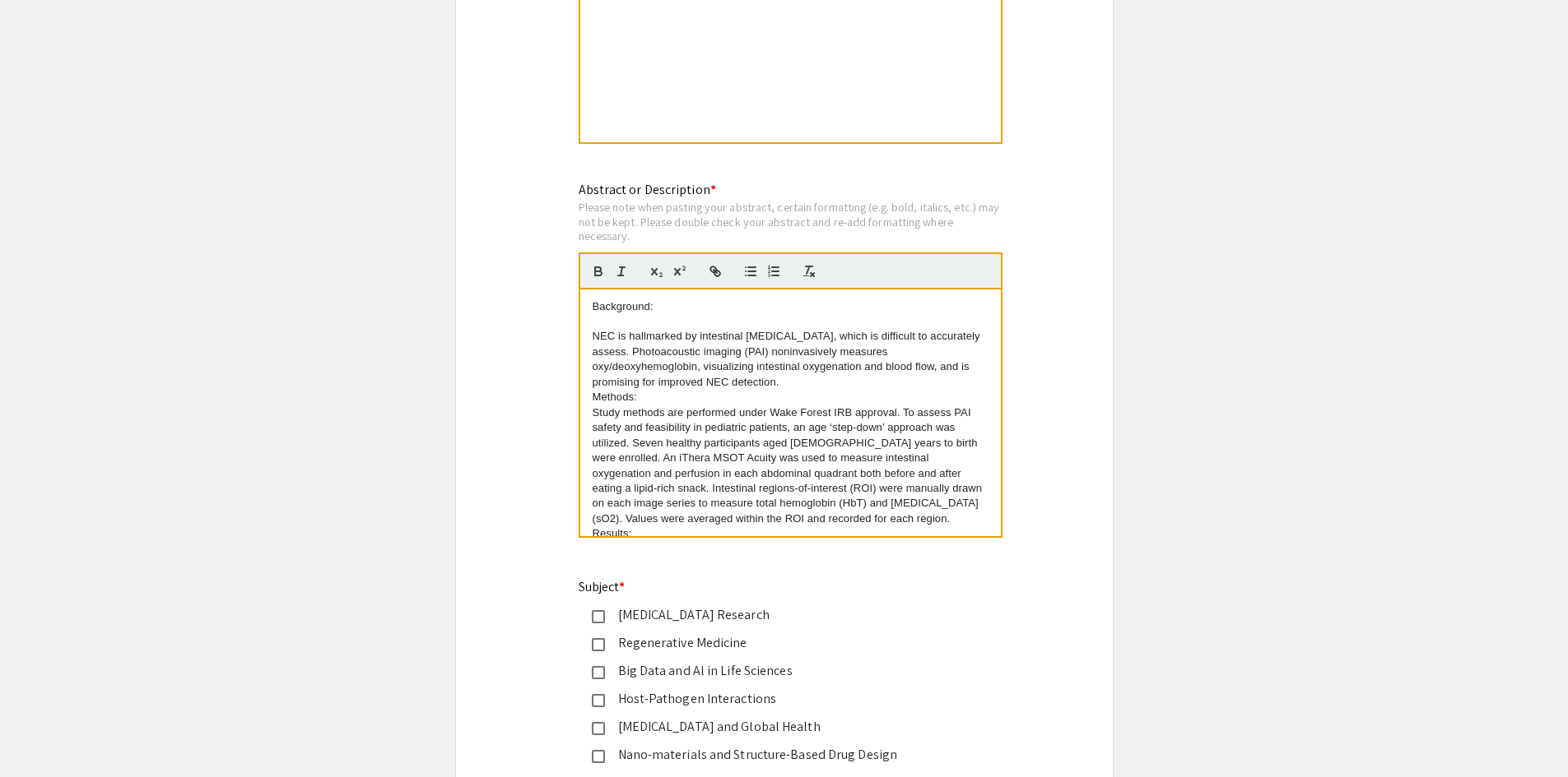
click at [668, 385] on p "NEC is hallmarked by intestinal [MEDICAL_DATA], which is difficult to accuratel…" at bounding box center [790, 359] width 396 height 60
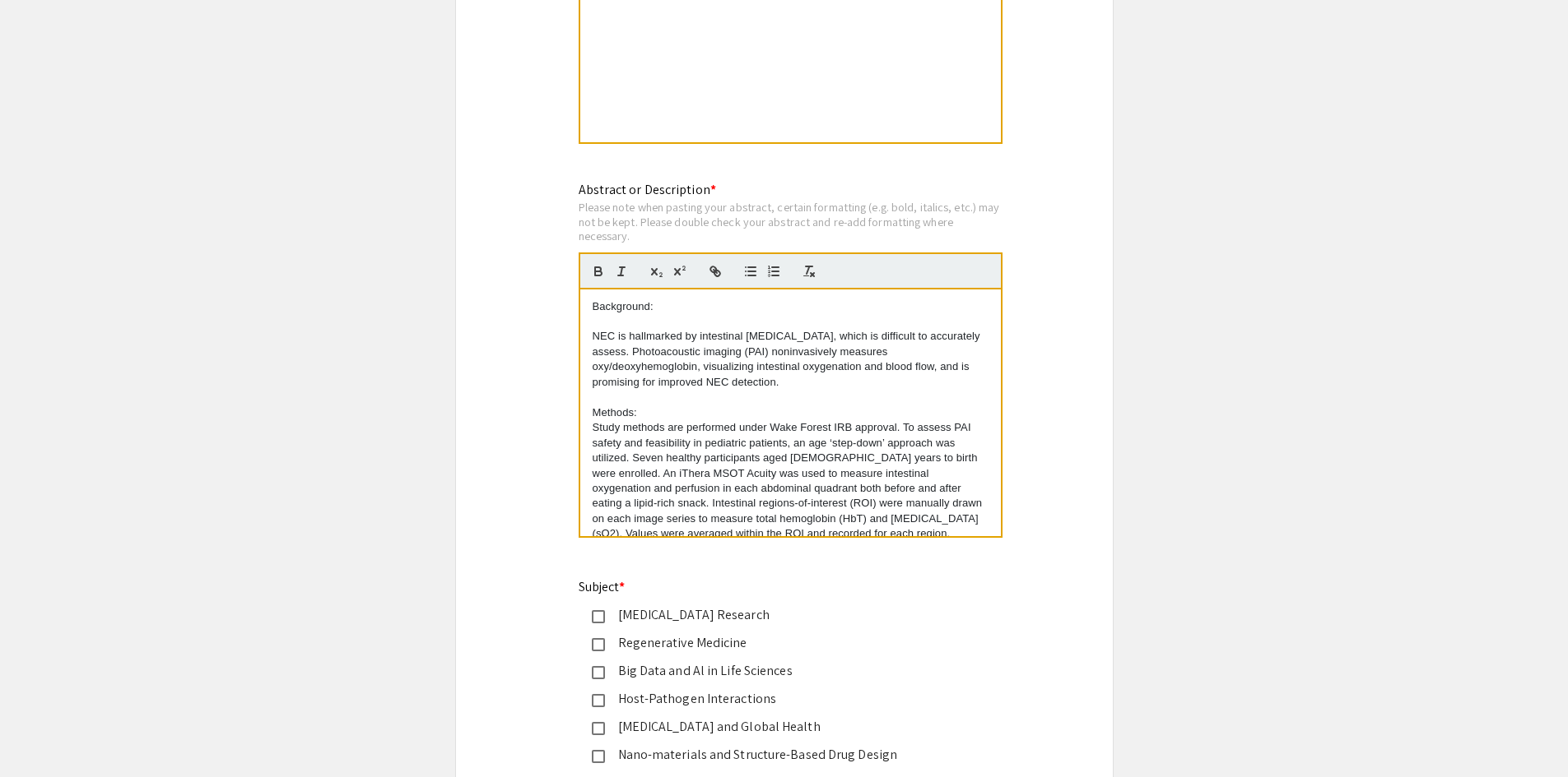
click at [649, 400] on p at bounding box center [790, 397] width 396 height 15
click at [648, 414] on p "Methods:" at bounding box center [790, 413] width 396 height 15
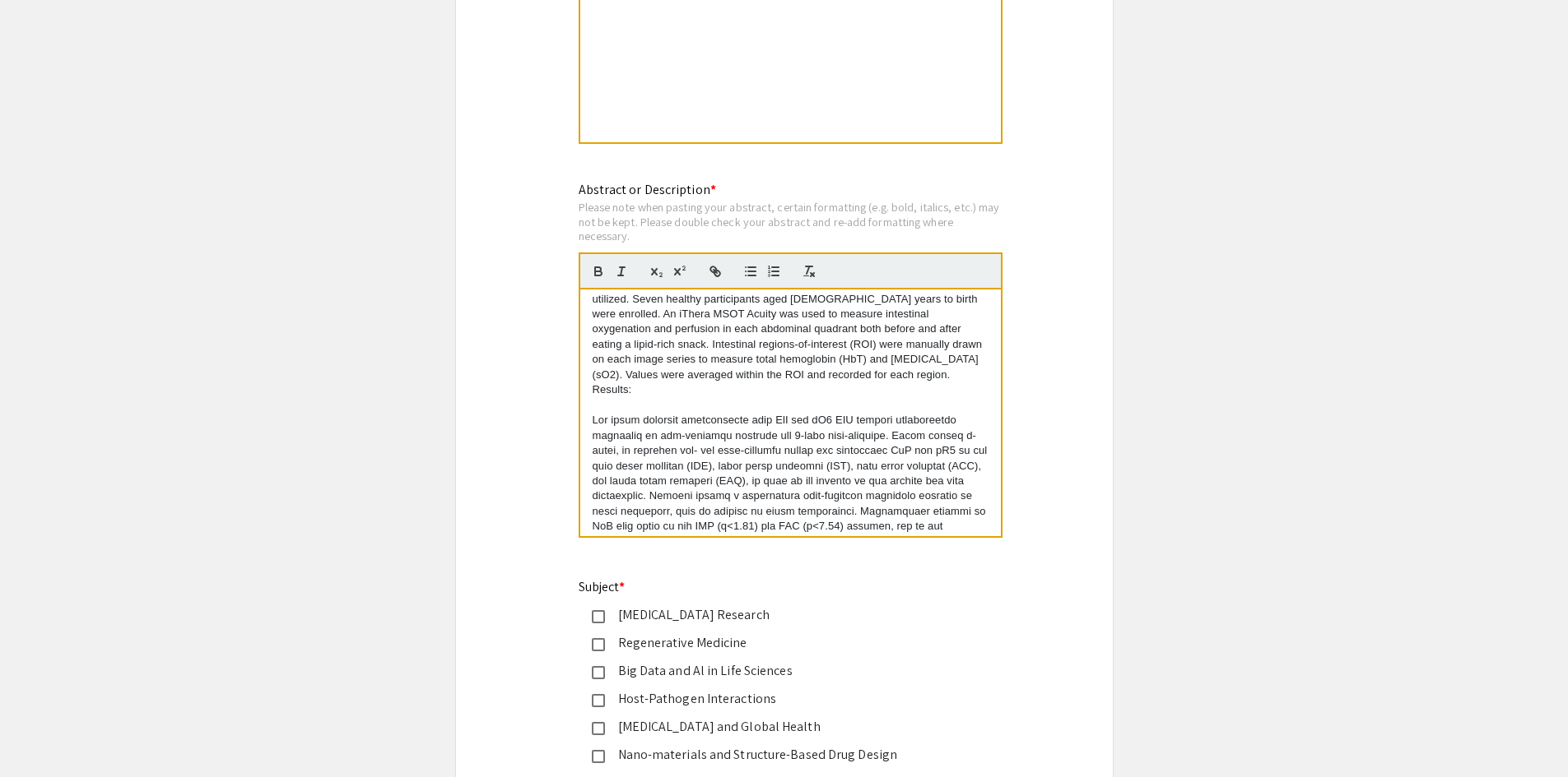
scroll to position [175, 0]
click at [868, 371] on p "Study methods are performed under Wake Forest IRB approval. To assess PAI safet…" at bounding box center [790, 321] width 396 height 122
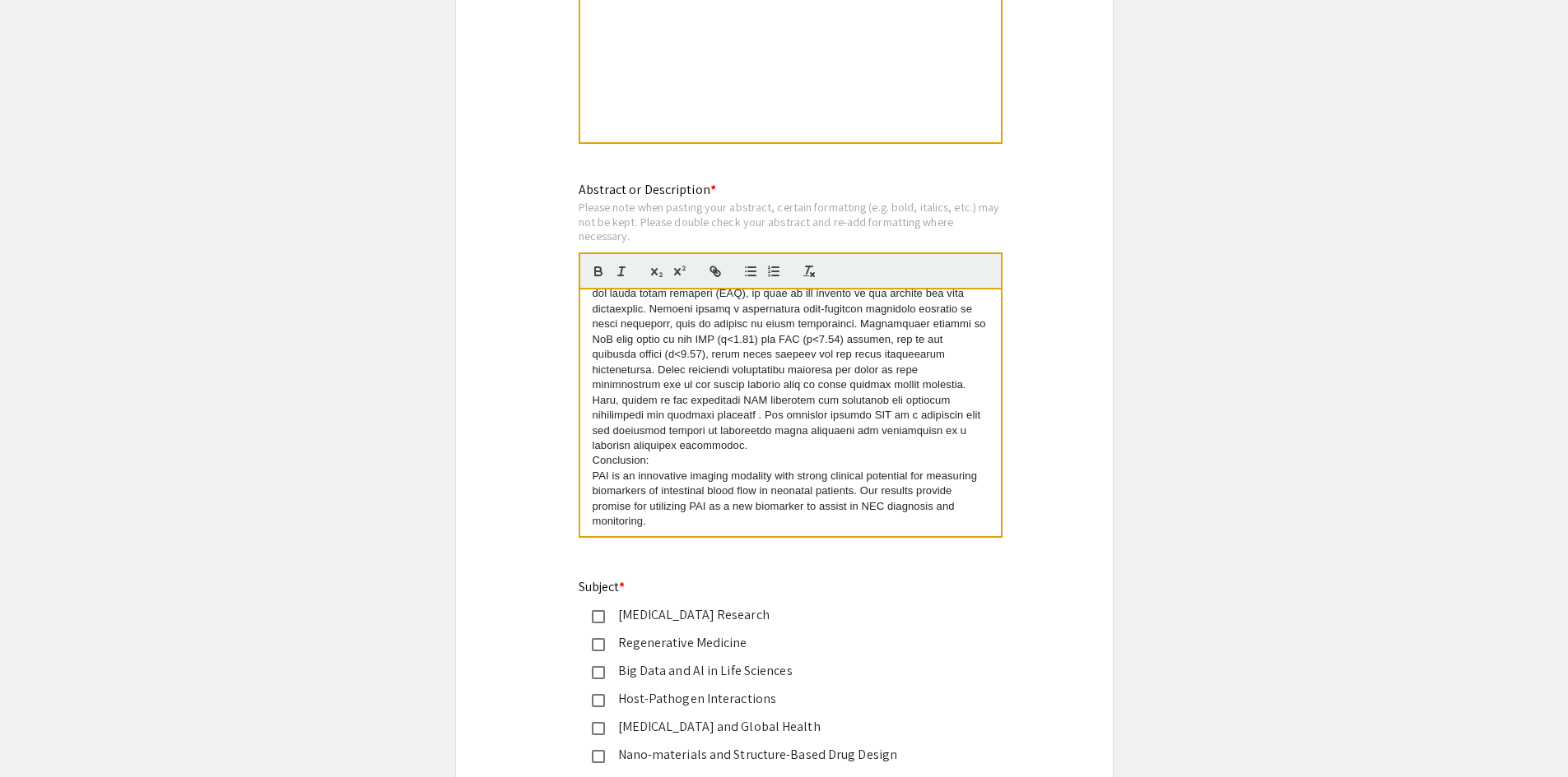
scroll to position [378, 0]
click at [722, 443] on p at bounding box center [790, 339] width 396 height 228
click at [664, 480] on p "Conclusion:" at bounding box center [790, 476] width 396 height 15
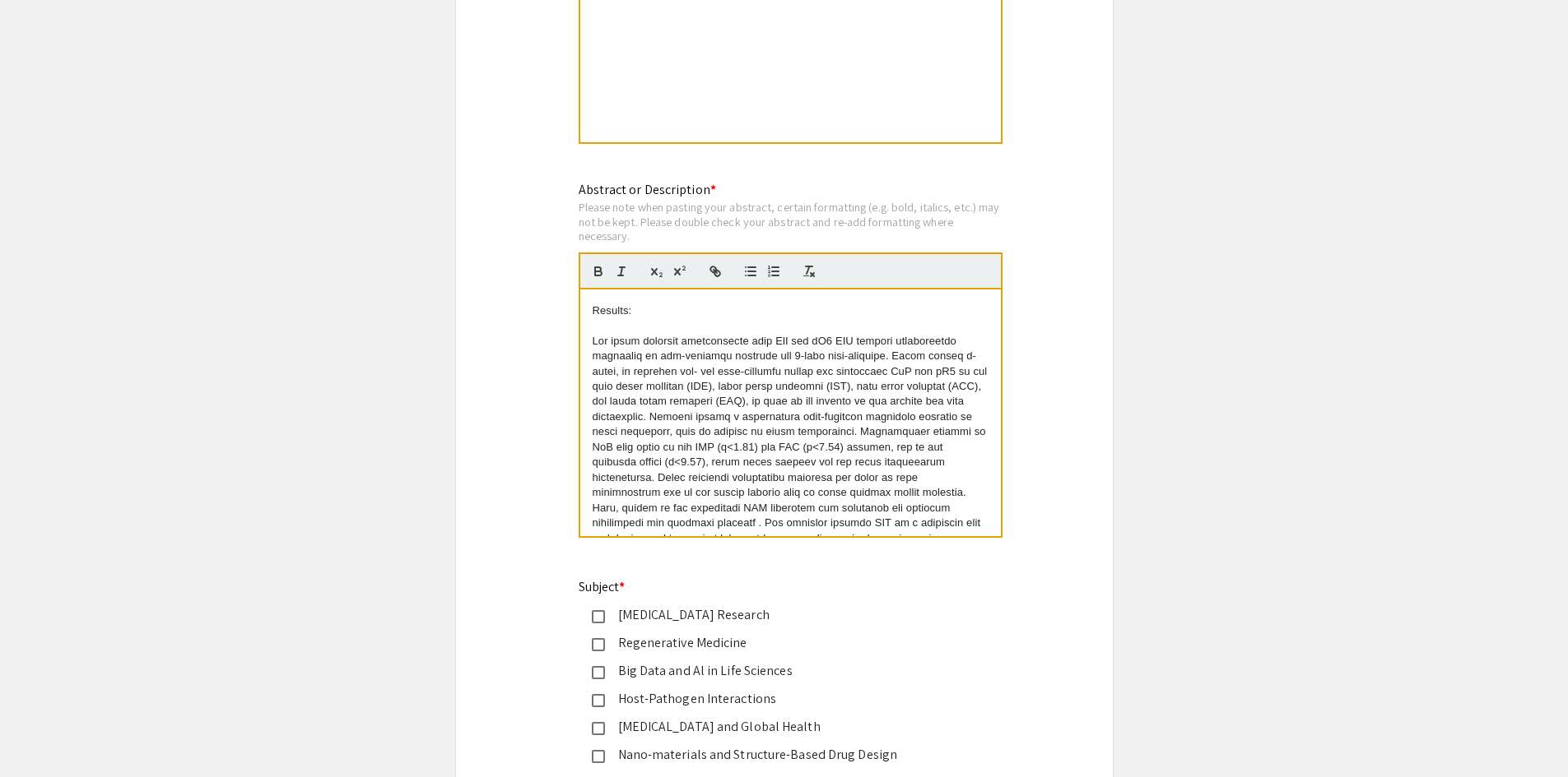
scroll to position [269, 0]
click at [779, 339] on p at bounding box center [790, 448] width 396 height 228
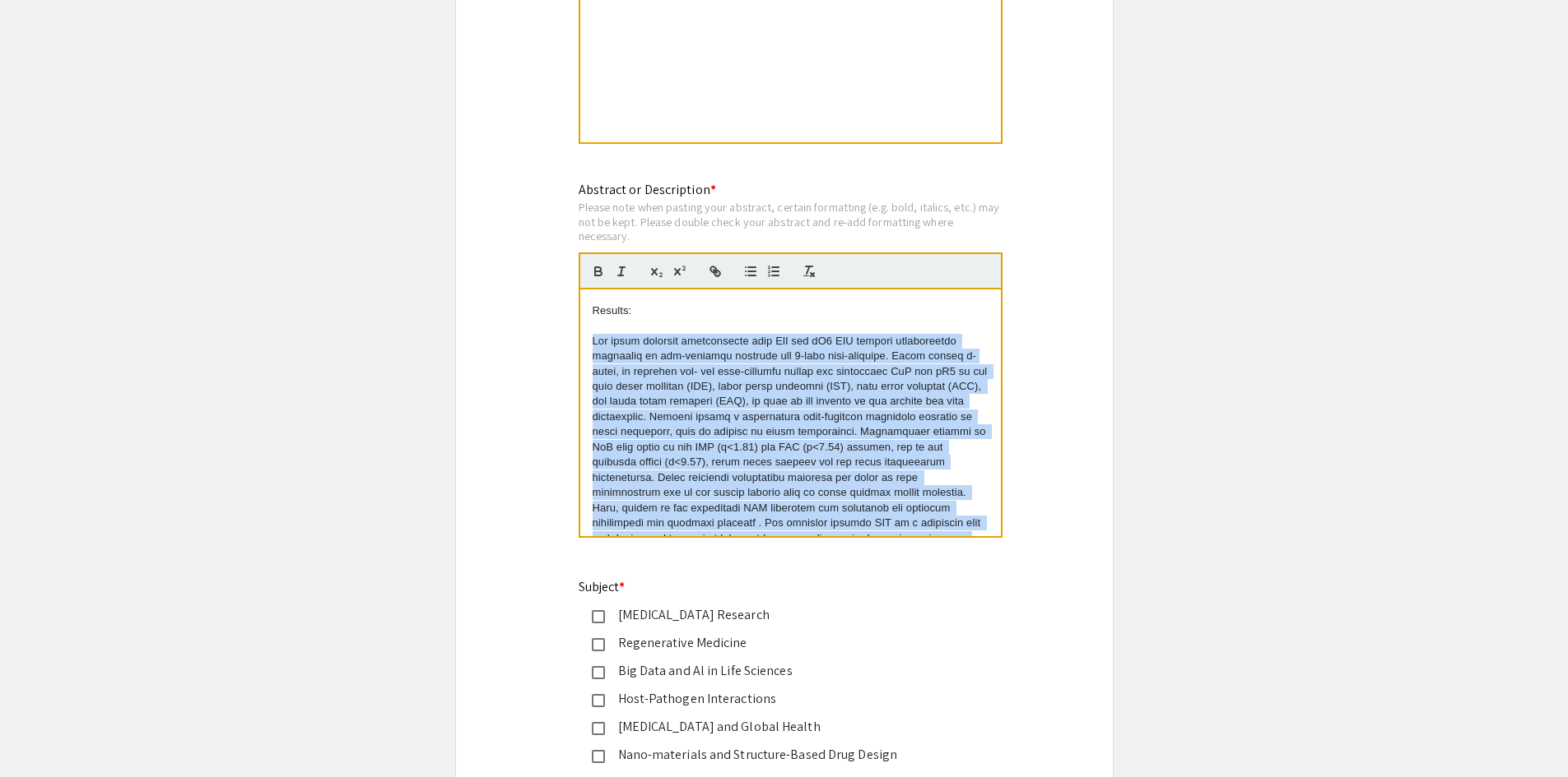
click at [779, 339] on p at bounding box center [790, 448] width 396 height 228
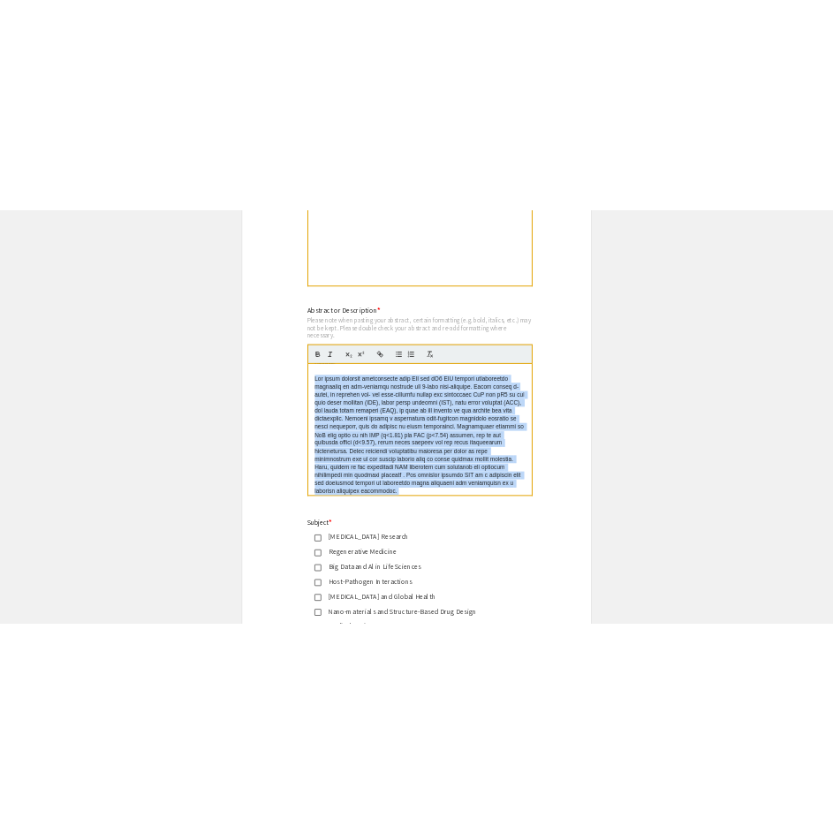
scroll to position [312, 0]
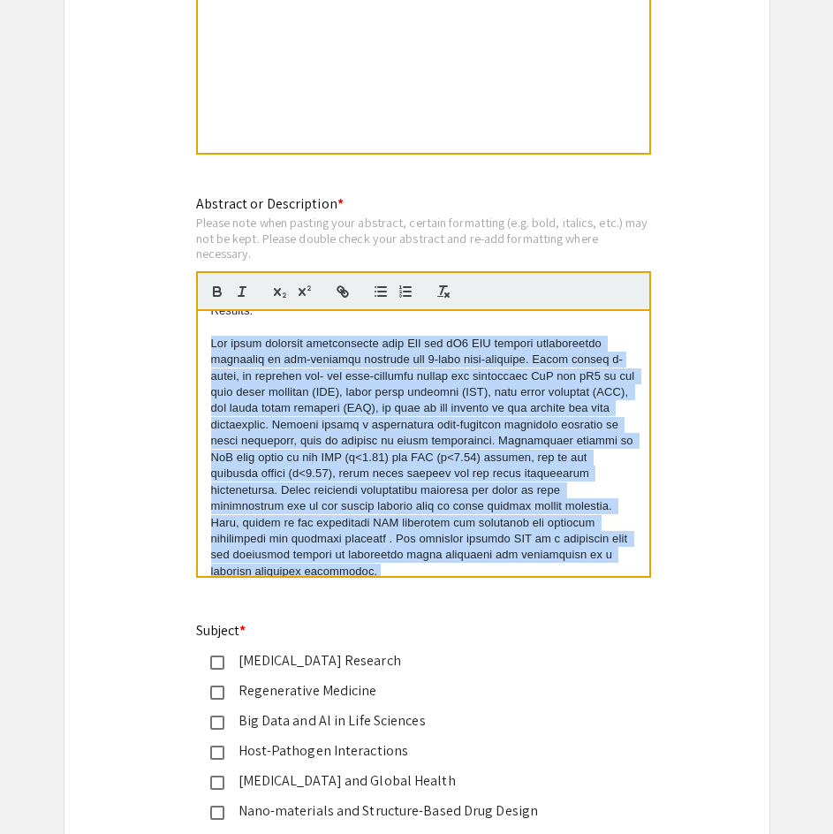
click at [459, 345] on p at bounding box center [423, 458] width 425 height 245
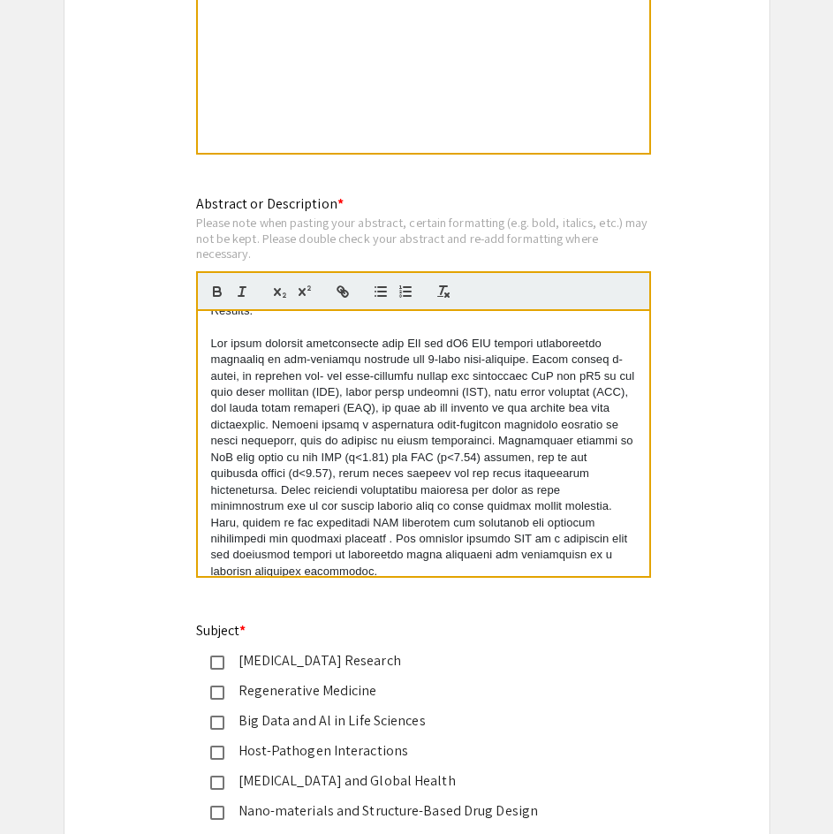
click at [459, 345] on p at bounding box center [423, 458] width 425 height 245
click at [435, 345] on p at bounding box center [423, 458] width 425 height 245
click at [457, 344] on p at bounding box center [423, 458] width 425 height 245
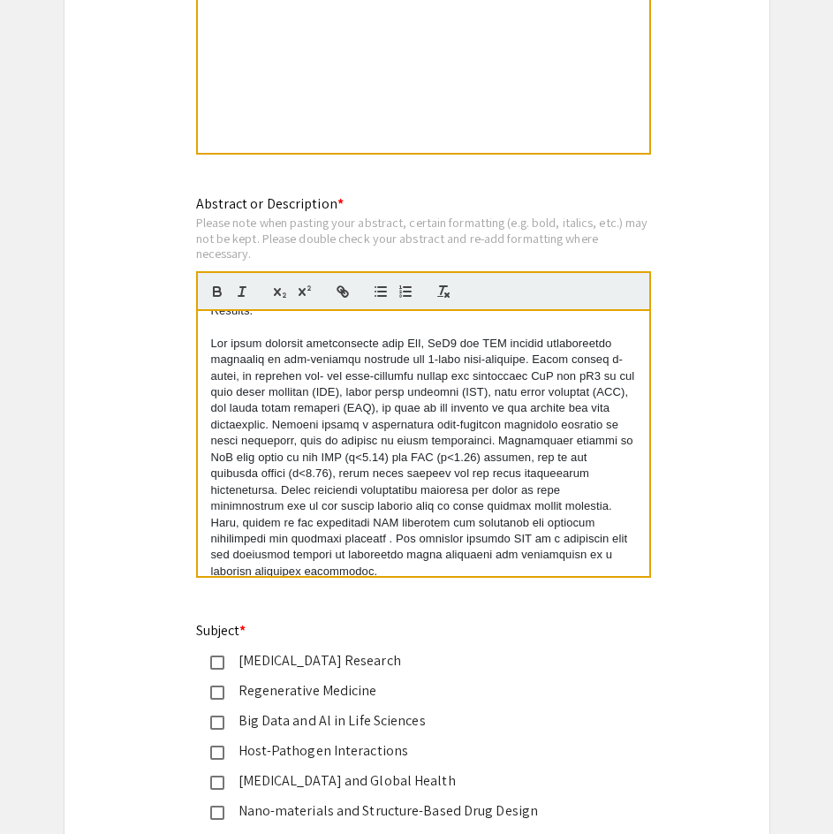
click at [483, 339] on p at bounding box center [423, 458] width 425 height 245
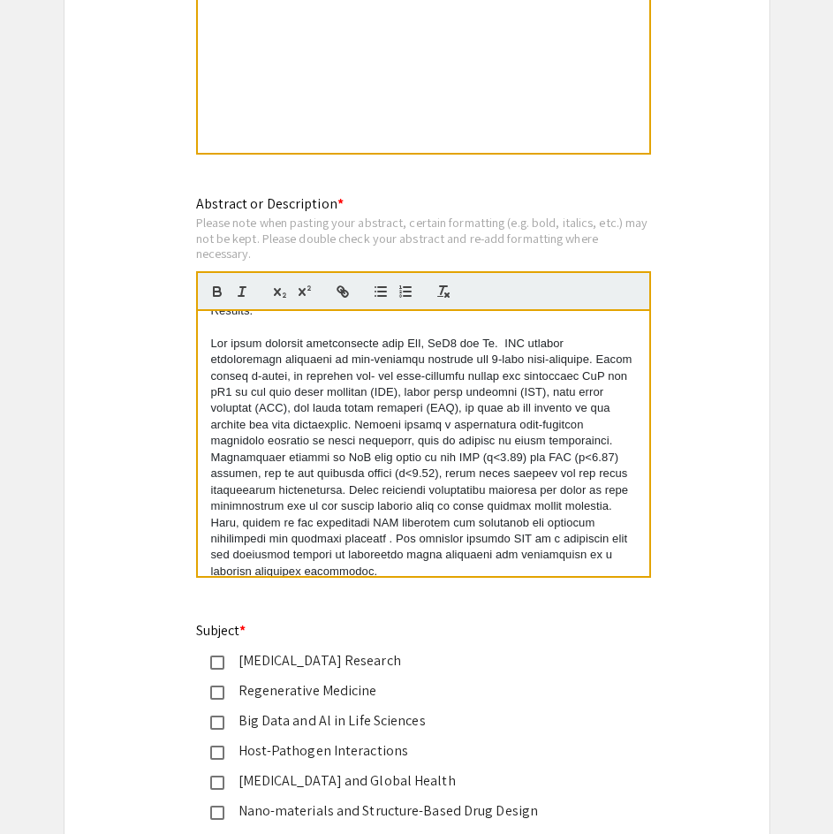
click at [498, 343] on p at bounding box center [423, 458] width 425 height 245
click at [507, 345] on p at bounding box center [423, 458] width 425 height 245
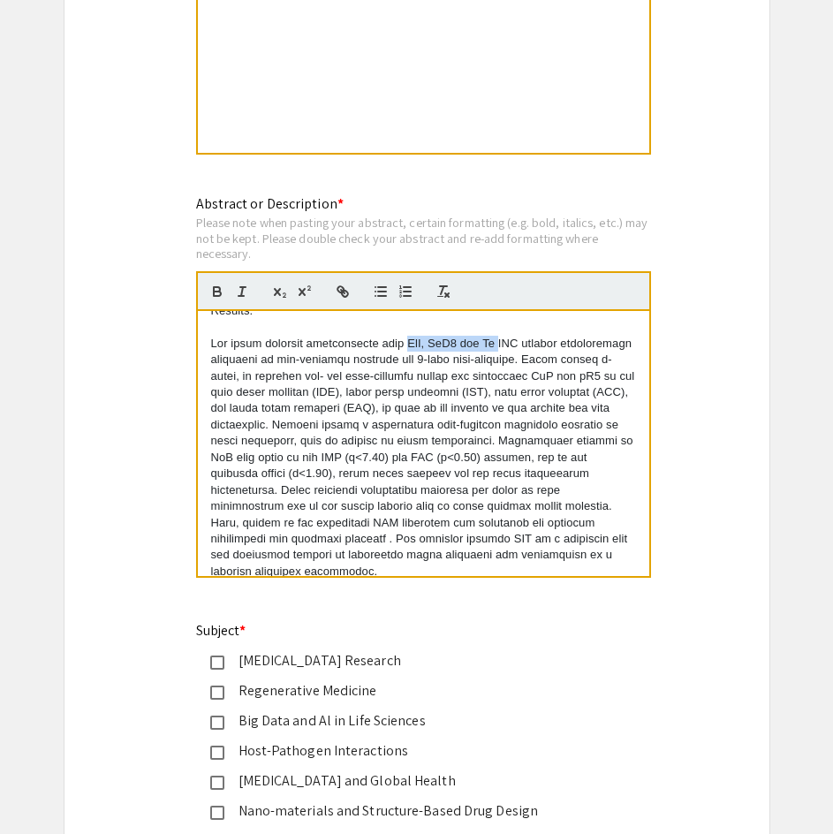
copy p "HbT, HbO2 and Hb"
click at [284, 392] on p at bounding box center [423, 458] width 425 height 245
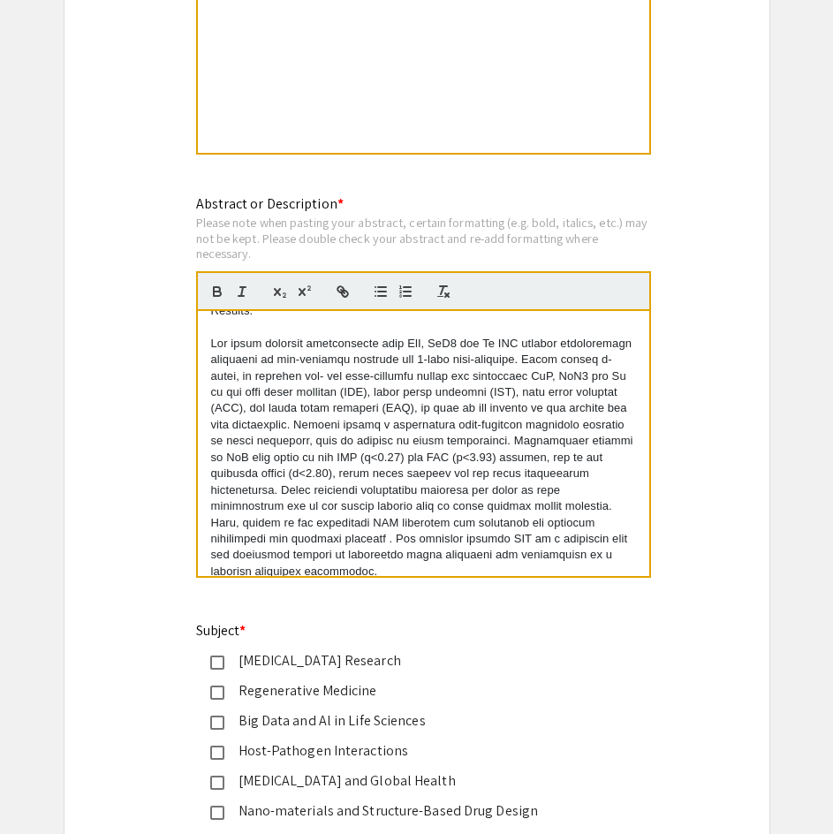
click at [318, 445] on p at bounding box center [423, 458] width 425 height 245
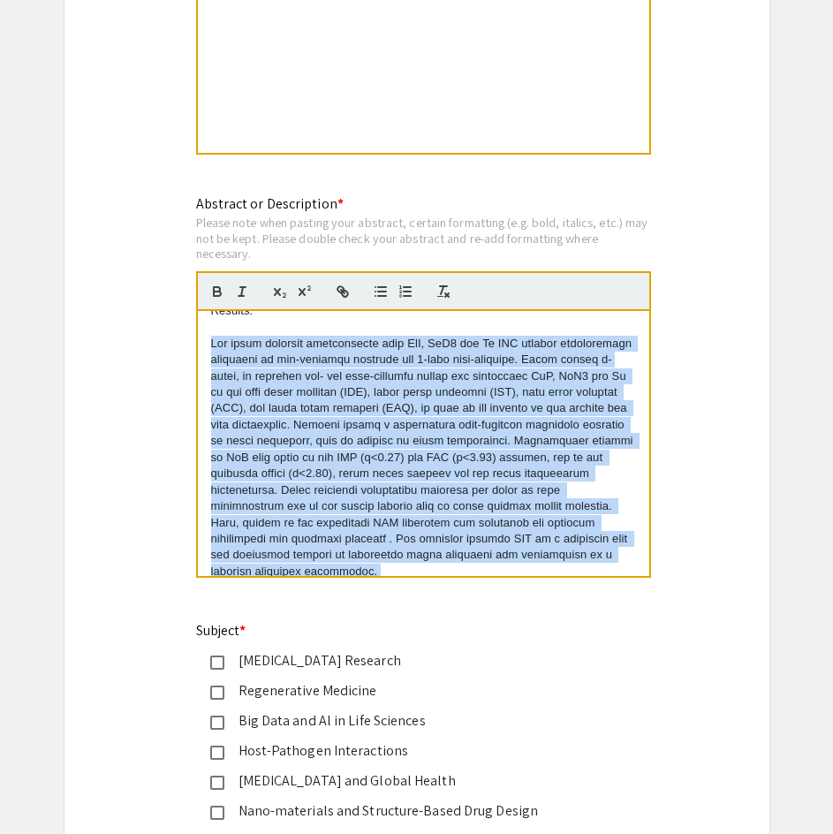
click at [318, 445] on p at bounding box center [423, 458] width 425 height 245
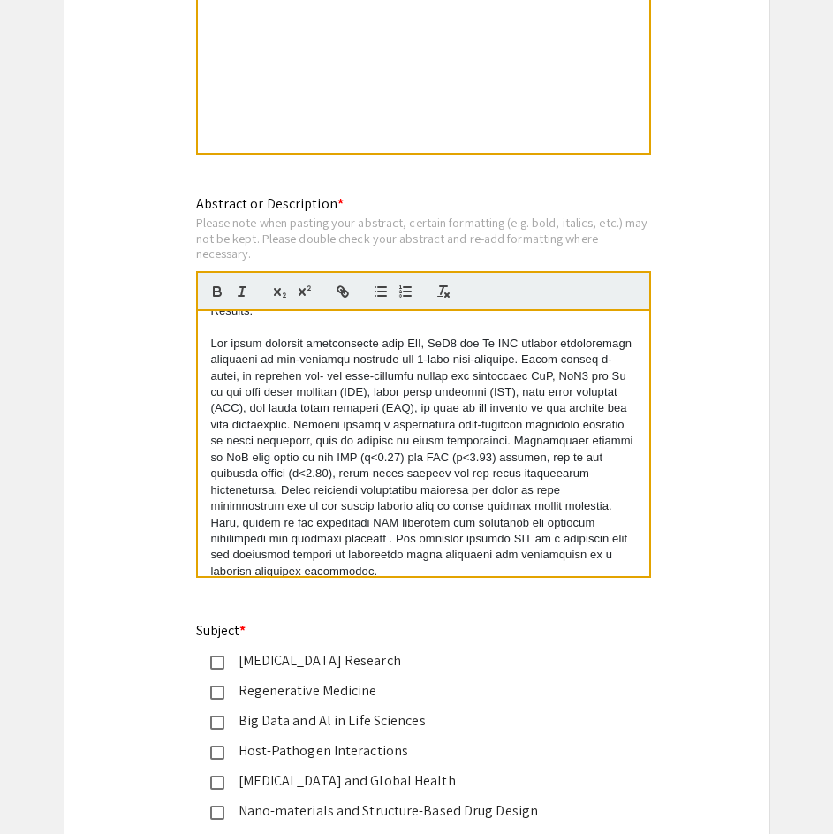
click at [318, 445] on p at bounding box center [423, 458] width 425 height 245
click at [323, 461] on p at bounding box center [423, 458] width 425 height 245
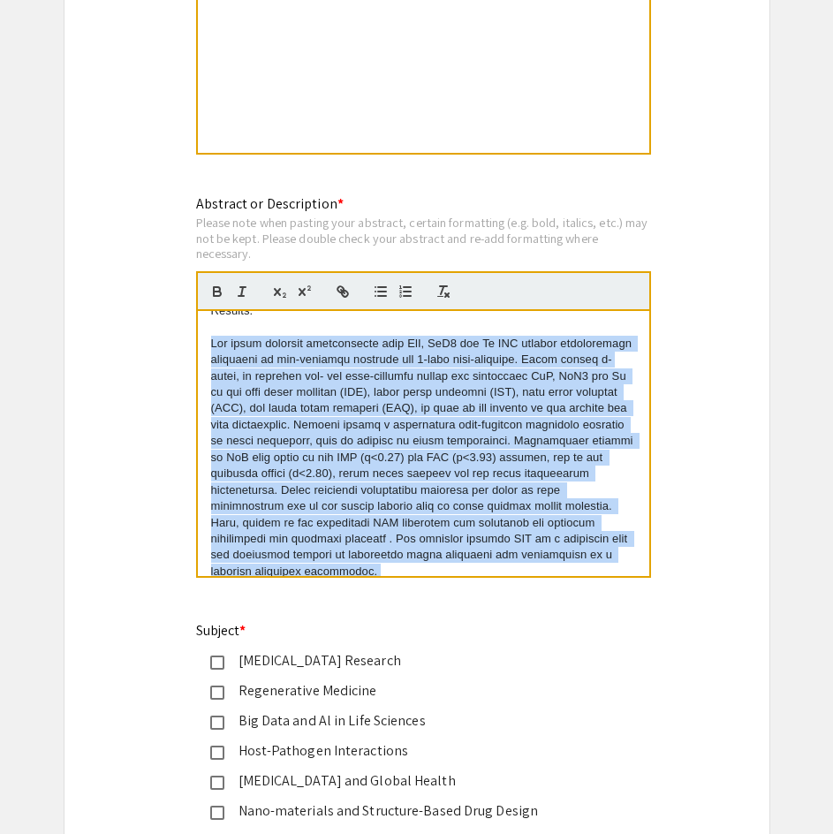
click at [323, 461] on p at bounding box center [423, 458] width 425 height 245
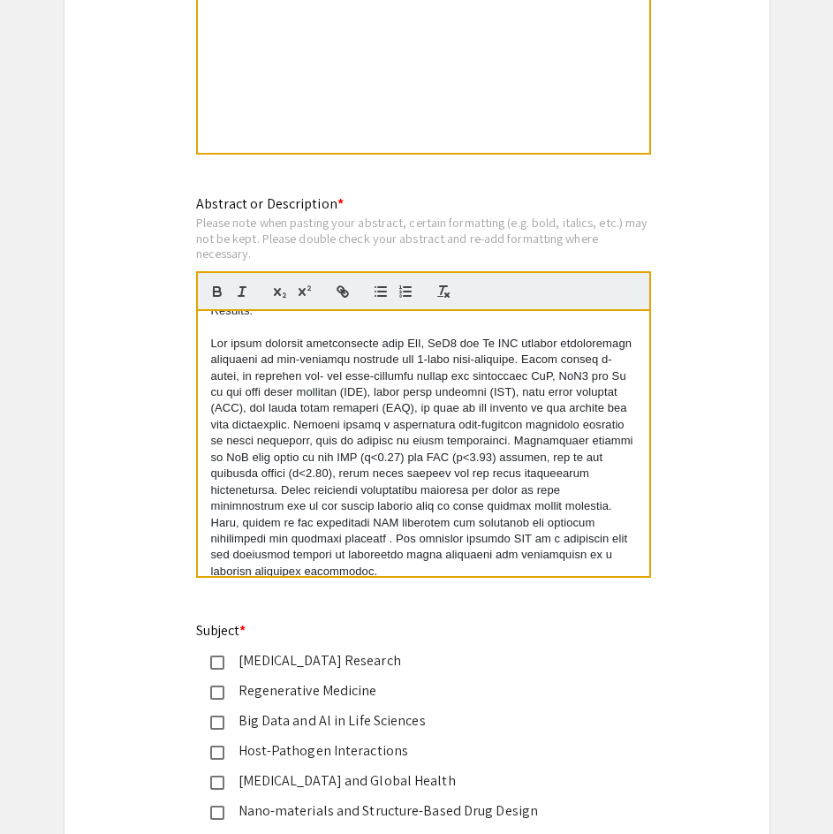
click at [526, 458] on p at bounding box center [423, 458] width 425 height 245
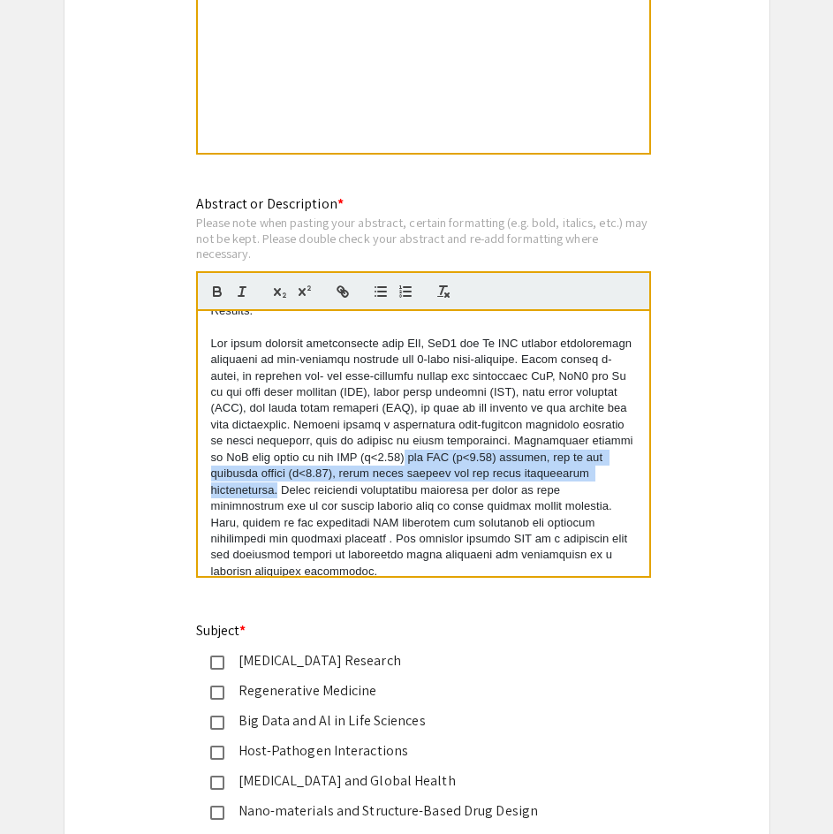
drag, startPoint x: 397, startPoint y: 491, endPoint x: 584, endPoint y: 460, distance: 189.9
click at [584, 460] on p at bounding box center [423, 458] width 425 height 245
drag, startPoint x: 398, startPoint y: 460, endPoint x: 399, endPoint y: 489, distance: 29.2
click at [399, 489] on p at bounding box center [423, 458] width 425 height 245
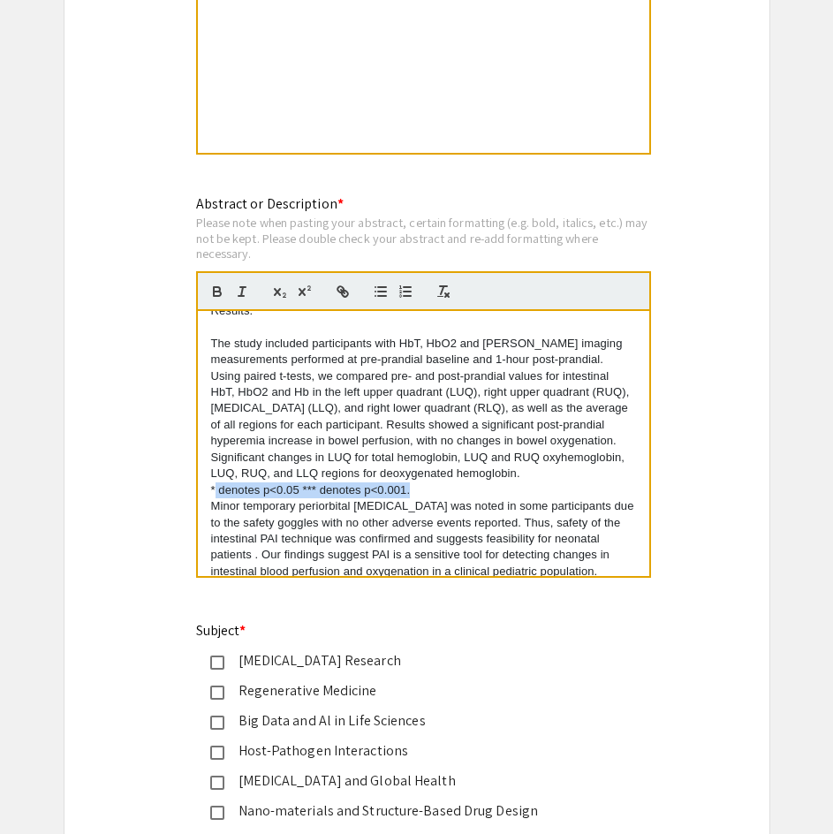
drag, startPoint x: 412, startPoint y: 490, endPoint x: 214, endPoint y: 488, distance: 198.0
click at [214, 488] on p "* denotes p<0.05 *** denotes p<0.001." at bounding box center [423, 491] width 425 height 16
click at [415, 486] on p "(* denotes p<0.05 *** denotes p<0.001." at bounding box center [423, 491] width 425 height 16
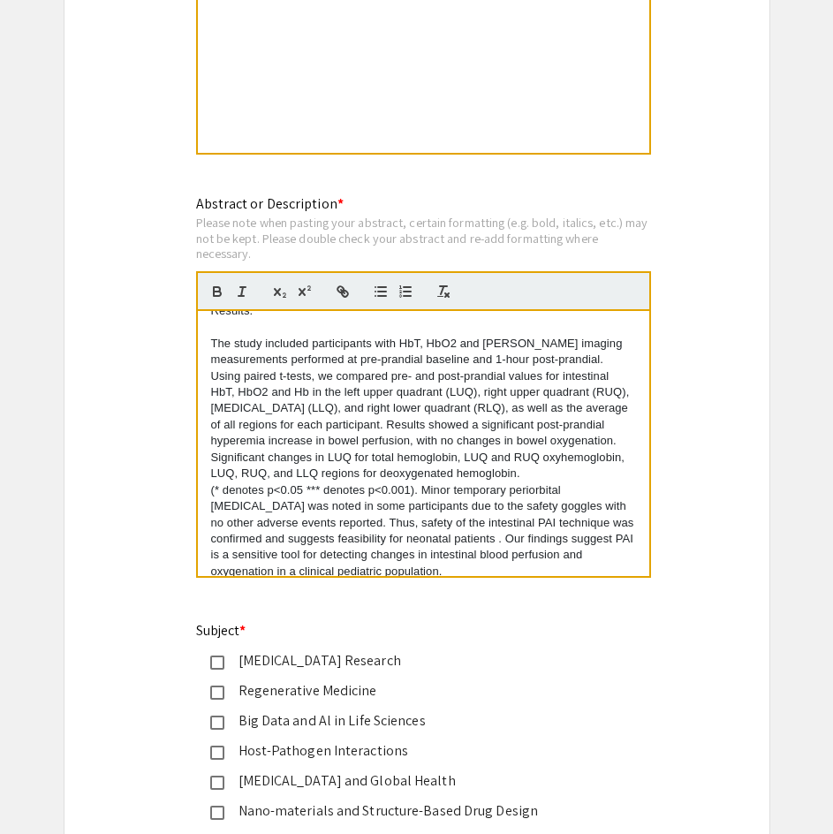
click at [605, 473] on p "The study included participants with HbT, HbO2 and [PERSON_NAME] imaging measur…" at bounding box center [423, 409] width 425 height 147
click at [430, 453] on p "The study included participants with HbT, HbO2 and [PERSON_NAME] imaging measur…" at bounding box center [423, 409] width 425 height 147
click at [418, 455] on p "The study included participants with HbT, HbO2 and [PERSON_NAME] imaging measur…" at bounding box center [423, 409] width 425 height 147
click at [559, 453] on p "The study included participants with HbT, HbO2 and [PERSON_NAME] imaging measur…" at bounding box center [423, 409] width 425 height 147
click at [614, 456] on p "The study included participants with HbT, HbO2 and [PERSON_NAME] imaging measur…" at bounding box center [423, 409] width 425 height 147
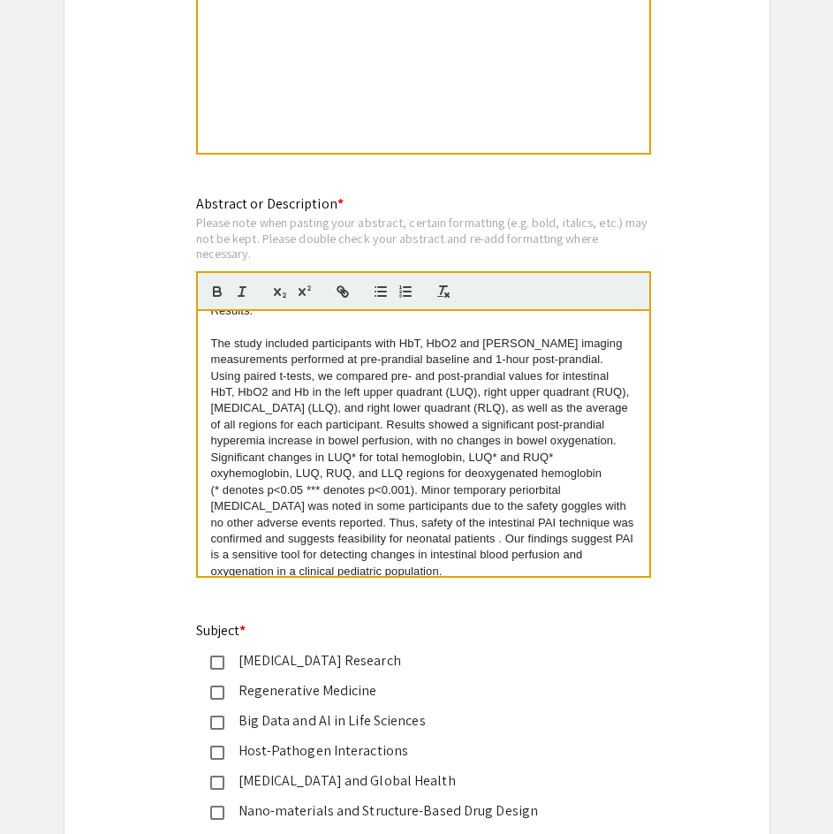
click at [354, 473] on p "The study included participants with HbT, HbO2 and [PERSON_NAME] imaging measur…" at bounding box center [423, 409] width 425 height 147
click at [391, 472] on p "The study included participants with HbT, HbO2 and [PERSON_NAME] imaging measur…" at bounding box center [423, 409] width 425 height 147
click at [455, 472] on p "The study included participants with HbT, HbO2 and [PERSON_NAME] imaging measur…" at bounding box center [423, 409] width 425 height 147
click at [207, 506] on div "Background: NEC is hallmarked by intestinal [MEDICAL_DATA], which is difficult …" at bounding box center [424, 443] width 452 height 265
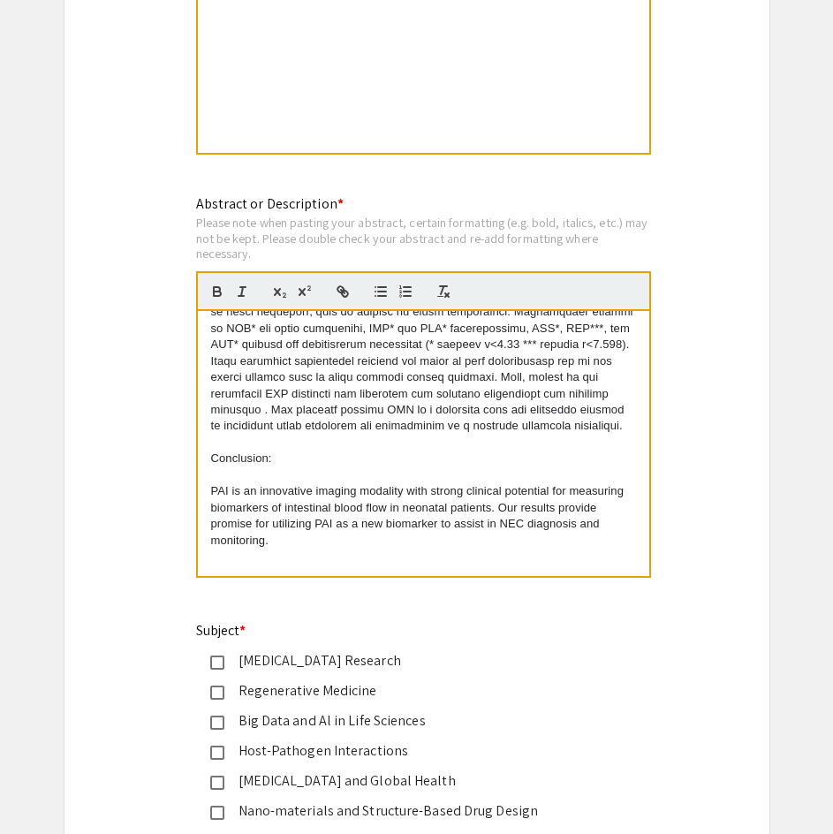
scroll to position [457, 0]
click at [376, 521] on p "PAI is an innovative imaging modality with strong clinical potential for measur…" at bounding box center [423, 515] width 425 height 65
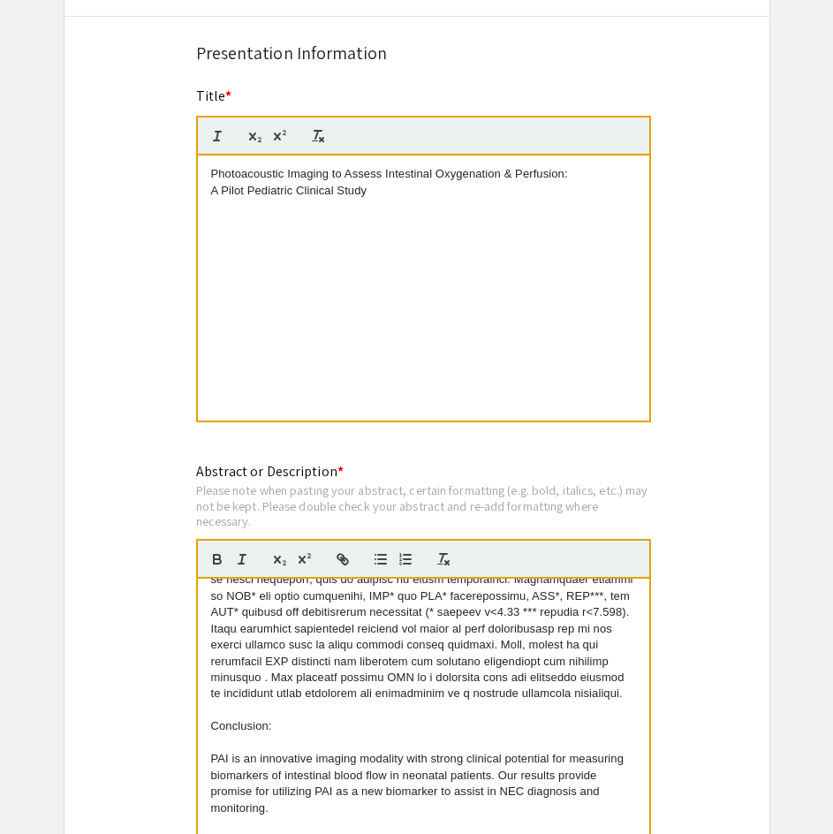
scroll to position [1306, 0]
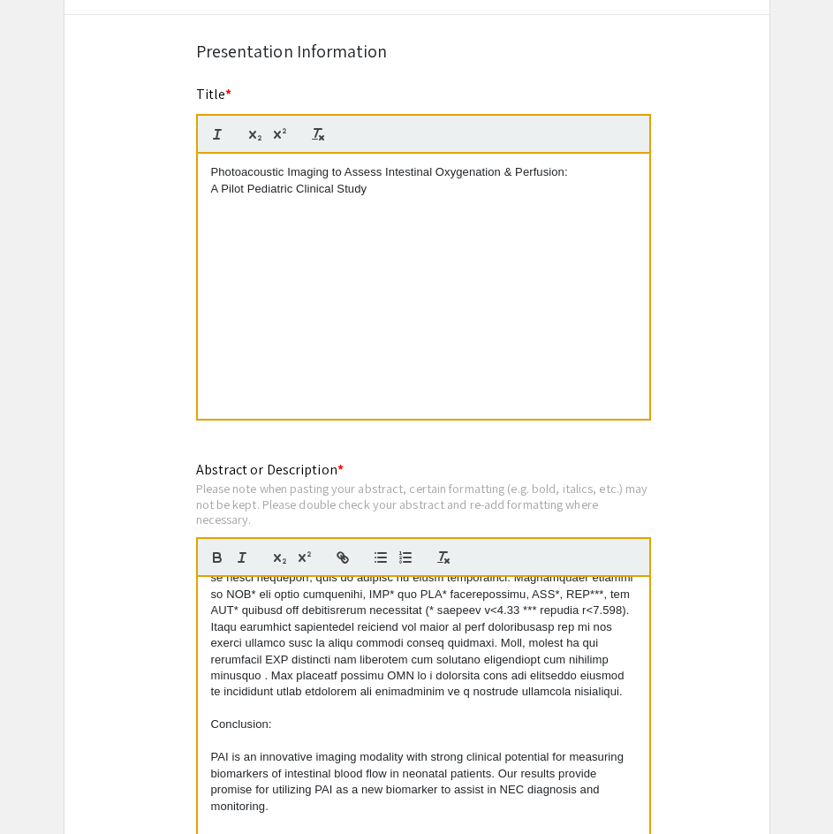
click at [733, 456] on div "Symposium Presentation Submission Charlotte Biomedical Sciences Symposium 2025 …" at bounding box center [417, 354] width 707 height 3112
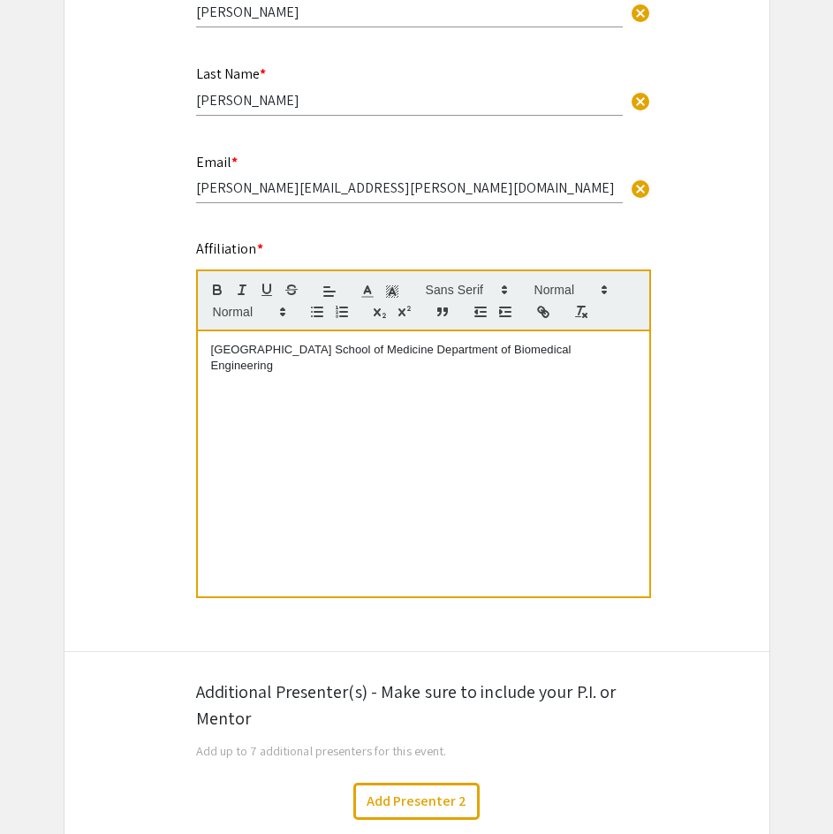
scroll to position [682, 0]
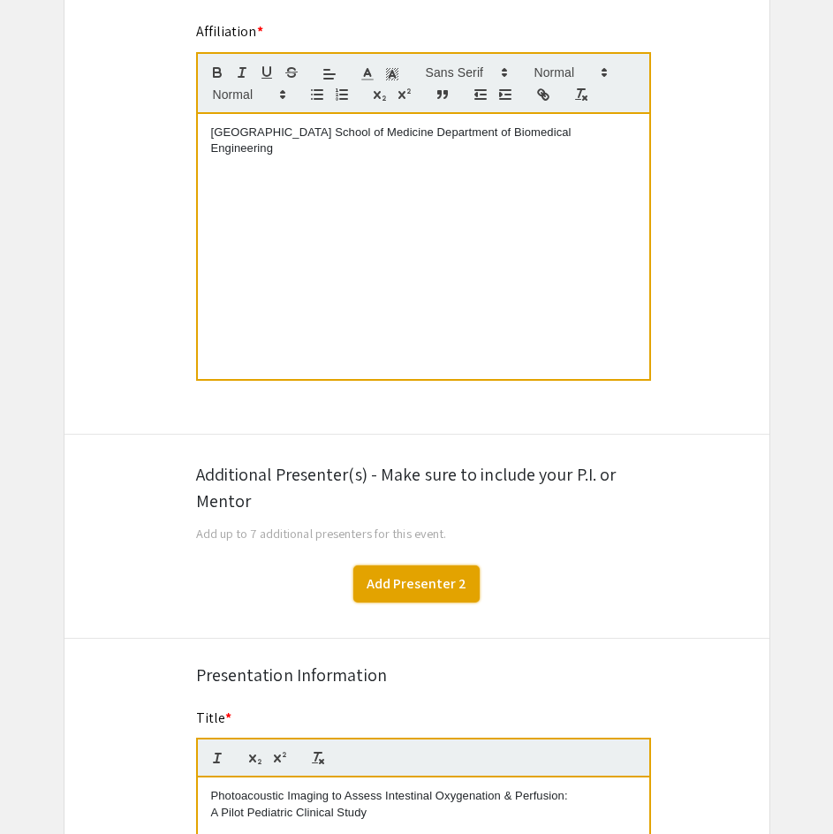
click at [402, 594] on button "Add Presenter 2" at bounding box center [417, 584] width 126 height 37
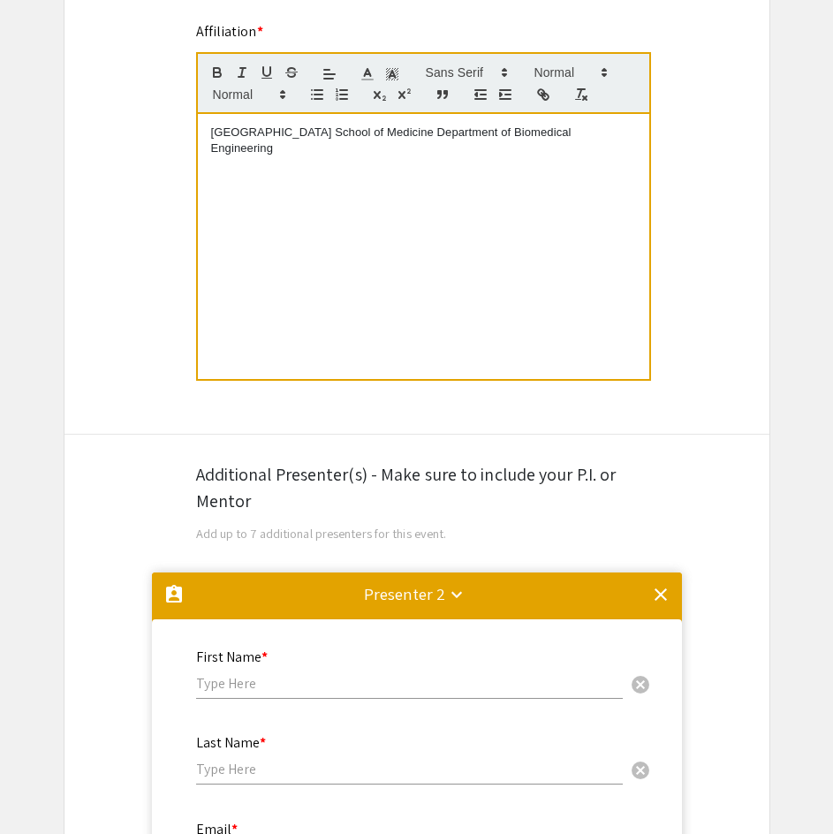
scroll to position [1255, 0]
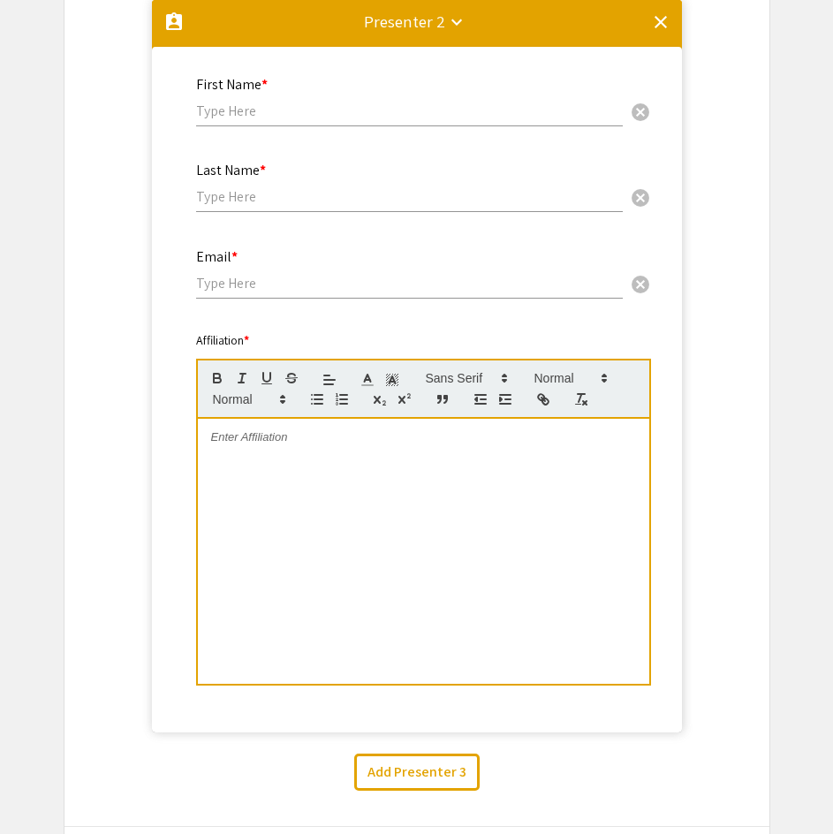
click at [411, 559] on div at bounding box center [424, 551] width 452 height 265
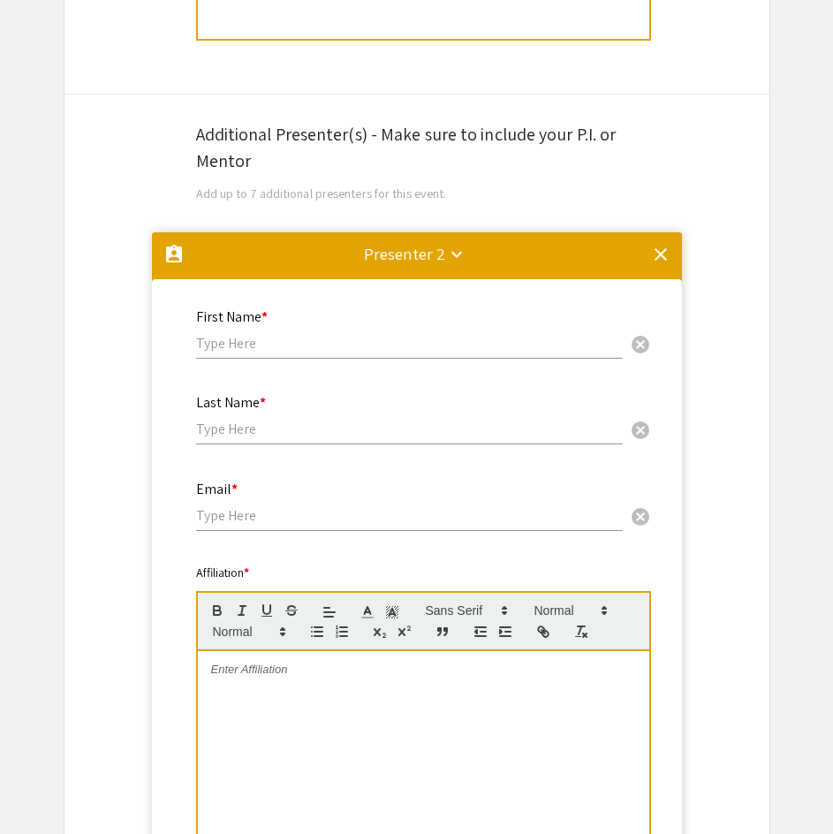
scroll to position [1001, 0]
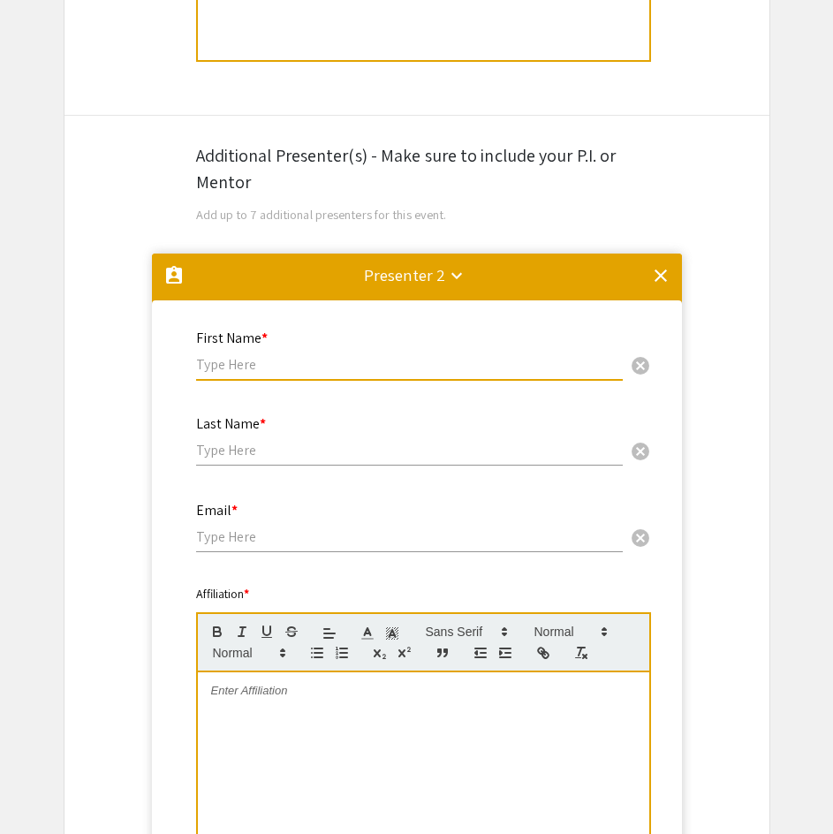
click at [441, 363] on input "text" at bounding box center [409, 364] width 427 height 19
type input "[PERSON_NAME]"
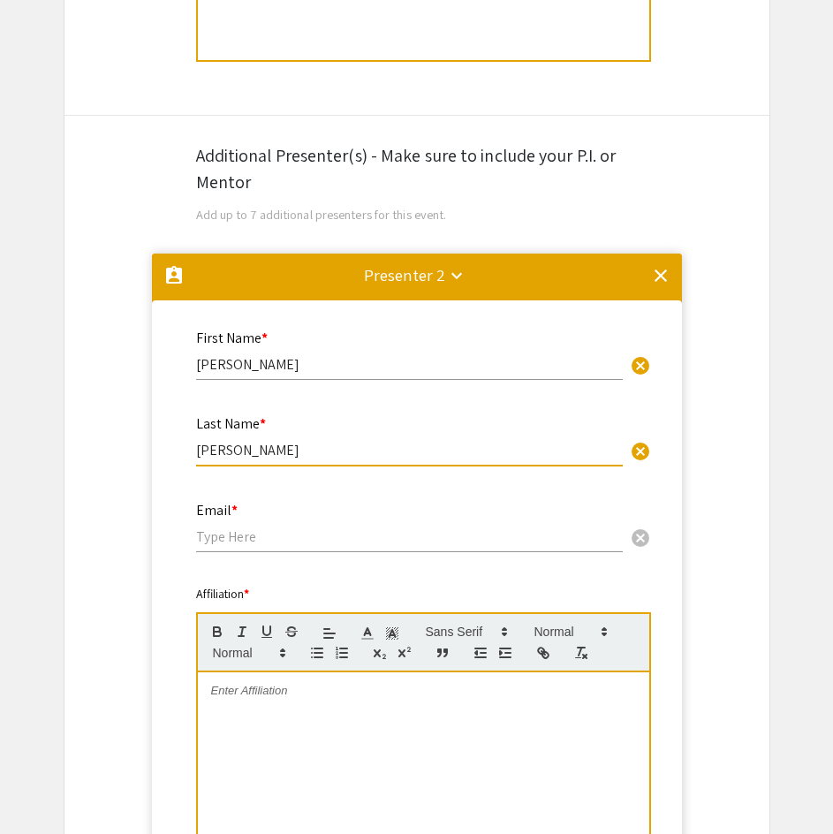
type input "[PERSON_NAME]"
click at [365, 544] on input "email" at bounding box center [409, 537] width 427 height 19
paste input "[PERSON_NAME][EMAIL_ADDRESS][PERSON_NAME][DOMAIN_NAME]"
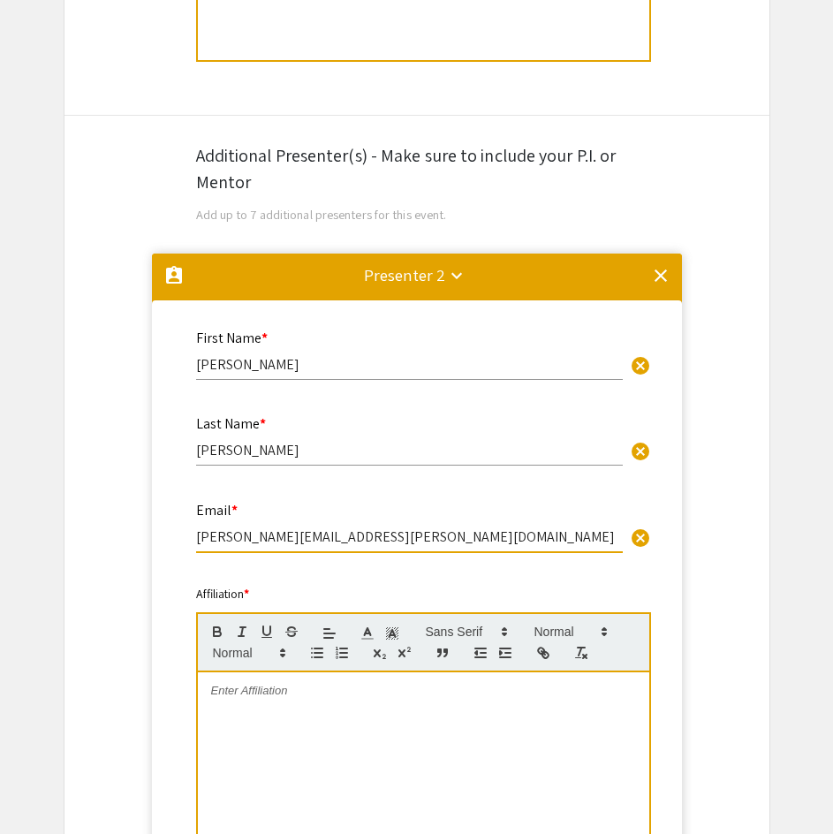
type input "[PERSON_NAME][EMAIL_ADDRESS][PERSON_NAME][DOMAIN_NAME]"
click at [410, 727] on div at bounding box center [424, 805] width 452 height 265
click at [512, 716] on div at bounding box center [424, 805] width 452 height 265
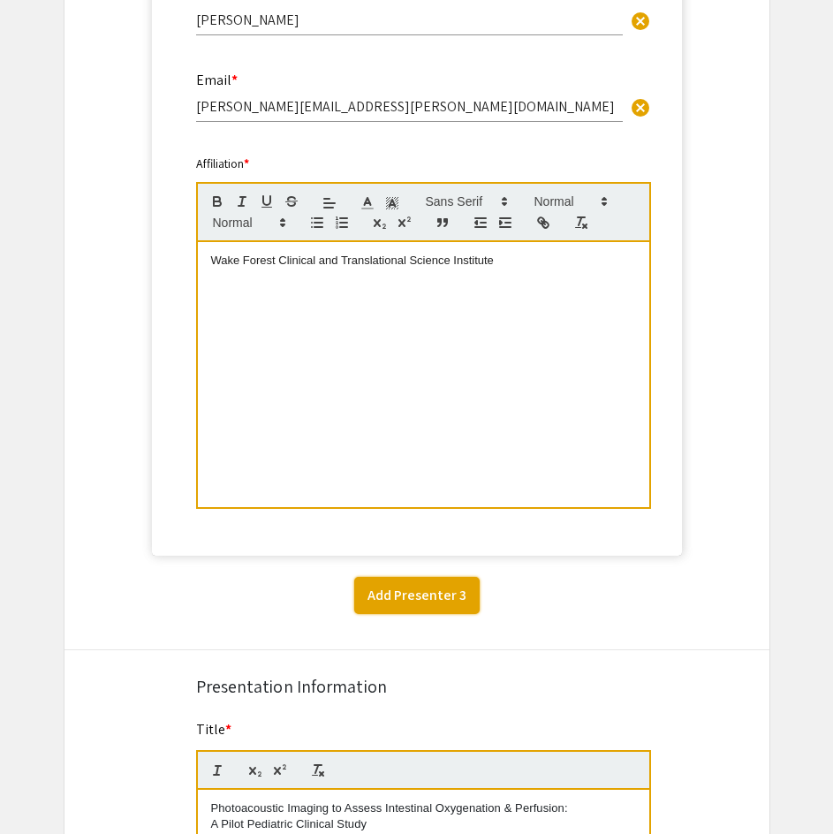
click at [432, 599] on button "Add Presenter 3" at bounding box center [417, 595] width 126 height 37
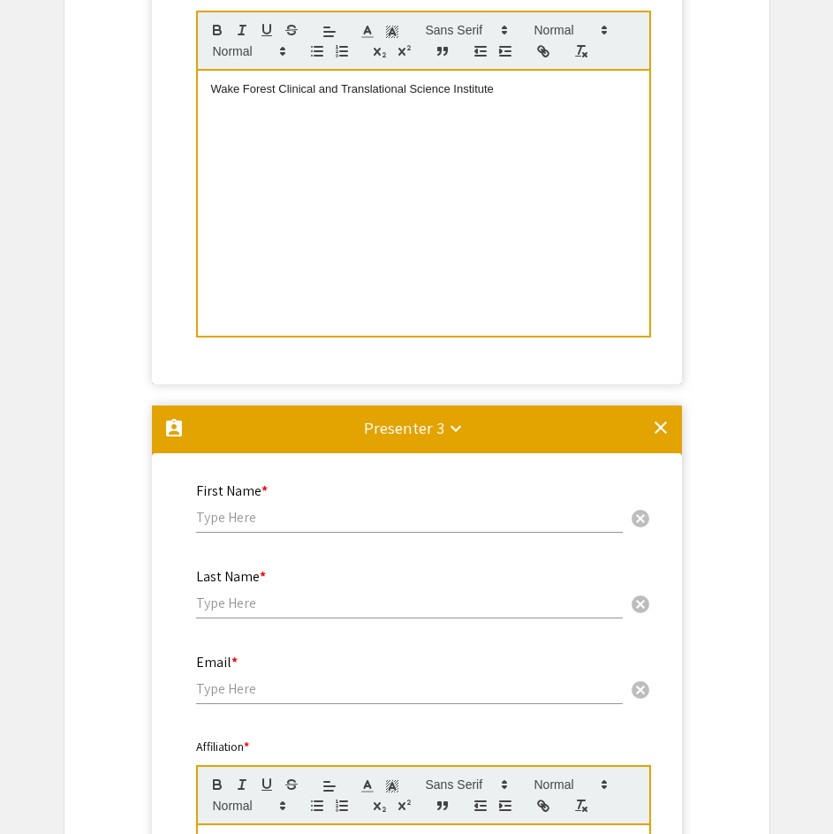
scroll to position [1602, 0]
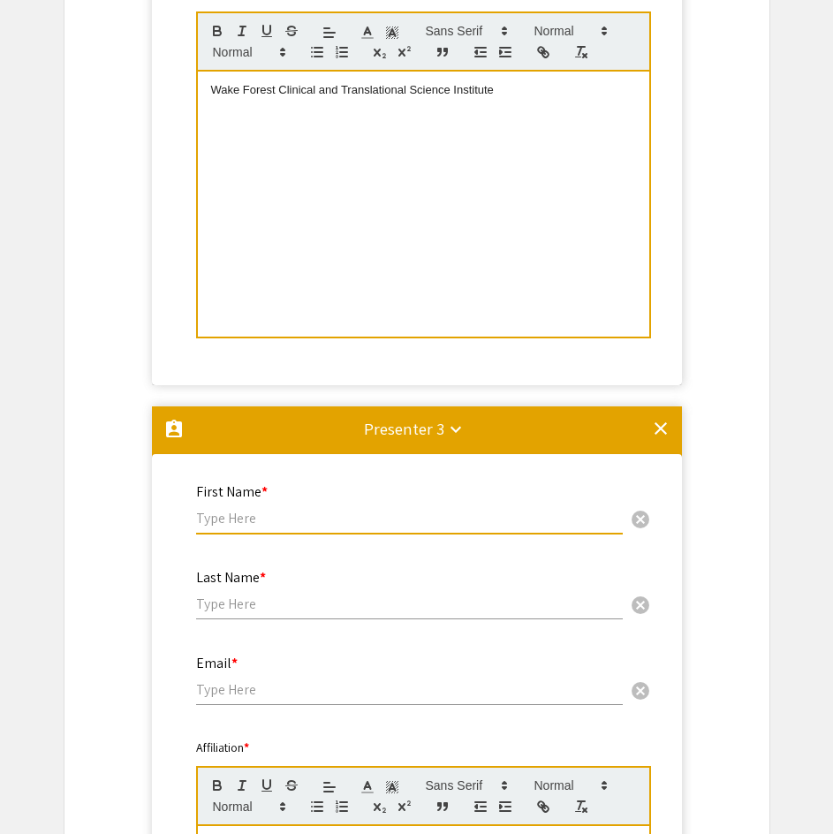
click at [354, 509] on input "text" at bounding box center [409, 518] width 427 height 19
type input "[PERSON_NAME]"
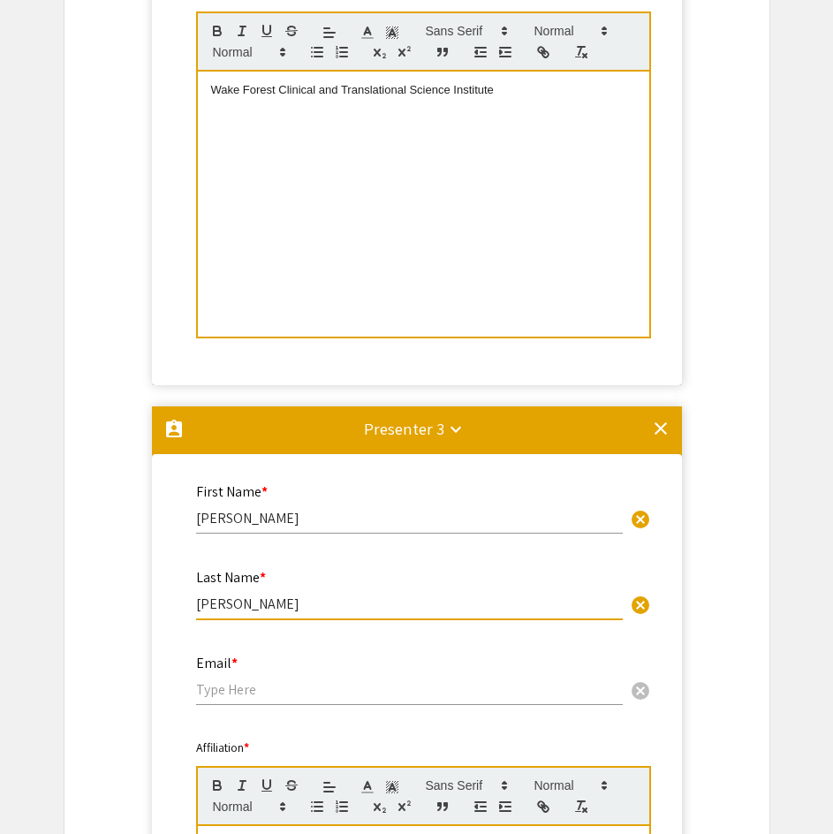
type input "[PERSON_NAME]"
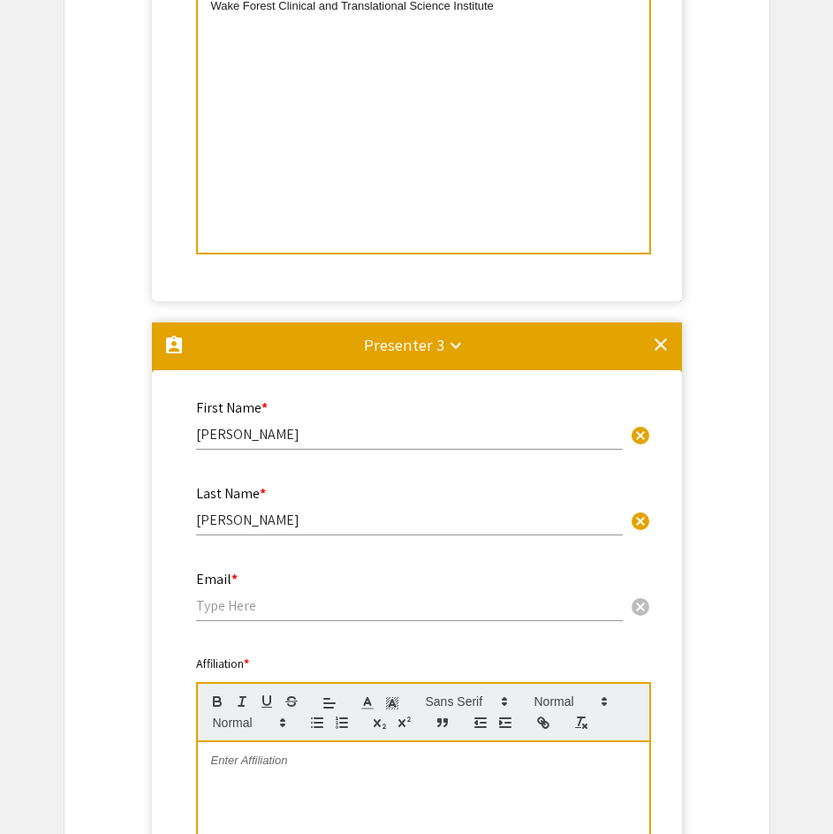
scroll to position [1687, 0]
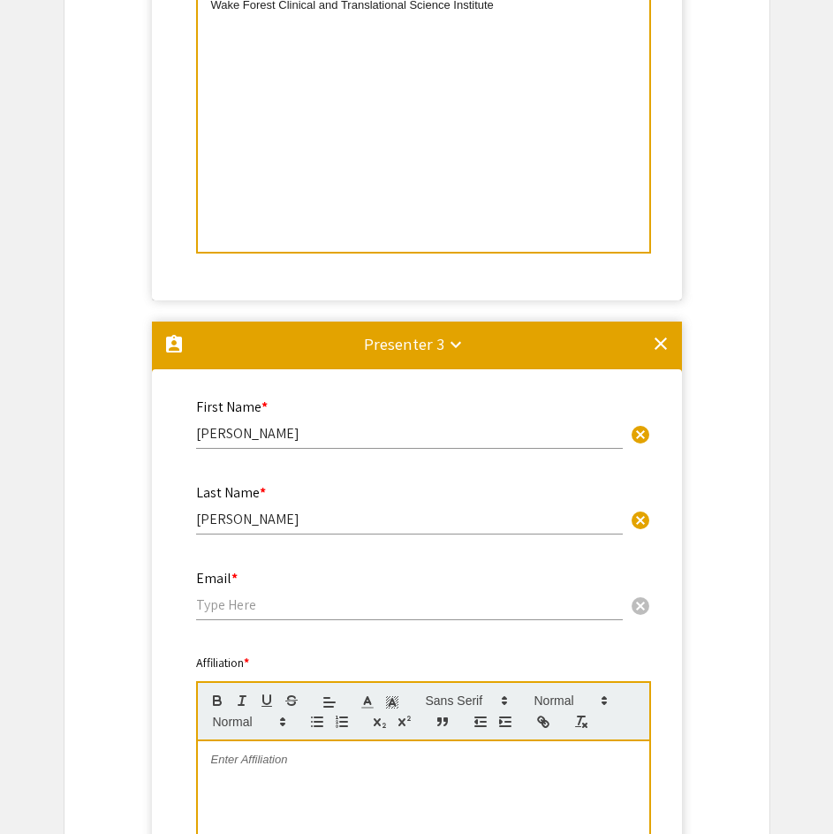
click at [346, 606] on input "email" at bounding box center [409, 605] width 427 height 19
paste input "[PERSON_NAME][EMAIL_ADDRESS][PERSON_NAME][DOMAIN_NAME]"
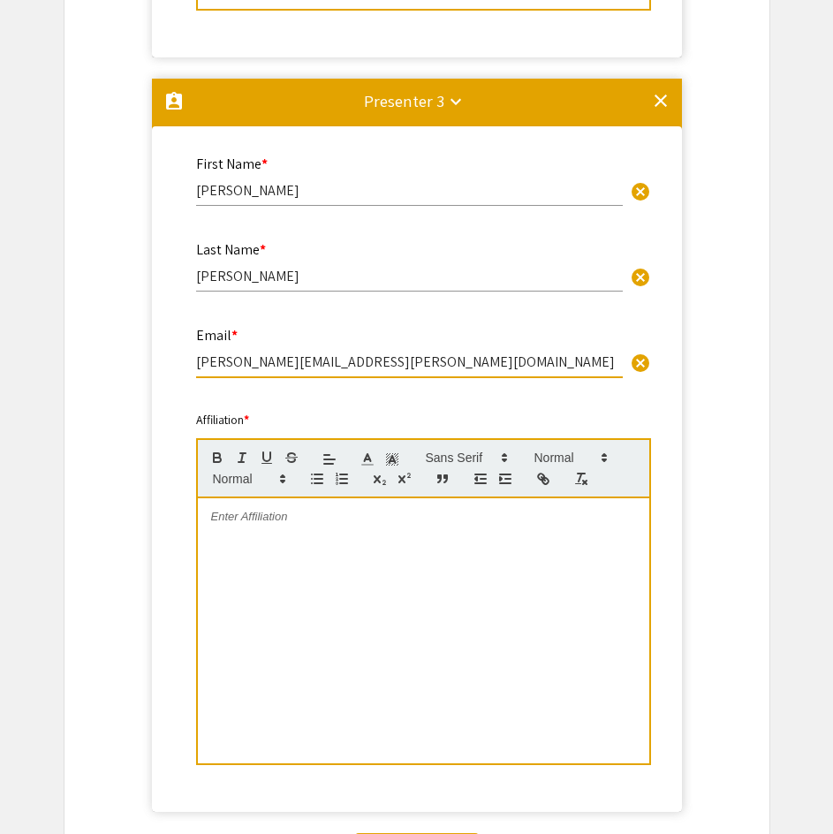
scroll to position [1946, 0]
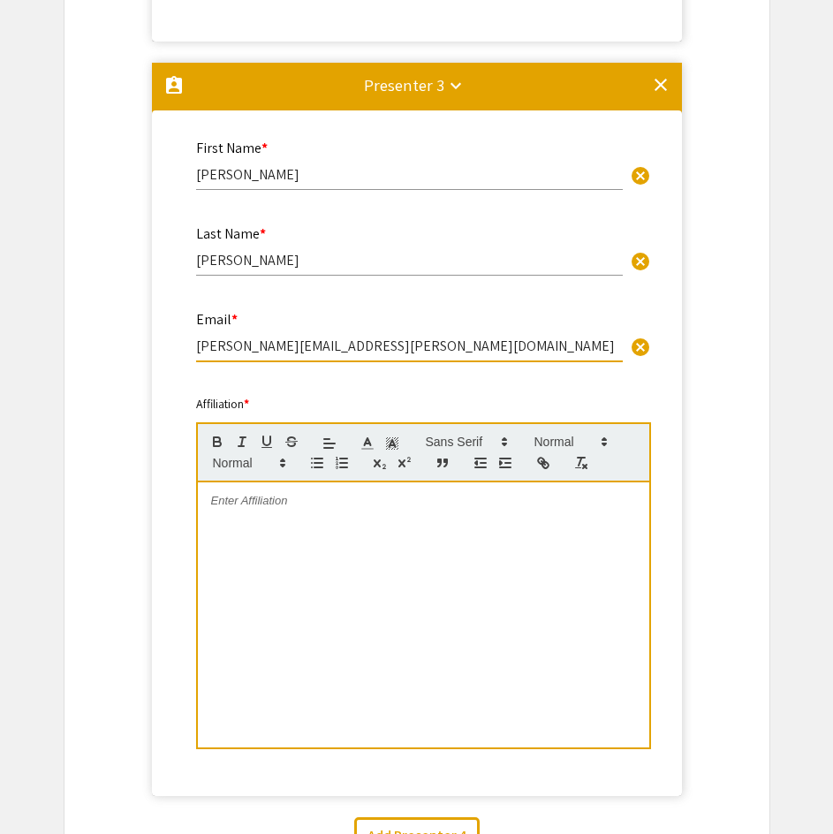
type input "[PERSON_NAME][EMAIL_ADDRESS][PERSON_NAME][DOMAIN_NAME]"
click at [346, 606] on div at bounding box center [424, 615] width 452 height 265
click at [506, 631] on div at bounding box center [424, 615] width 452 height 265
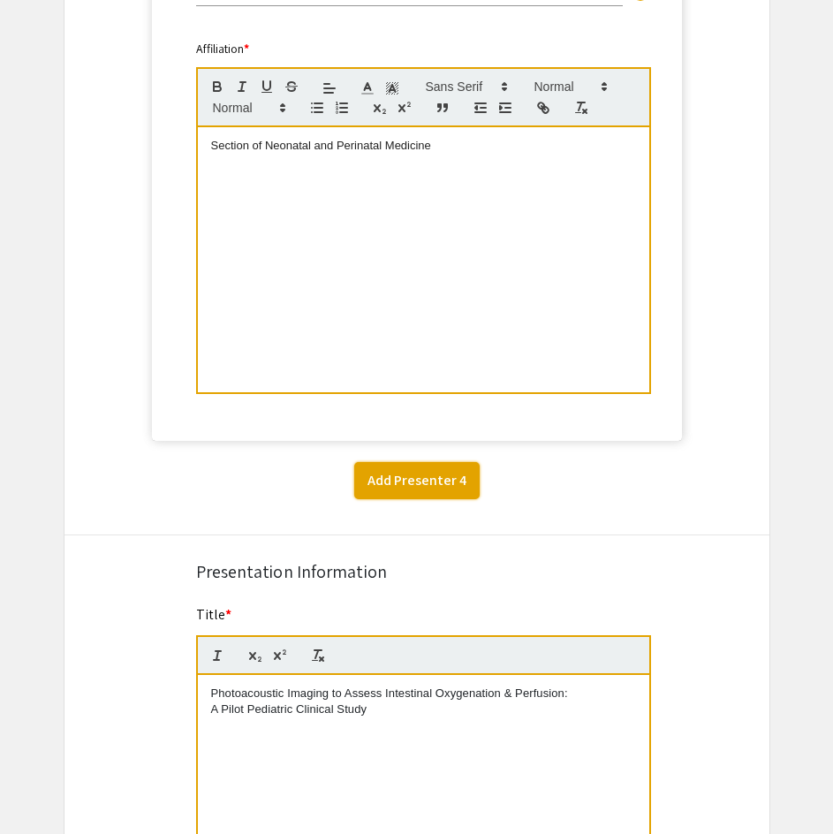
click at [394, 484] on button "Add Presenter 4" at bounding box center [417, 480] width 126 height 37
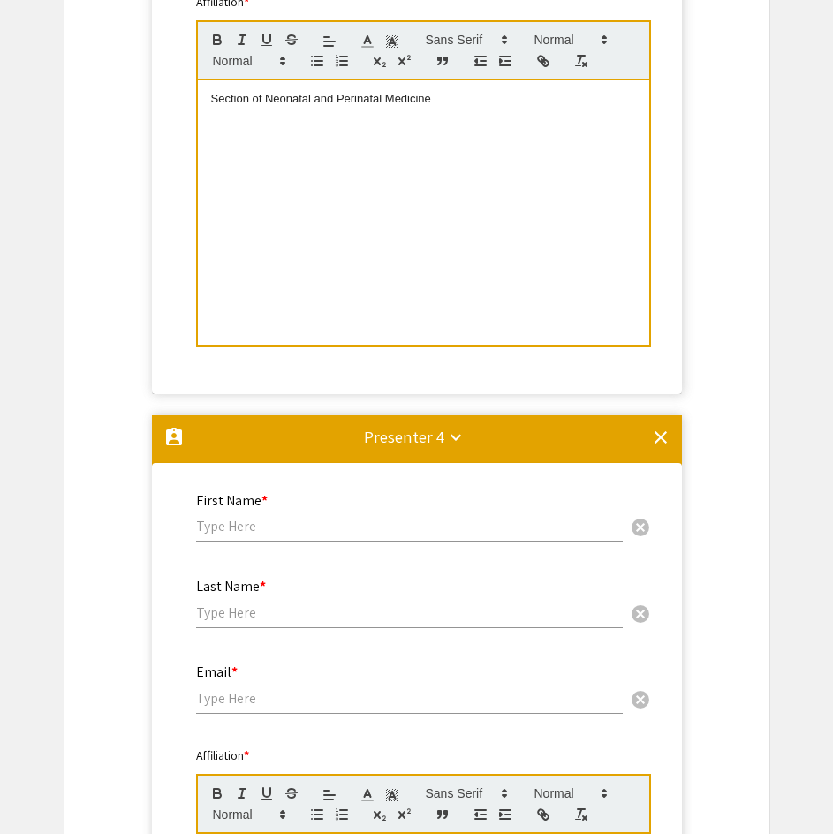
scroll to position [2349, 0]
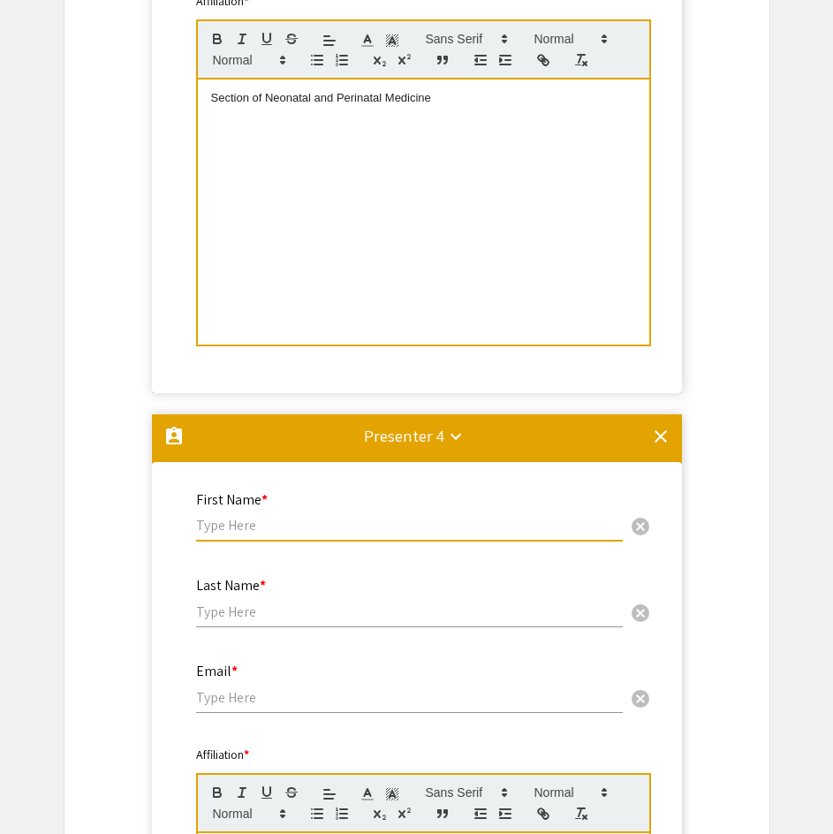
click at [247, 532] on input "text" at bounding box center [409, 525] width 427 height 19
type input "[DEMOGRAPHIC_DATA][PERSON_NAME]"
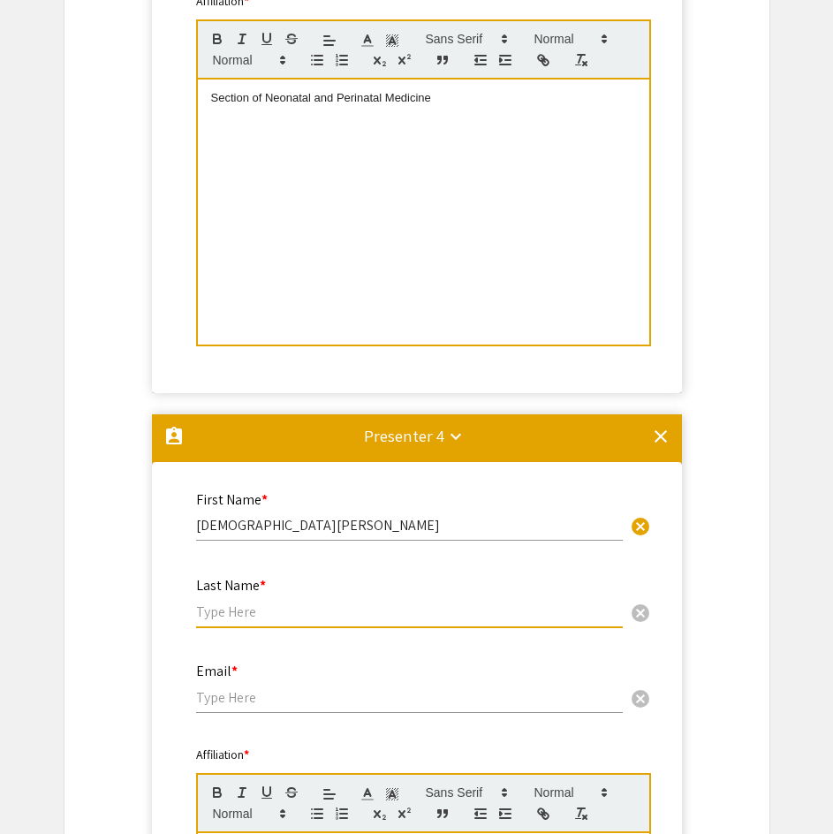
type input "A"
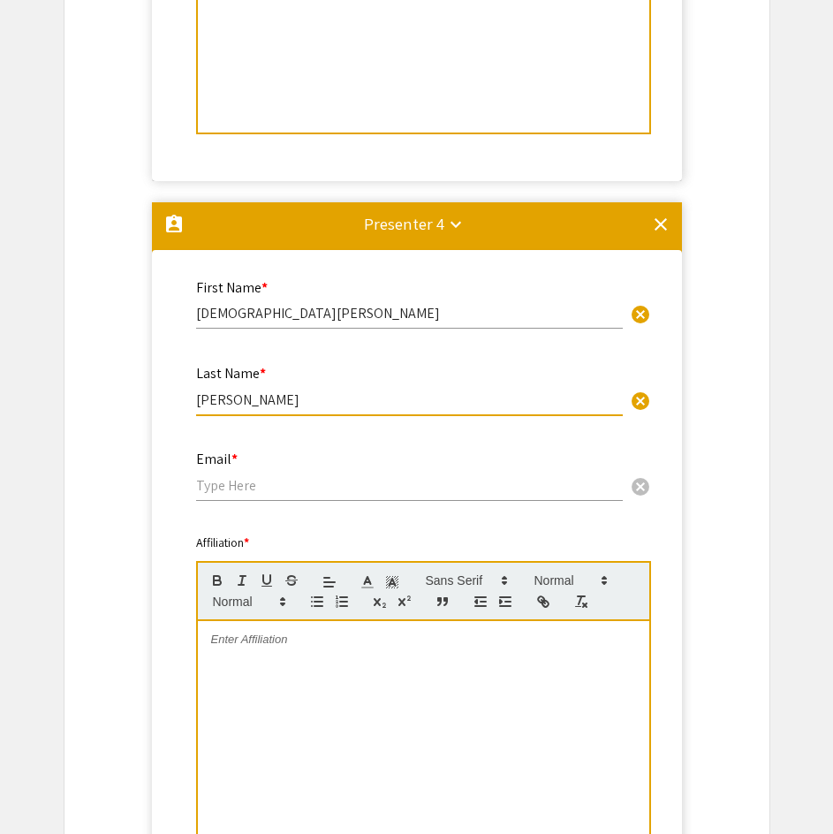
scroll to position [2561, 0]
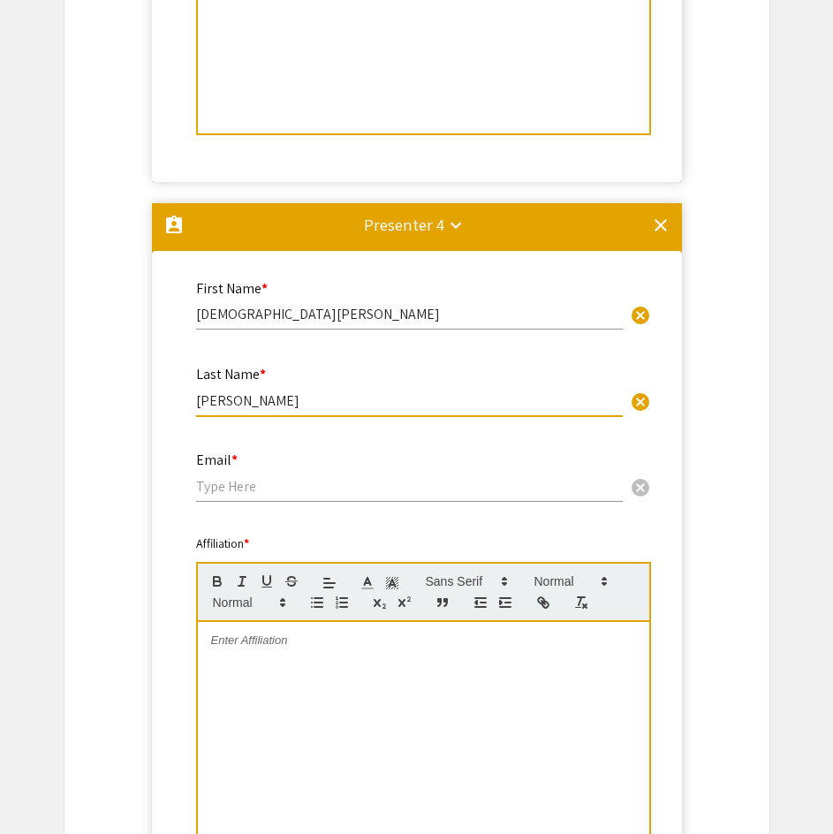
type input "[PERSON_NAME]"
click at [515, 672] on div at bounding box center [424, 754] width 452 height 265
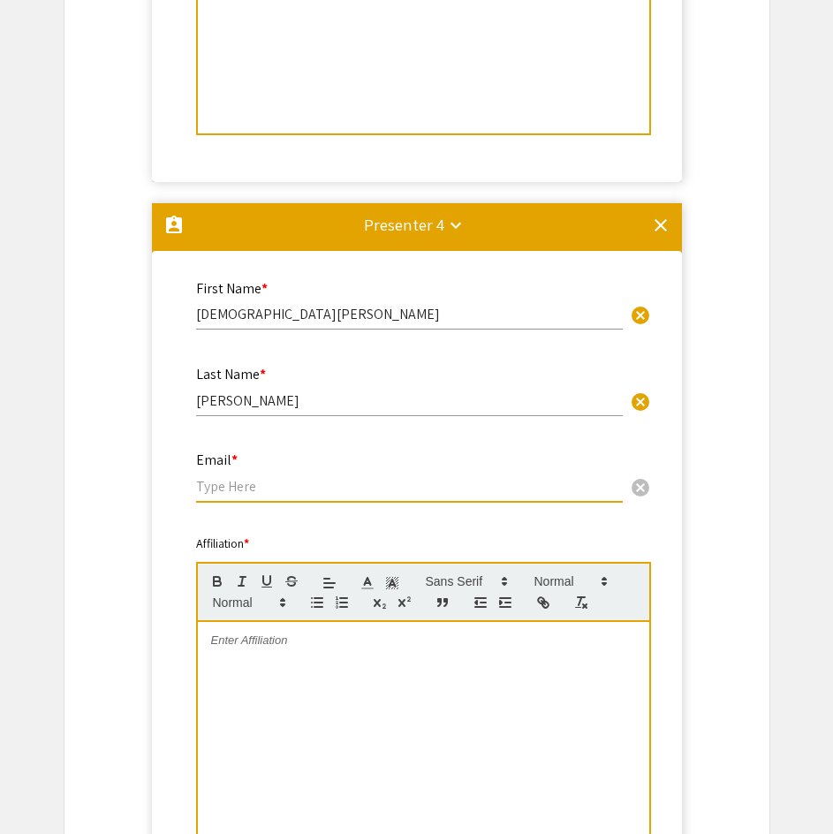
click at [402, 492] on input "email" at bounding box center [409, 486] width 427 height 19
paste input "[EMAIL_ADDRESS][DOMAIN_NAME]"
type input "[EMAIL_ADDRESS][DOMAIN_NAME]"
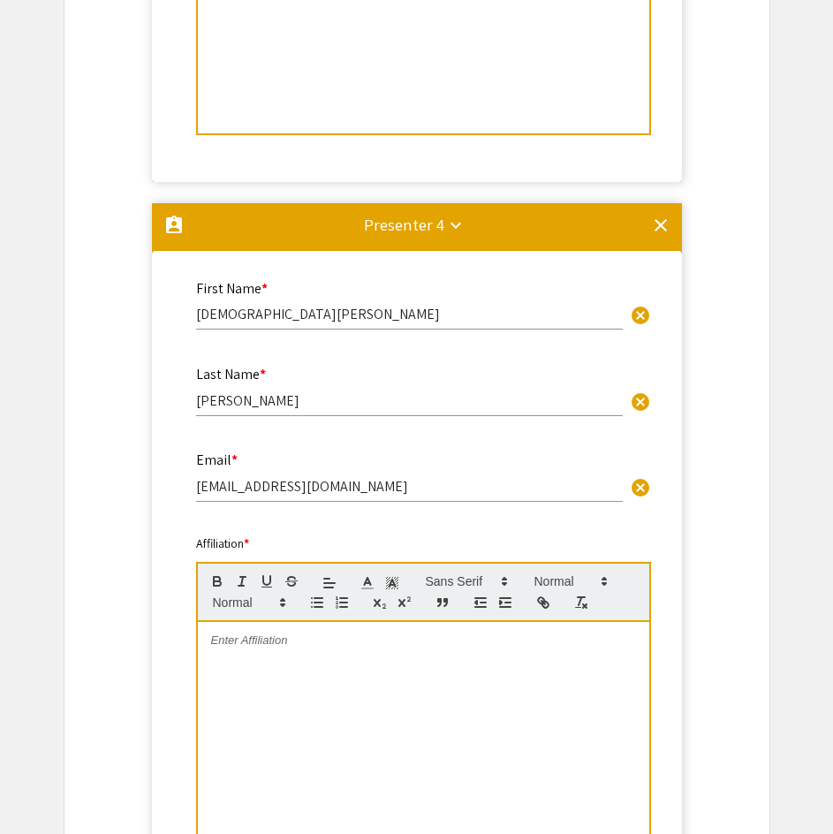
click at [418, 654] on div at bounding box center [424, 754] width 452 height 265
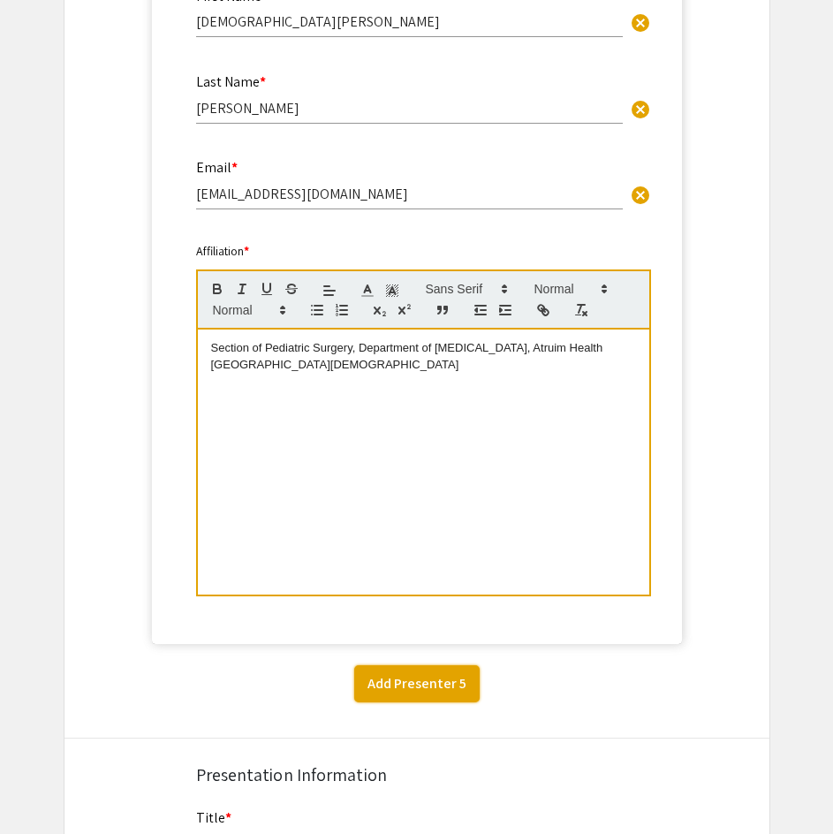
click at [427, 681] on button "Add Presenter 5" at bounding box center [417, 684] width 126 height 37
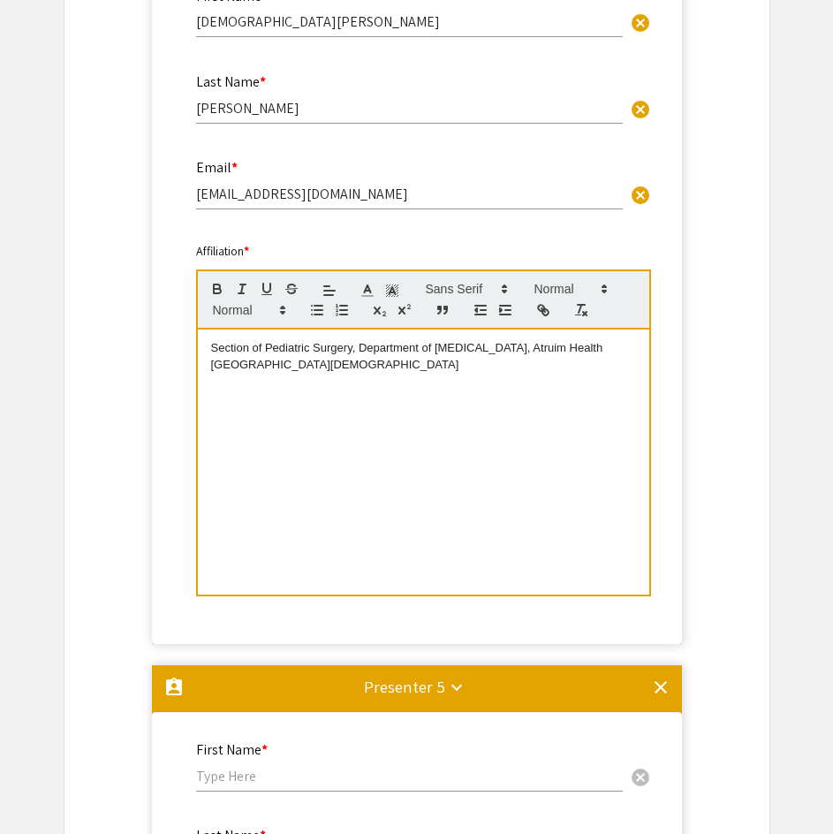
scroll to position [3519, 0]
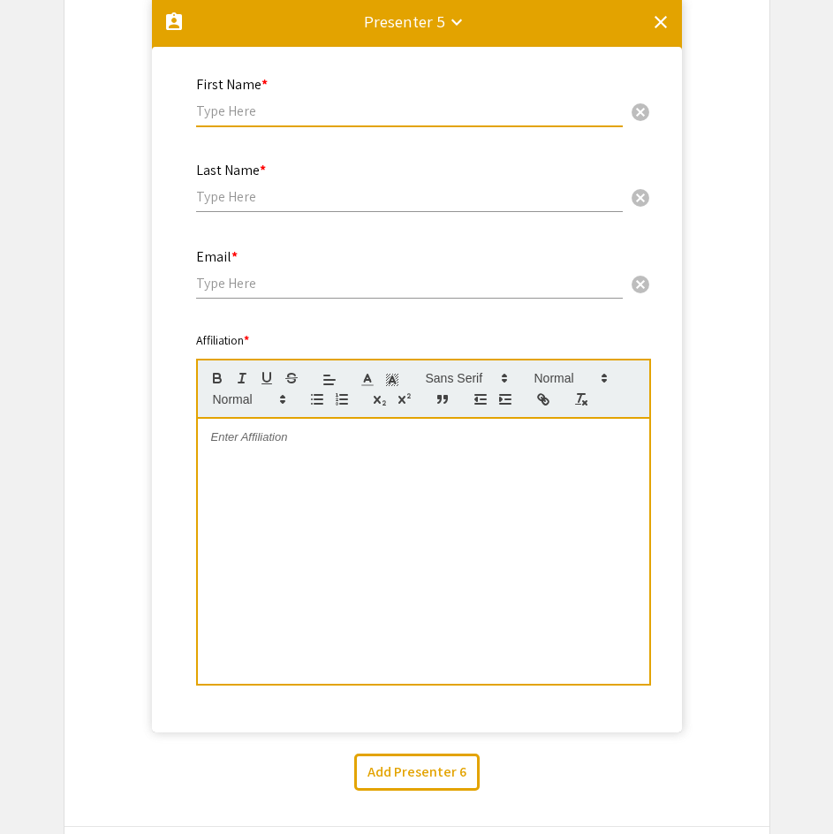
click at [340, 117] on input "text" at bounding box center [409, 111] width 427 height 19
type input "[PERSON_NAME]"
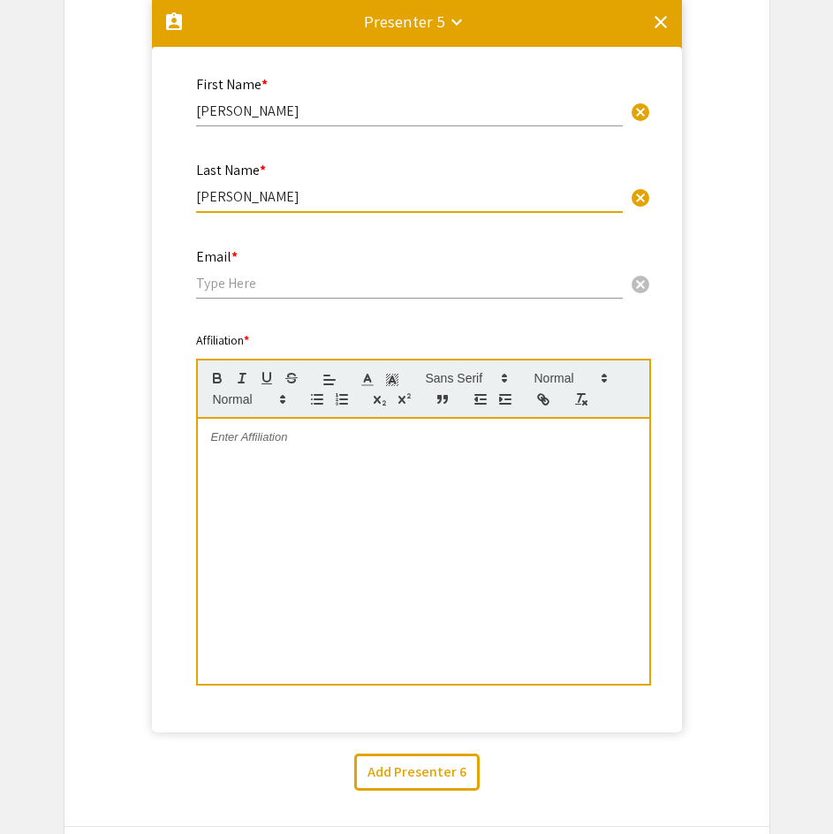
type input "[PERSON_NAME]"
click at [406, 282] on input "email" at bounding box center [409, 283] width 427 height 19
paste input "[EMAIL_ADDRESS][PERSON_NAME][DOMAIN_NAME]"
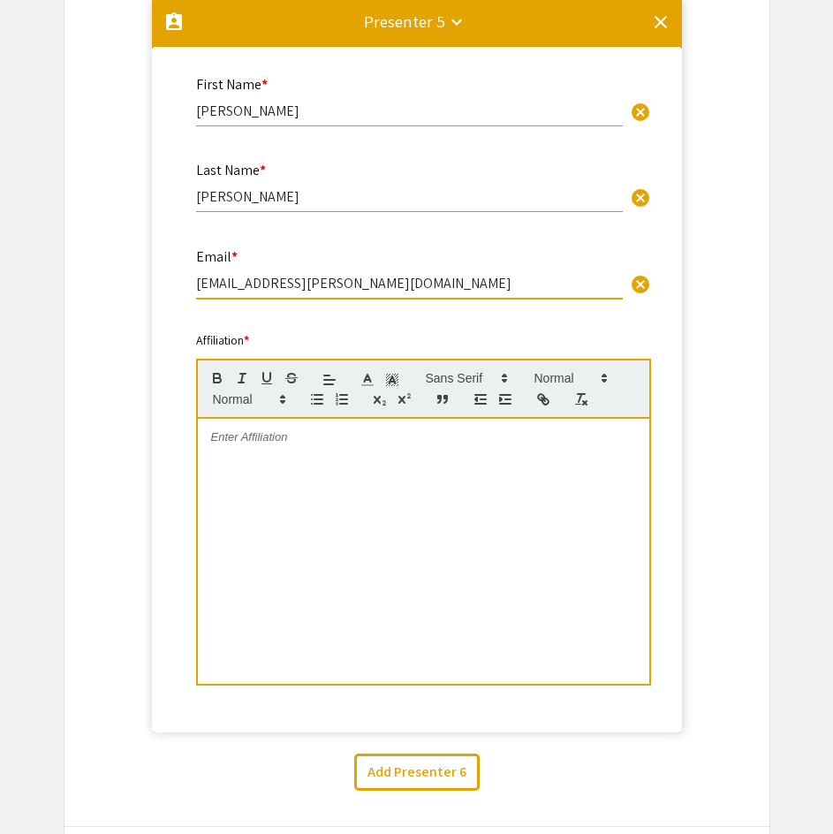
type input "[EMAIL_ADDRESS][PERSON_NAME][DOMAIN_NAME]"
click at [492, 506] on div at bounding box center [424, 551] width 452 height 265
click at [526, 489] on div "Wake Forest Institute for Regenerative Medicine" at bounding box center [424, 551] width 452 height 265
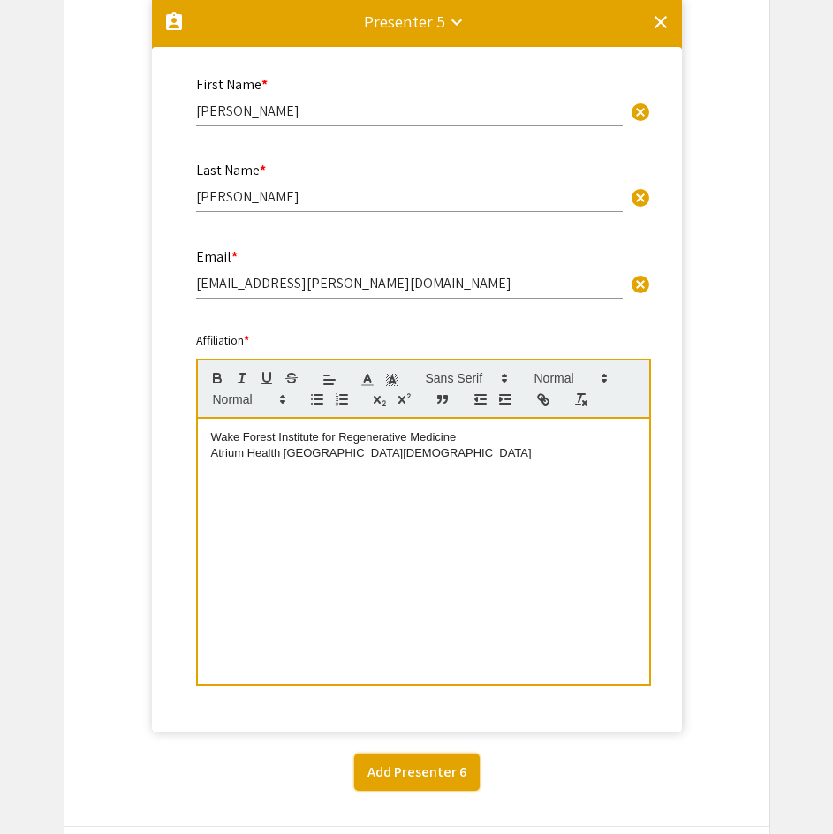
click at [445, 758] on button "Add Presenter 6" at bounding box center [417, 772] width 126 height 37
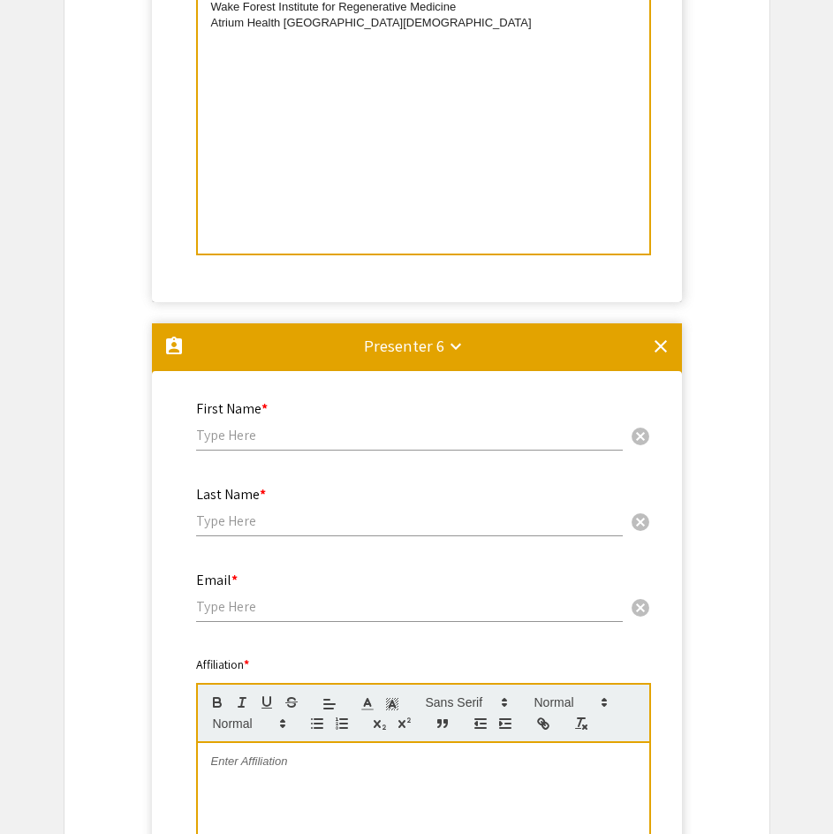
scroll to position [3948, 0]
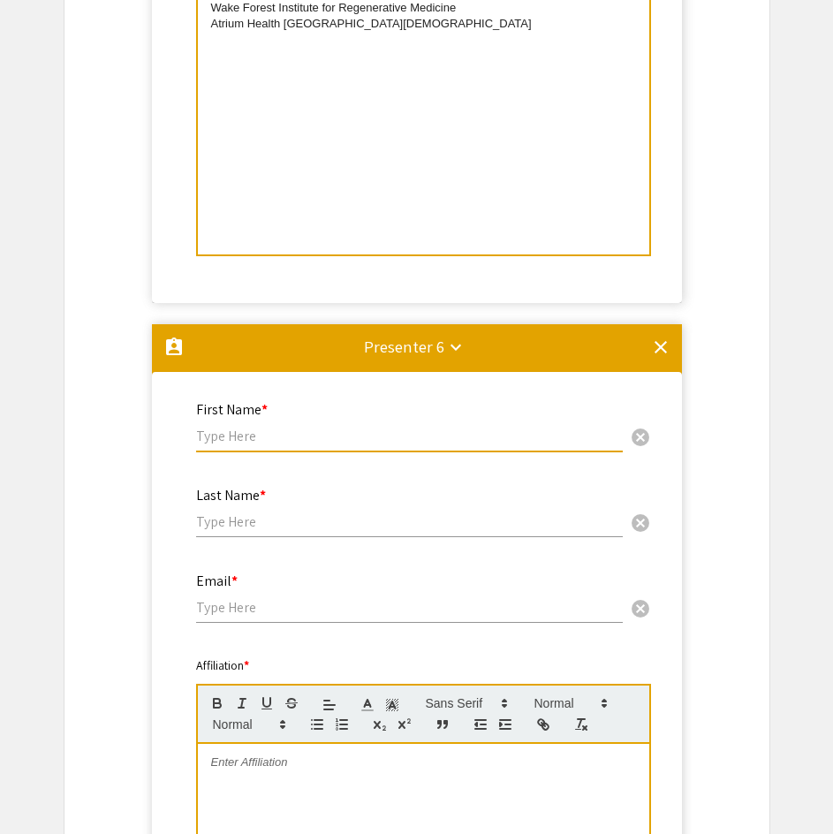
click at [355, 434] on input "text" at bounding box center [409, 436] width 427 height 19
type input "[PERSON_NAME]"
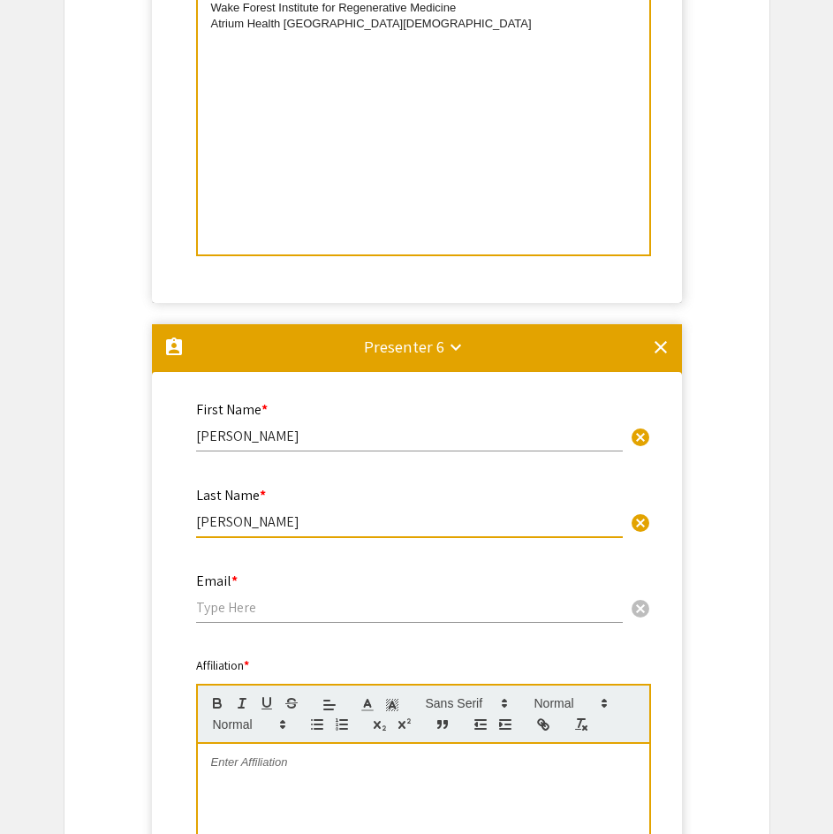
type input "[PERSON_NAME]"
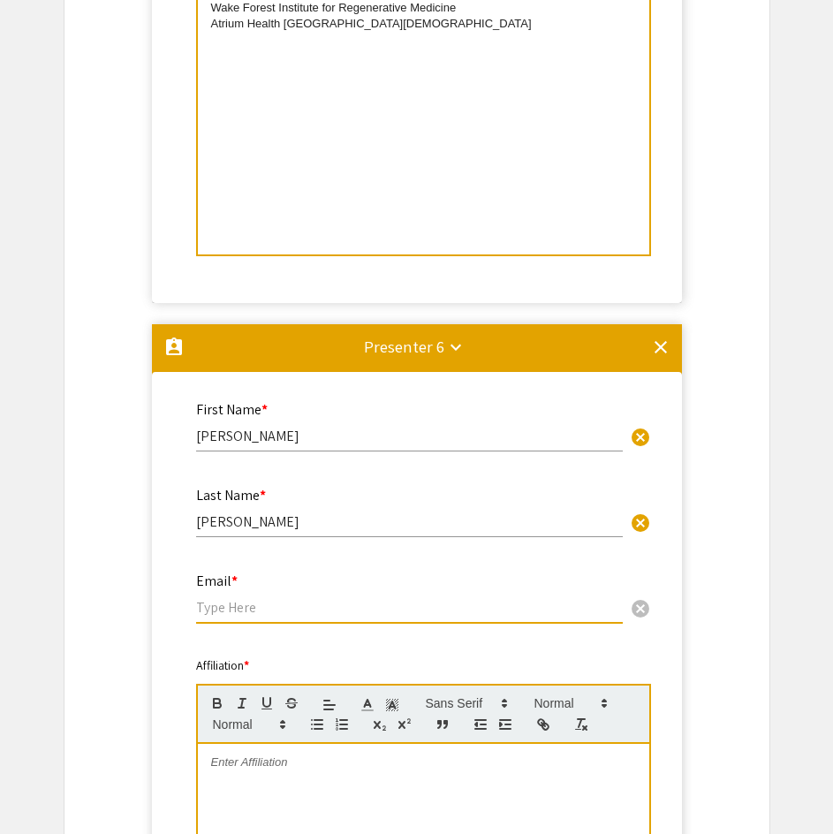
click at [387, 605] on input "email" at bounding box center [409, 607] width 427 height 19
paste input "[PERSON_NAME][EMAIL_ADDRESS][PERSON_NAME][DOMAIN_NAME]"
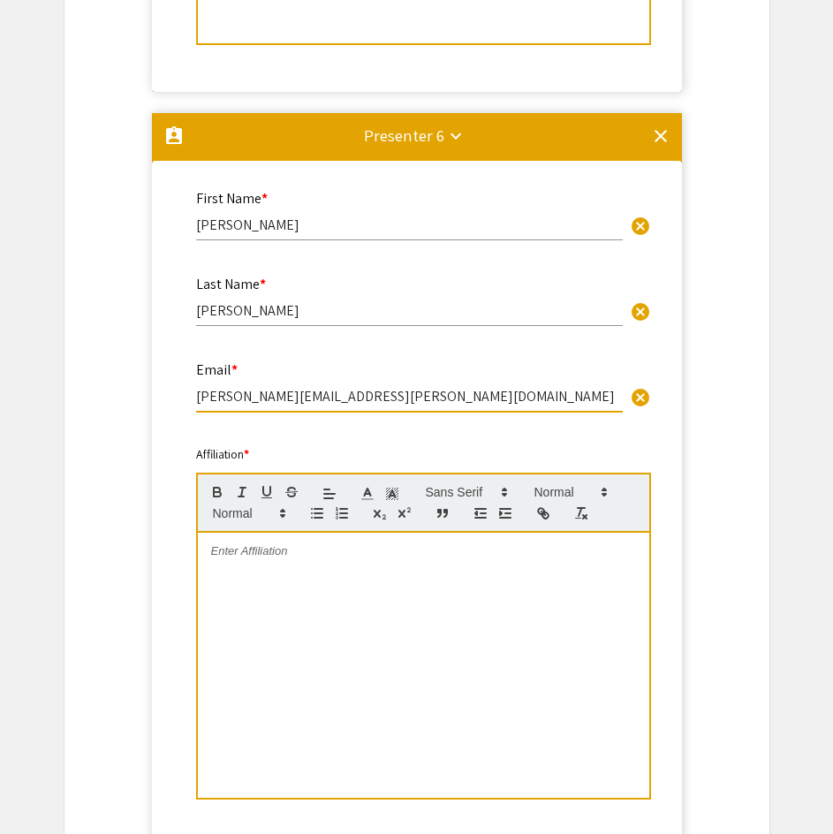
scroll to position [4302, 0]
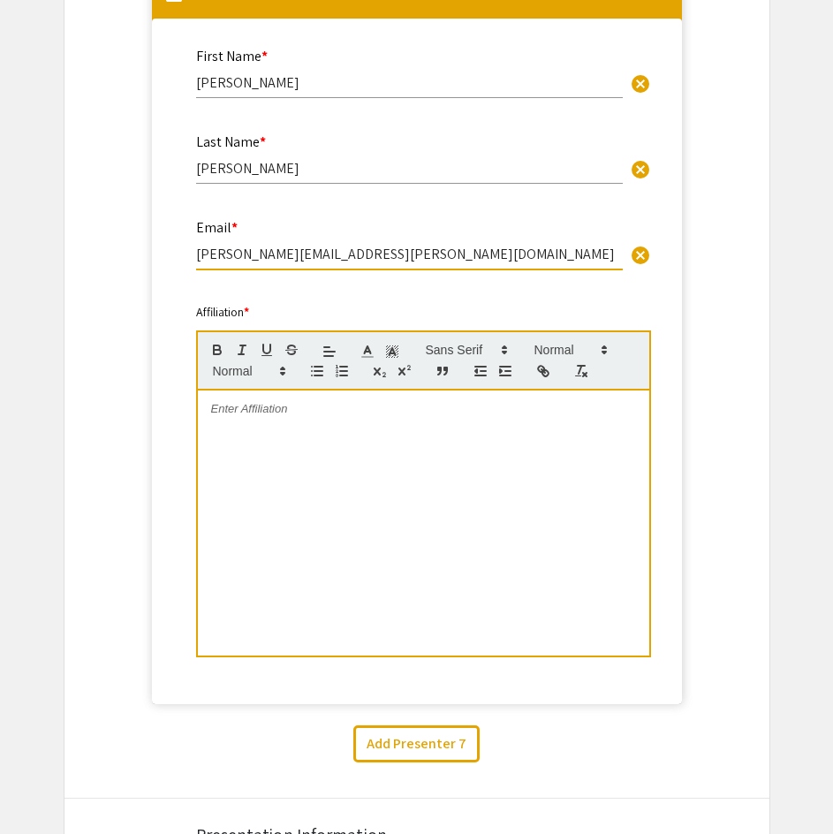
type input "[PERSON_NAME][EMAIL_ADDRESS][PERSON_NAME][DOMAIN_NAME]"
click at [398, 518] on div at bounding box center [424, 523] width 452 height 265
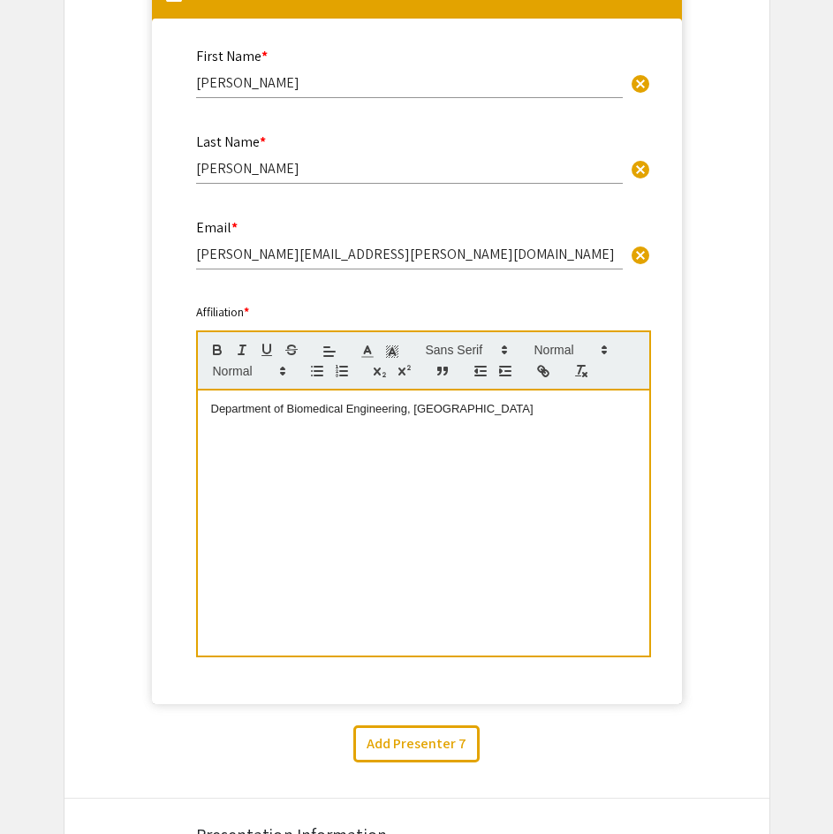
copy p "Department of Biomedical Engineering, [GEOGRAPHIC_DATA]"
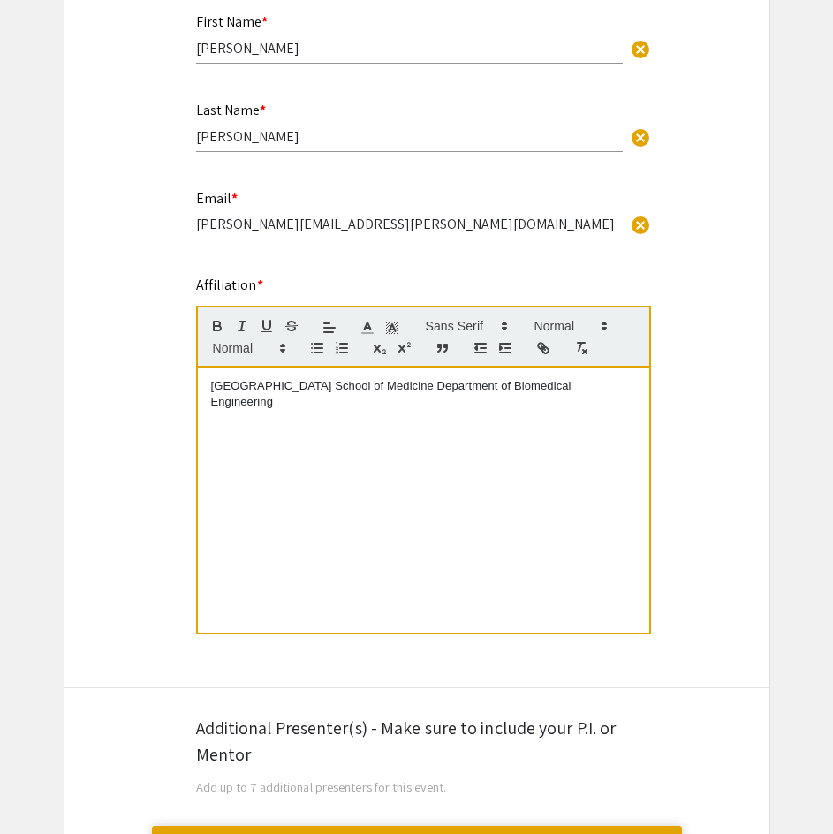
scroll to position [428, 0]
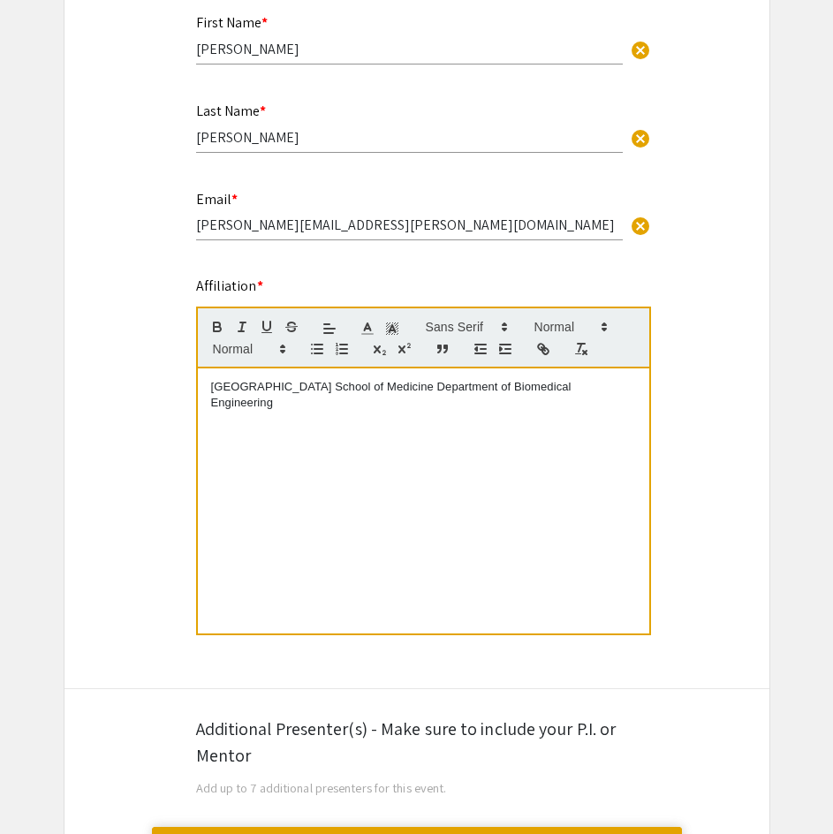
click at [474, 398] on p "[GEOGRAPHIC_DATA] School of Medicine Department of Biomedical Engineering" at bounding box center [423, 395] width 425 height 33
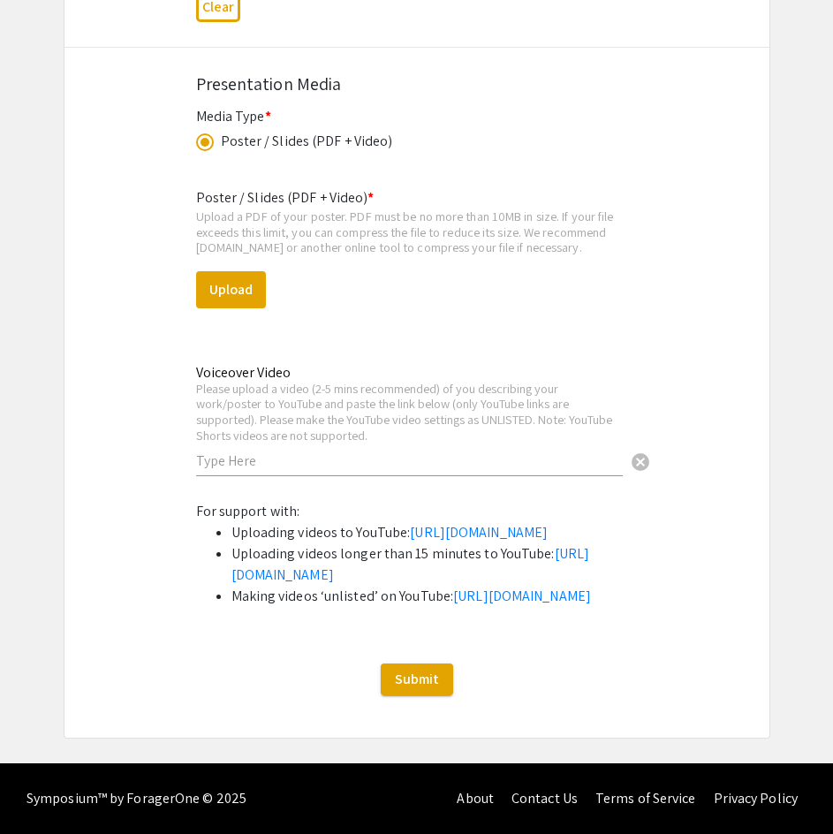
scroll to position [6365, 0]
click at [243, 381] on div "Please upload a video (2-5 mins recommended) of you describing your work/poster…" at bounding box center [409, 412] width 427 height 62
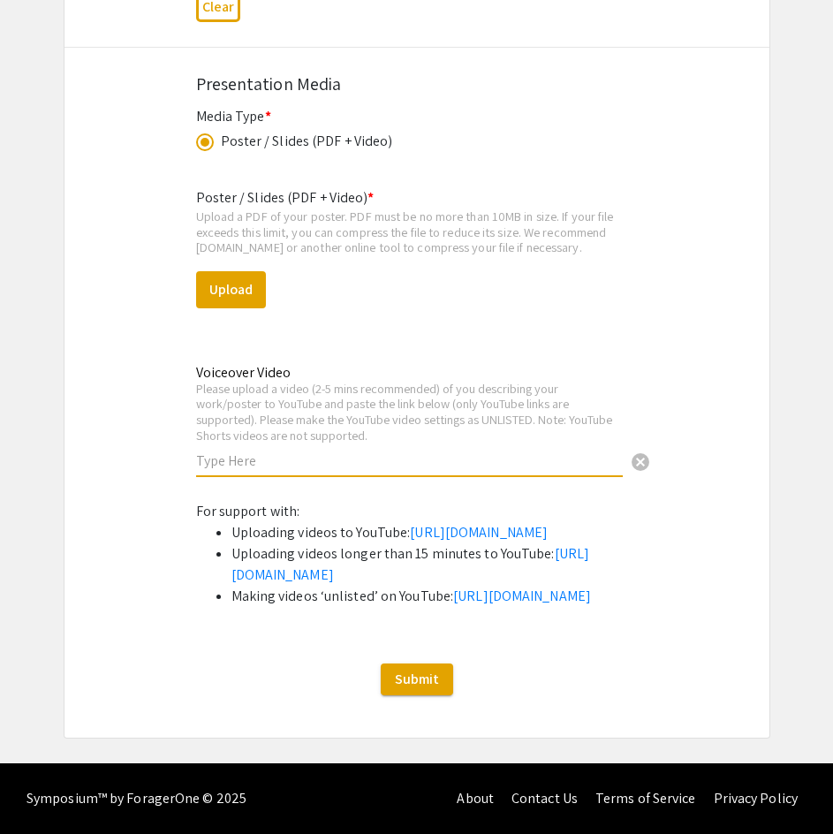
click at [252, 452] on input "text" at bounding box center [409, 461] width 427 height 19
click at [240, 381] on div "Please upload a video (2-5 mins recommended) of you describing your work/poster…" at bounding box center [409, 412] width 427 height 62
